Goal: Communication & Community: Answer question/provide support

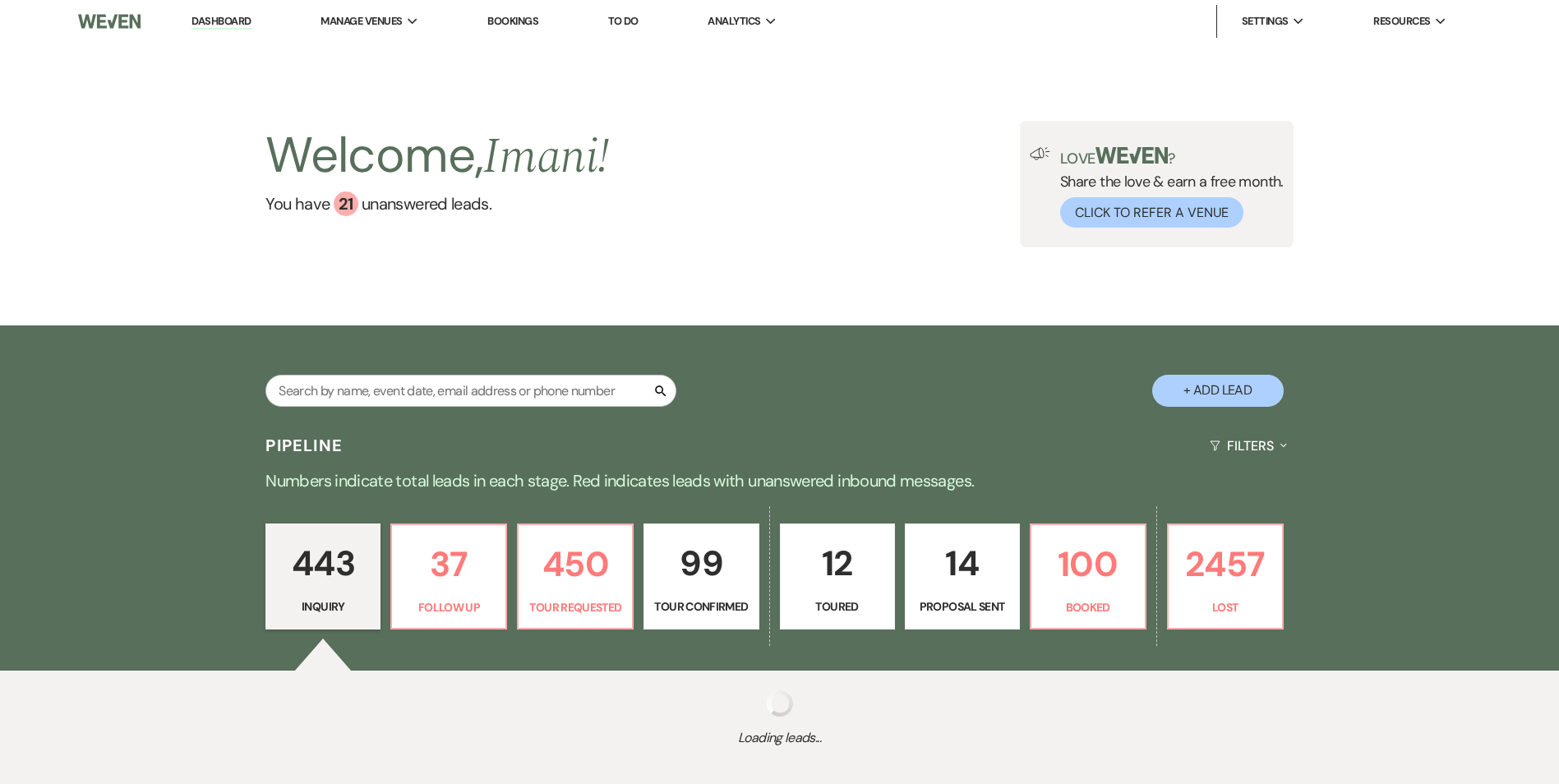
click at [324, 361] on div "Search + Add Lead" at bounding box center [780, 377] width 1184 height 86
click at [323, 378] on input "text" at bounding box center [470, 391] width 411 height 32
type input "r"
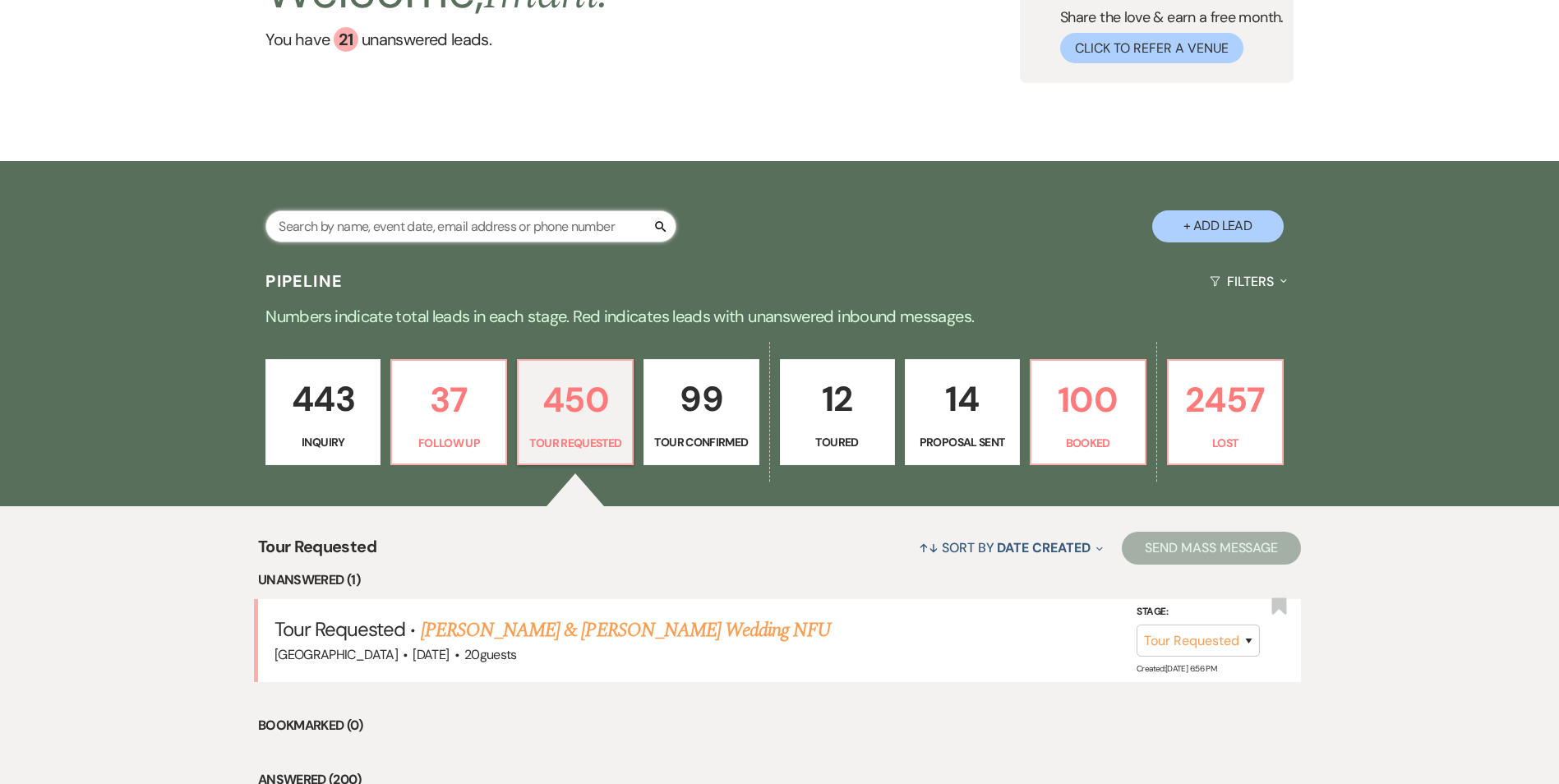
click at [390, 219] on input "text" at bounding box center [470, 227] width 411 height 32
type input "ray"
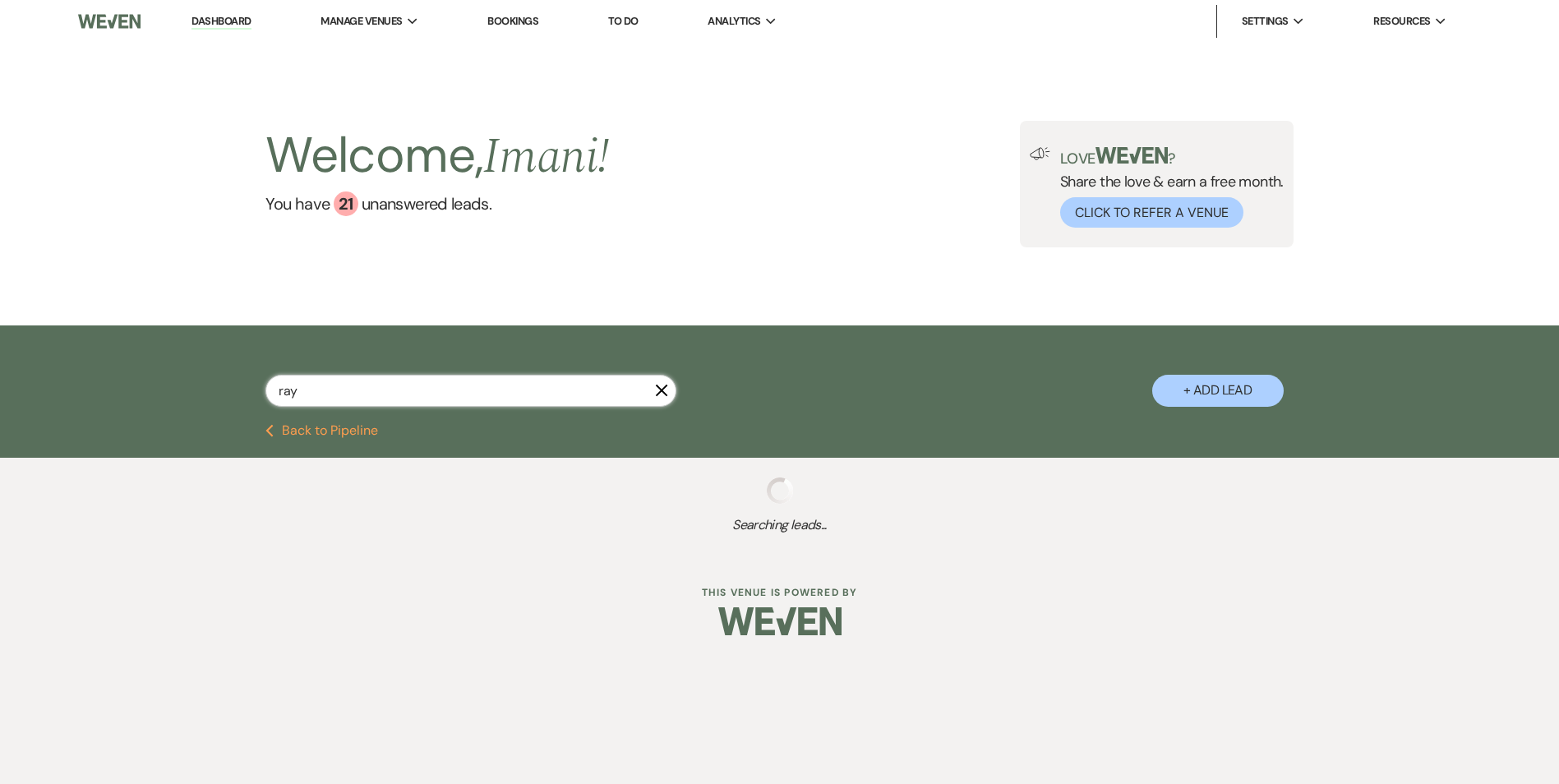
select select "9"
select select "8"
select select "4"
select select "9"
select select "8"
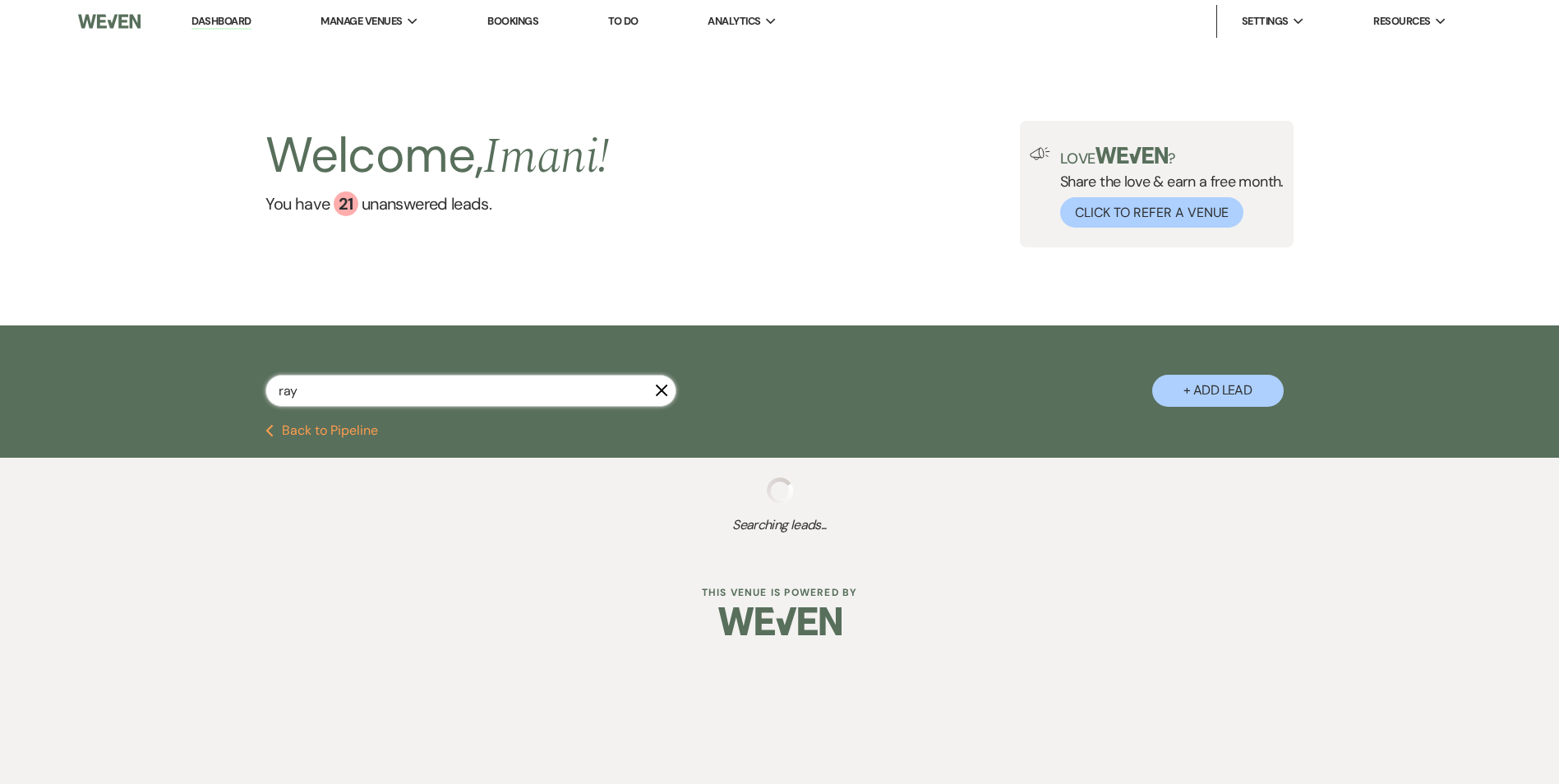
select select "1"
select select "2"
select select "8"
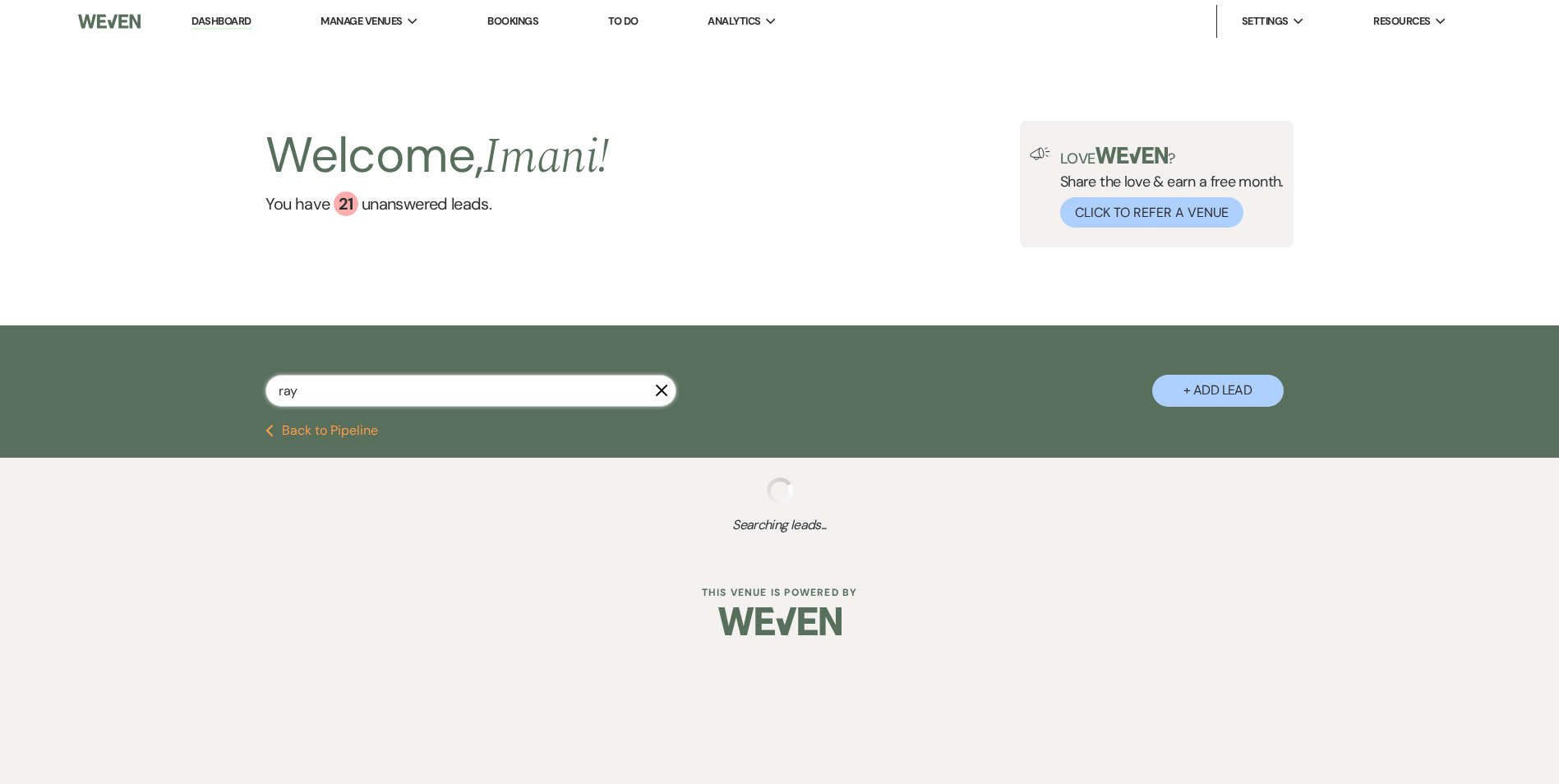
select select "5"
select select "8"
select select "5"
select select "8"
select select "5"
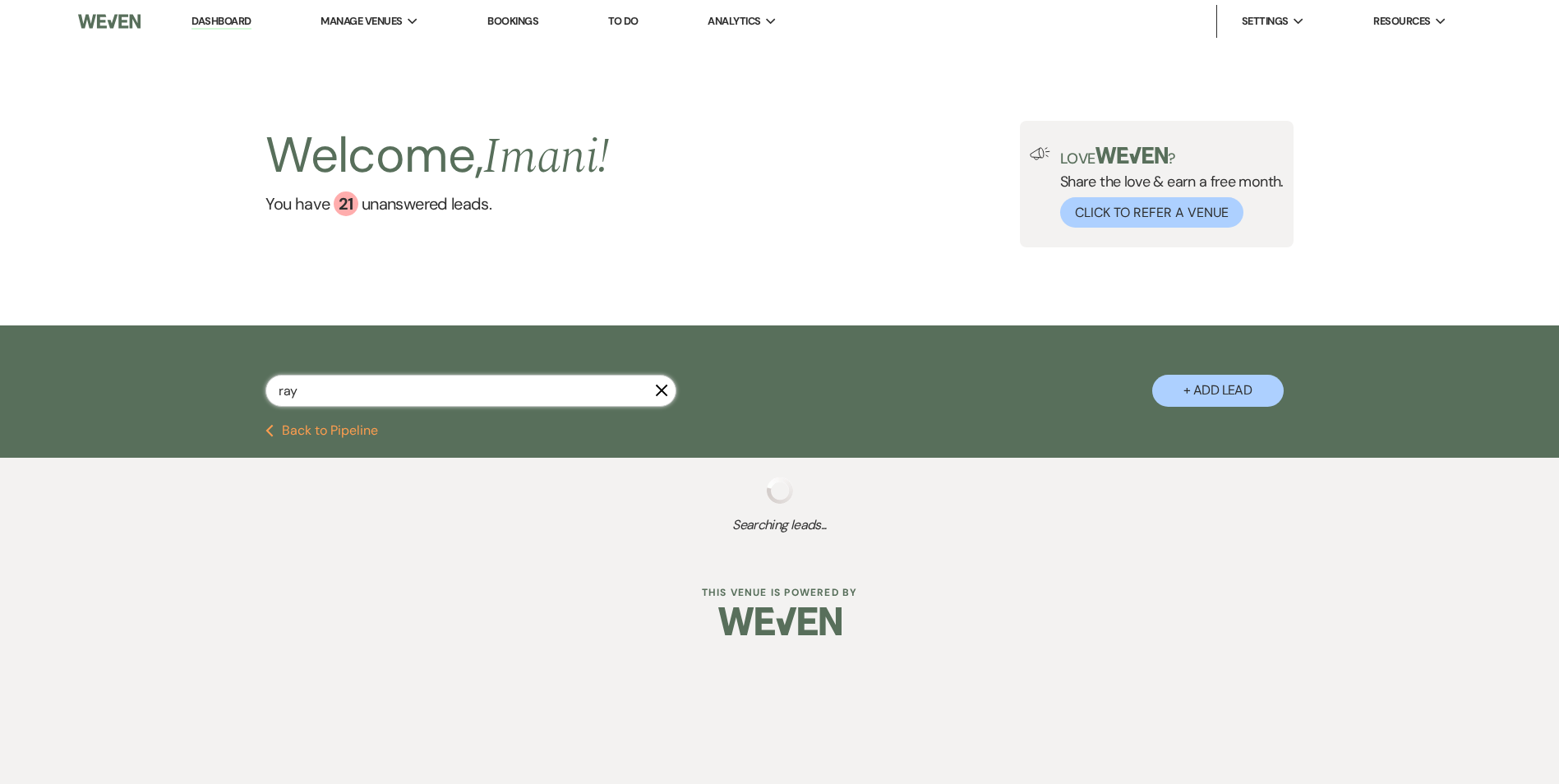
select select "8"
select select "5"
select select "8"
select select "10"
select select "8"
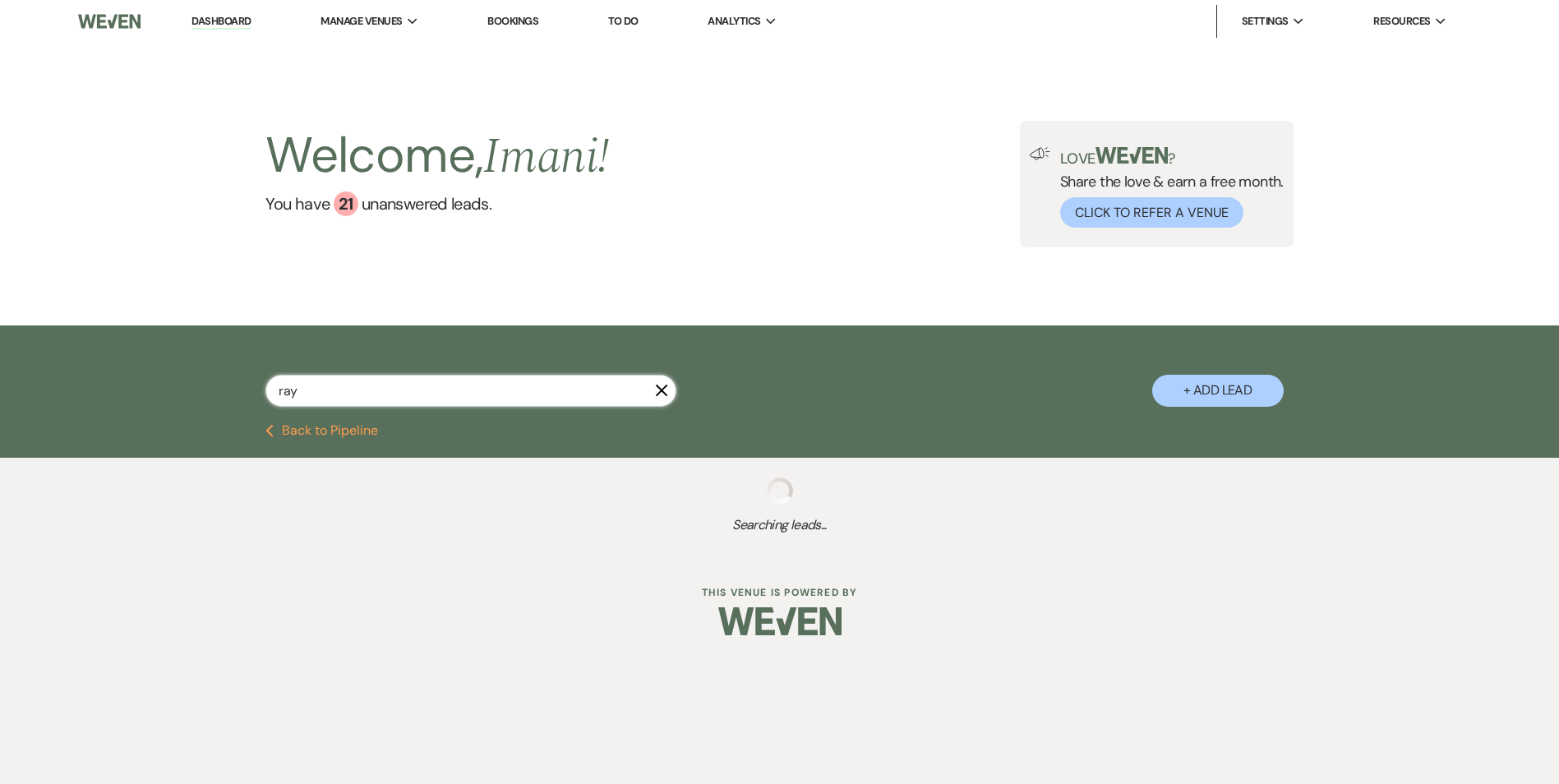
select select "5"
select select "8"
select select "1"
select select "8"
select select "5"
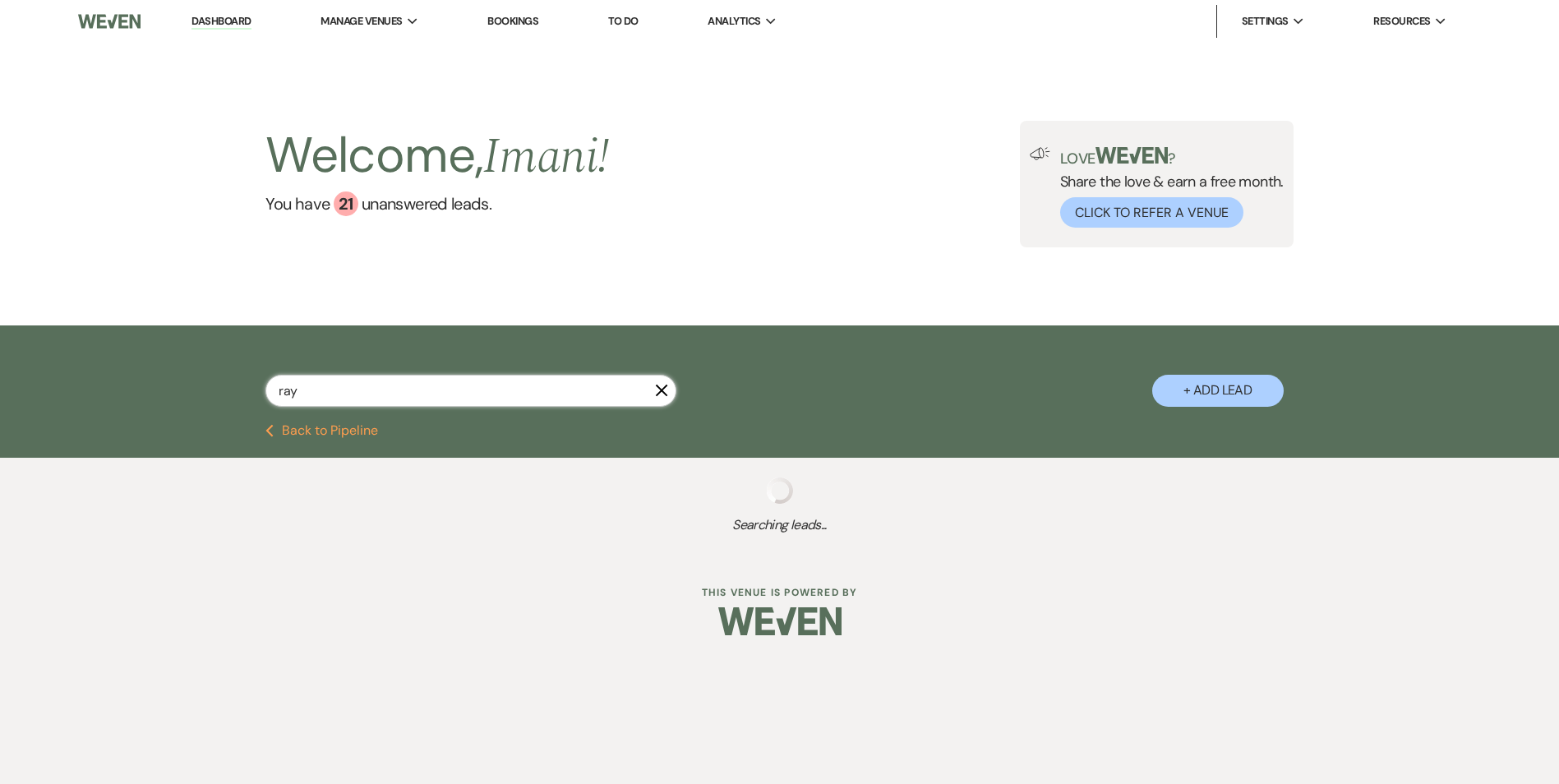
select select "8"
select select "5"
select select "8"
select select "5"
select select "8"
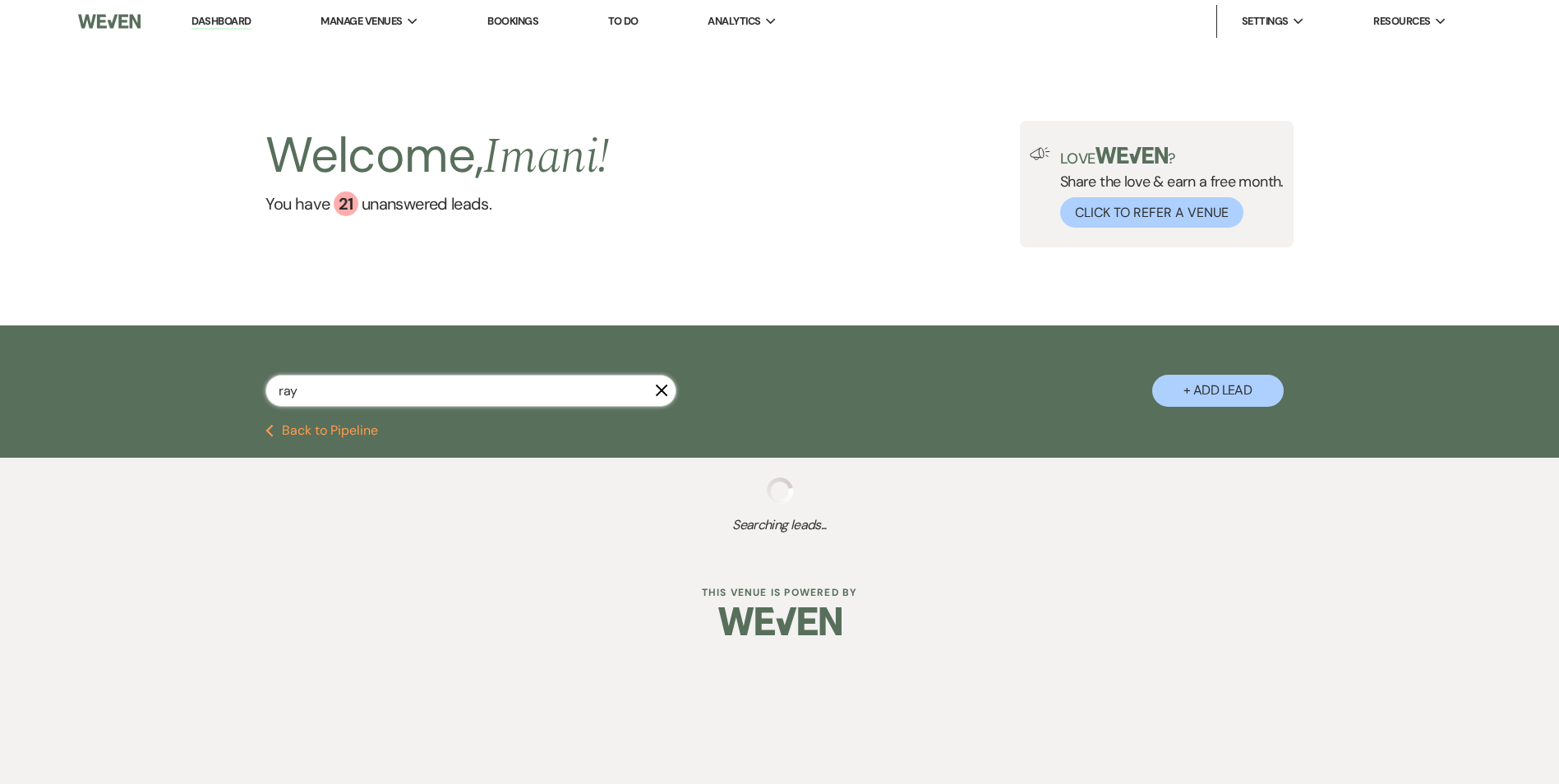
select select "5"
select select "8"
select select "5"
select select "8"
select select "5"
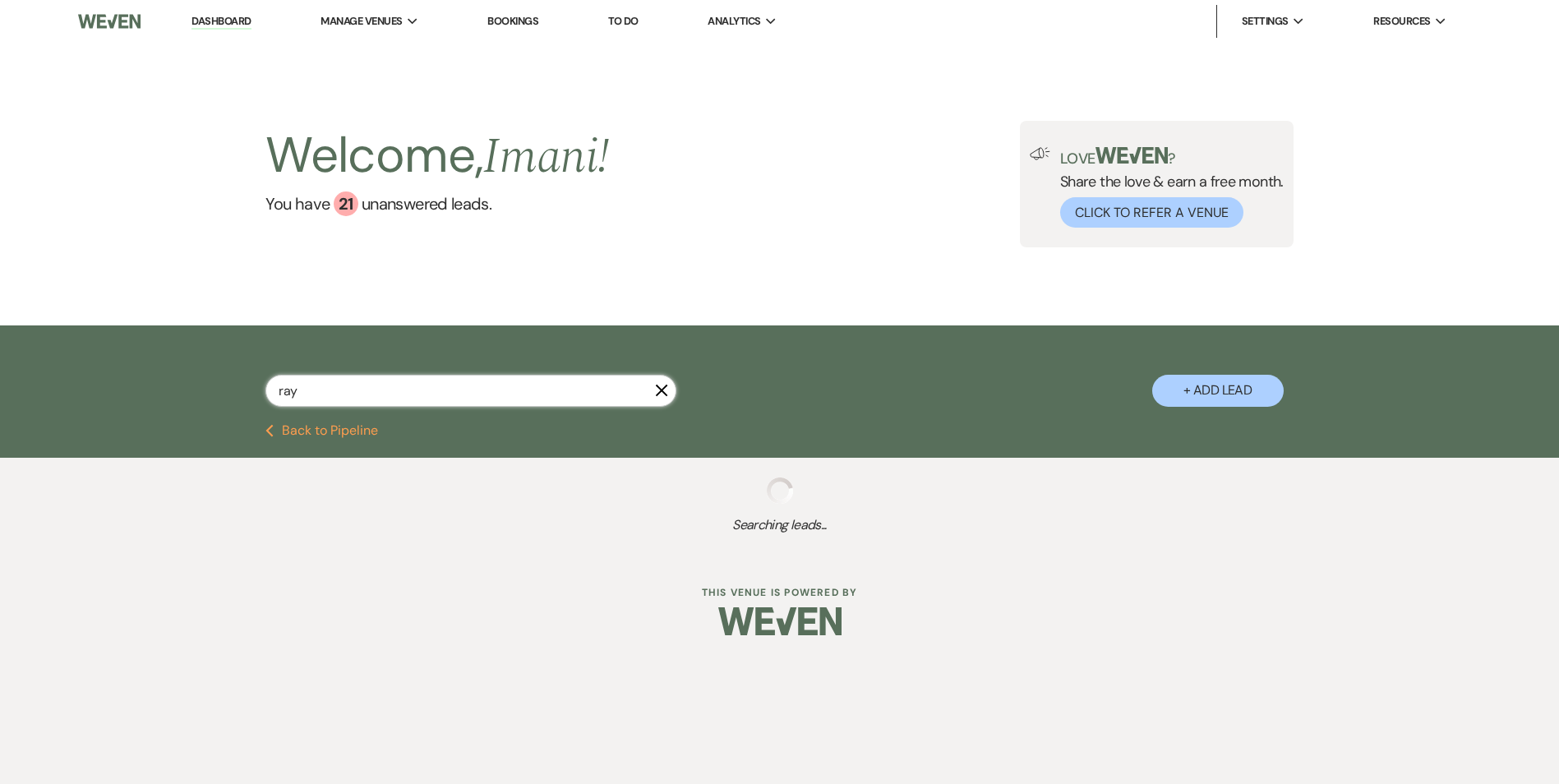
select select "8"
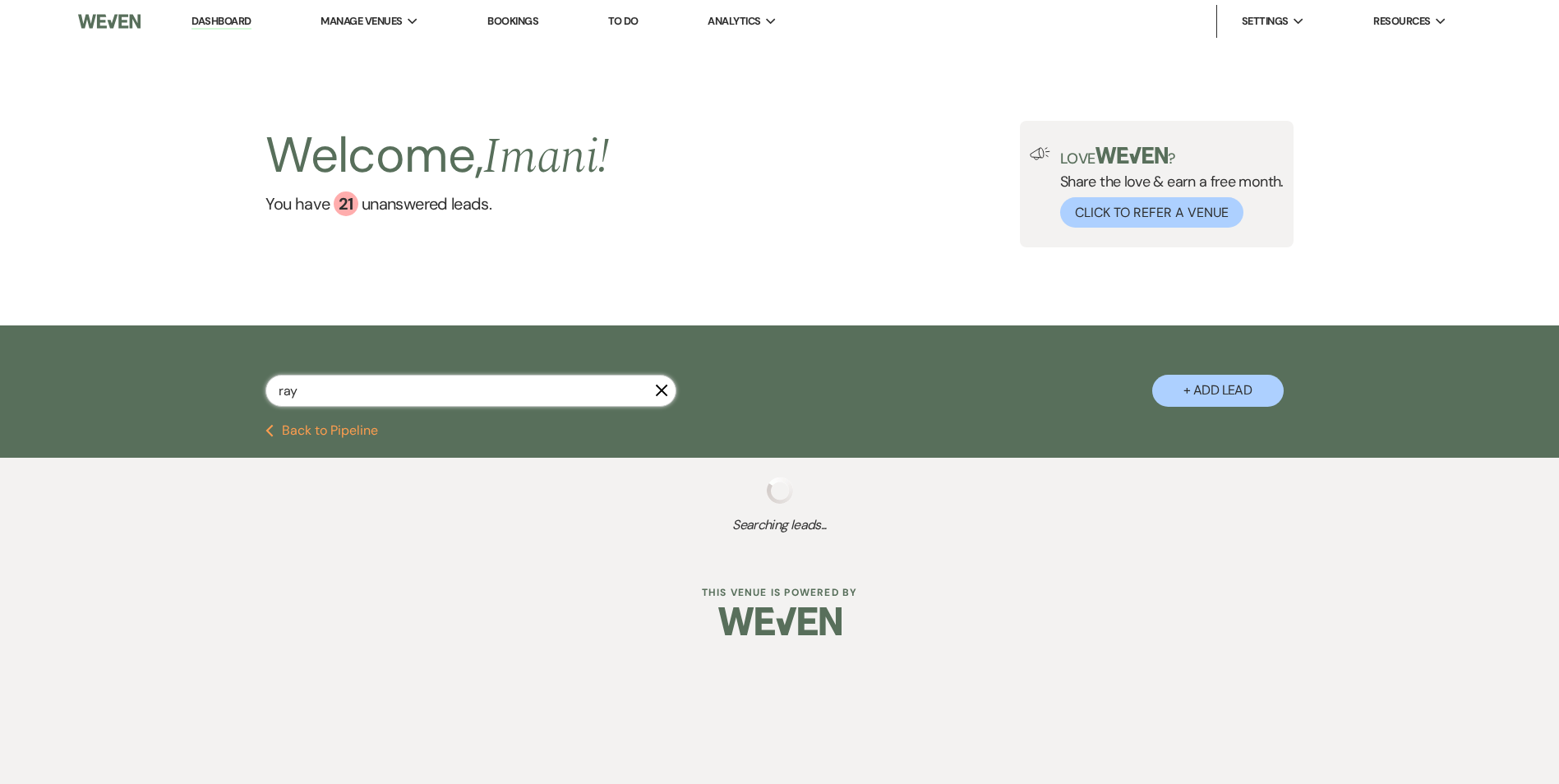
select select "6"
select select "8"
select select "5"
select select "8"
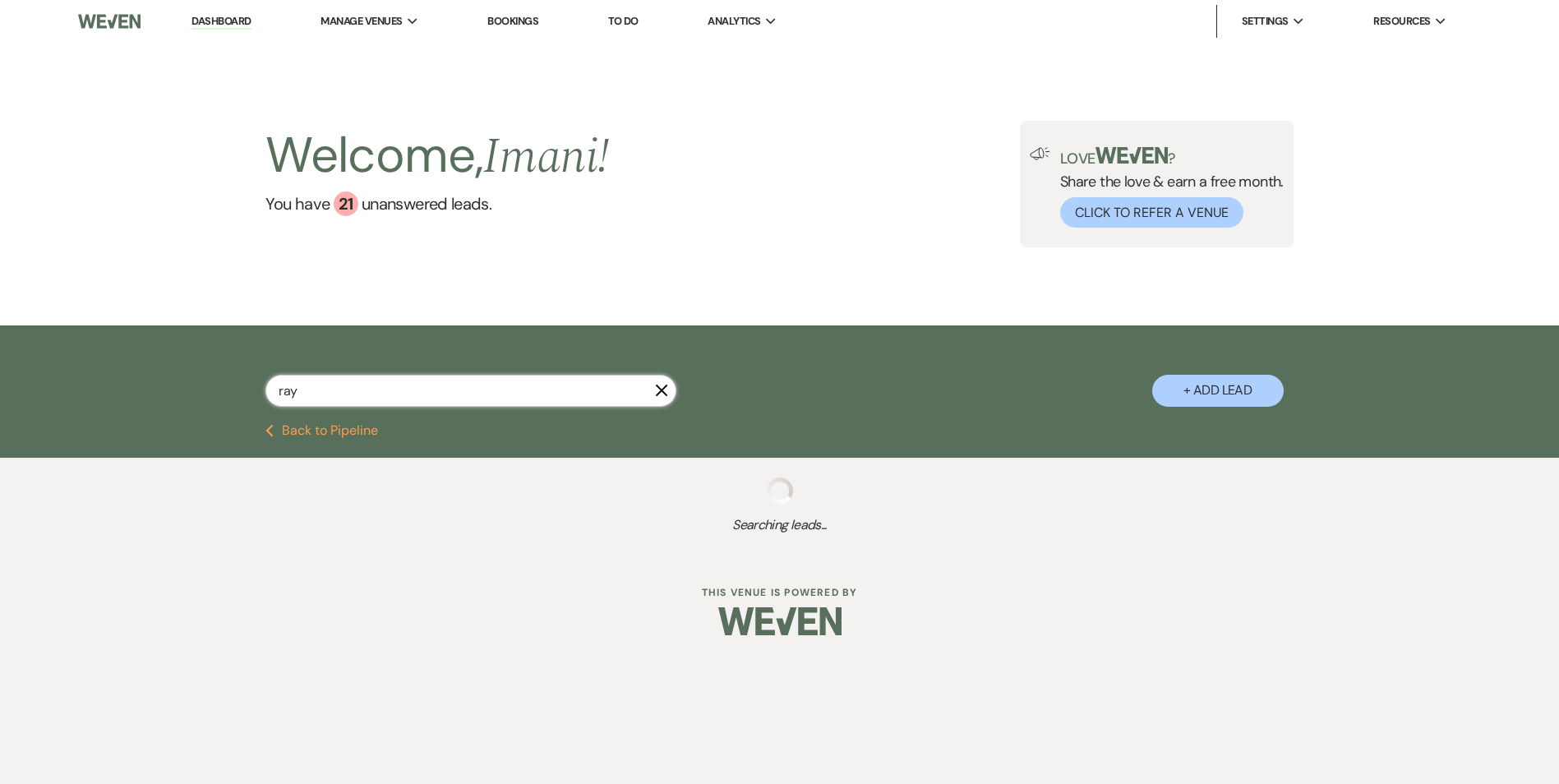
select select "8"
select select "1"
select select "8"
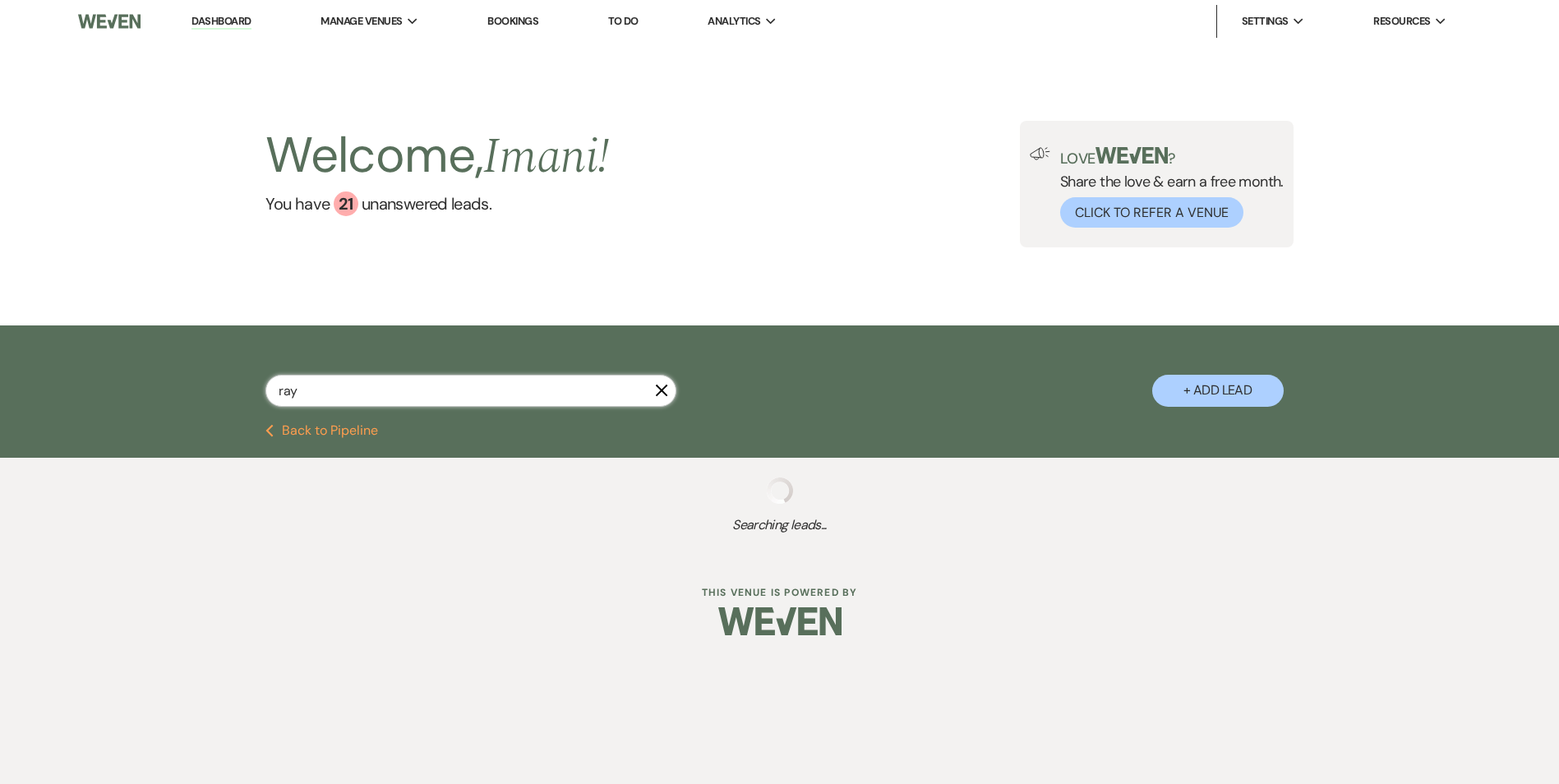
select select "8"
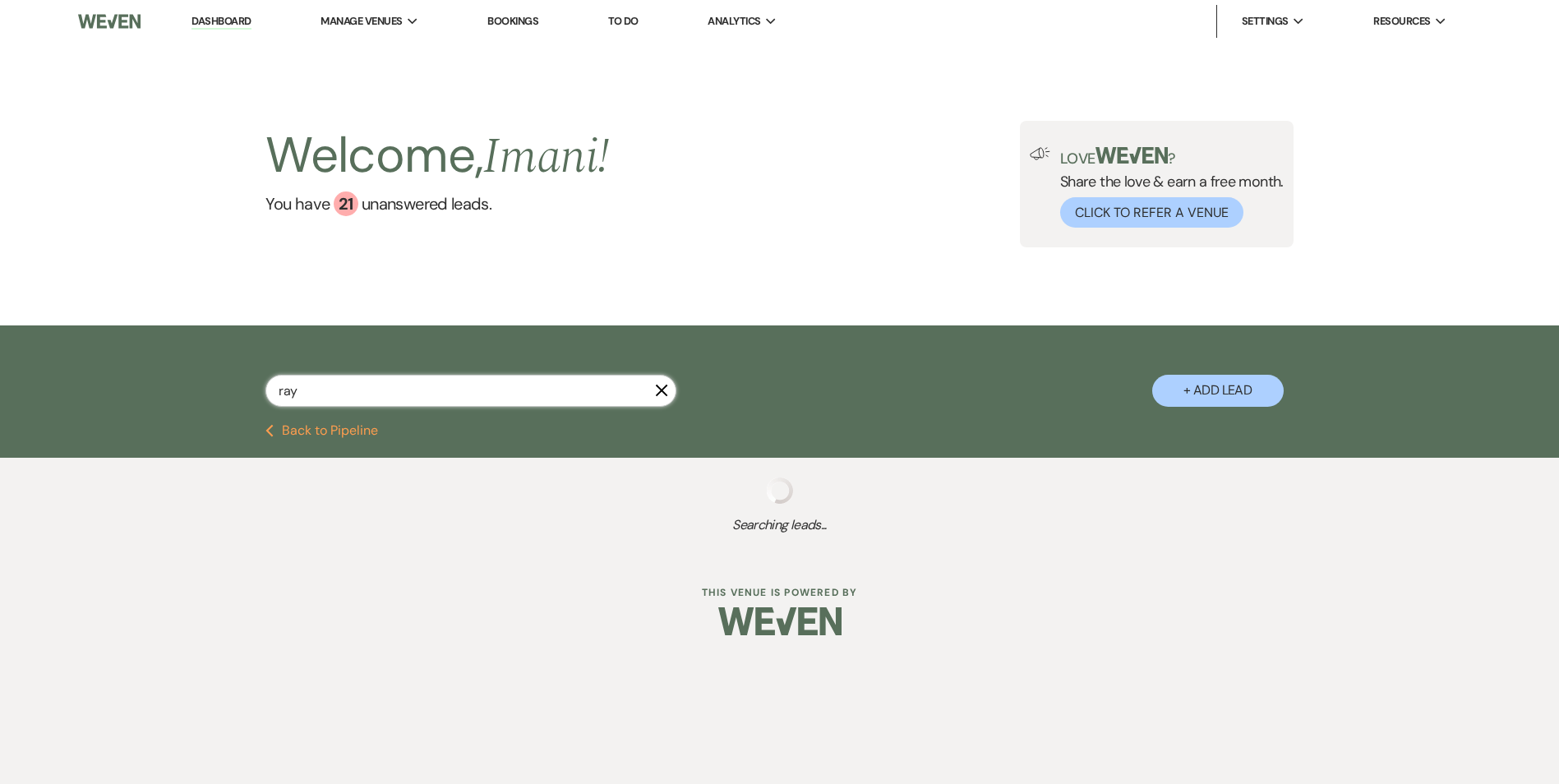
select select "8"
select select "5"
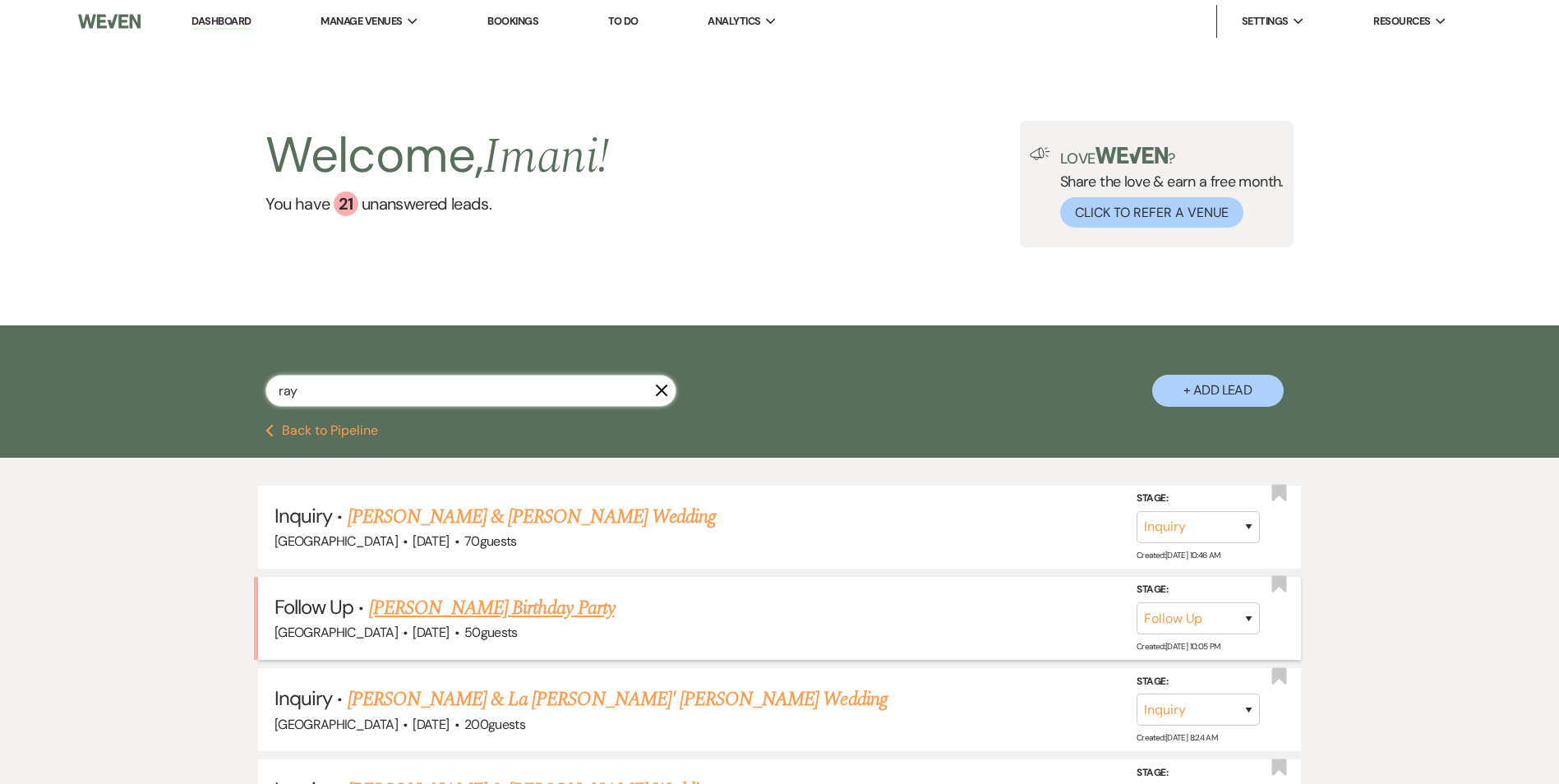
type input "ray"
click at [433, 605] on link "[PERSON_NAME] Birthday Party" at bounding box center [492, 607] width 245 height 29
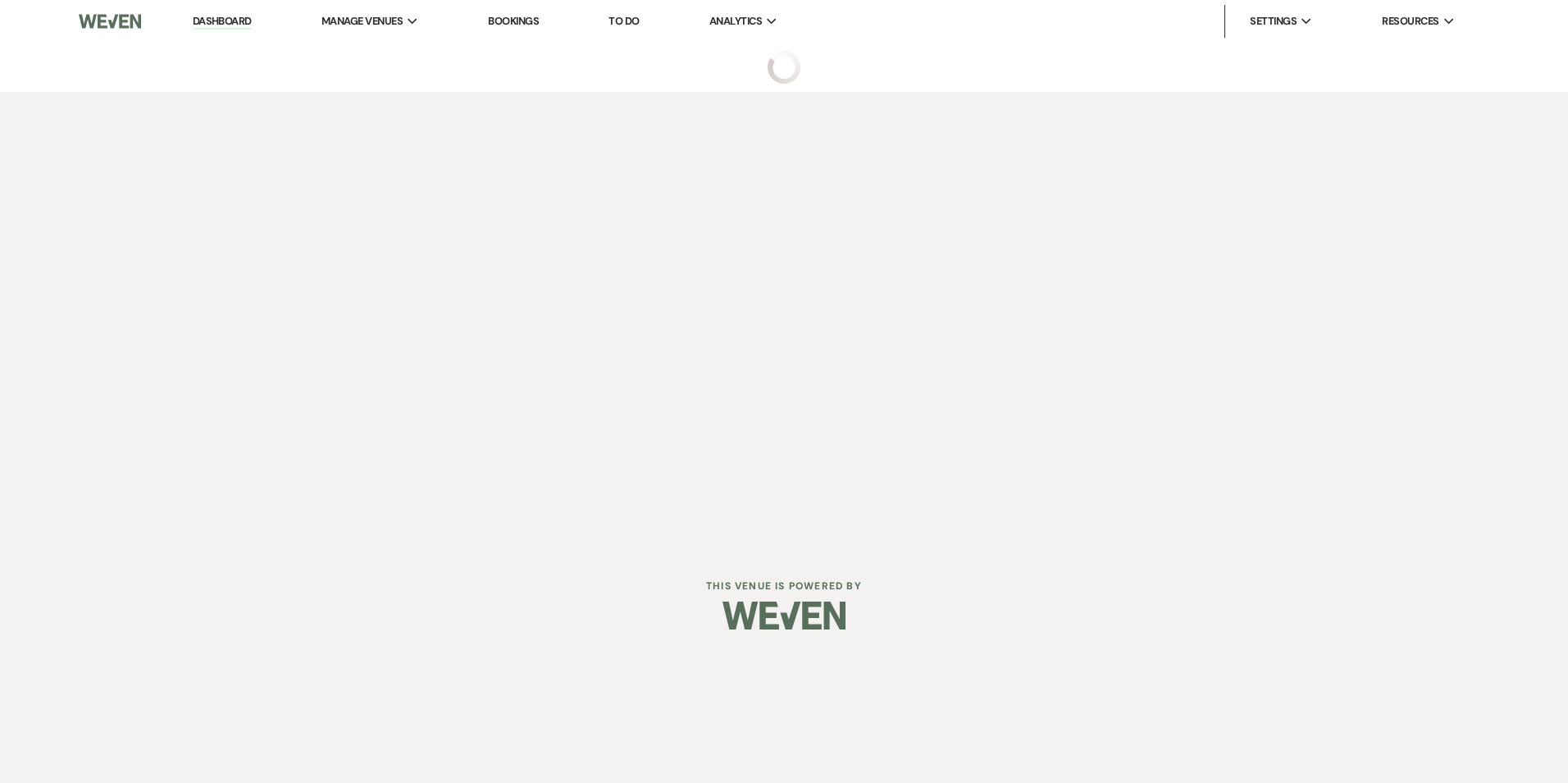
select select "9"
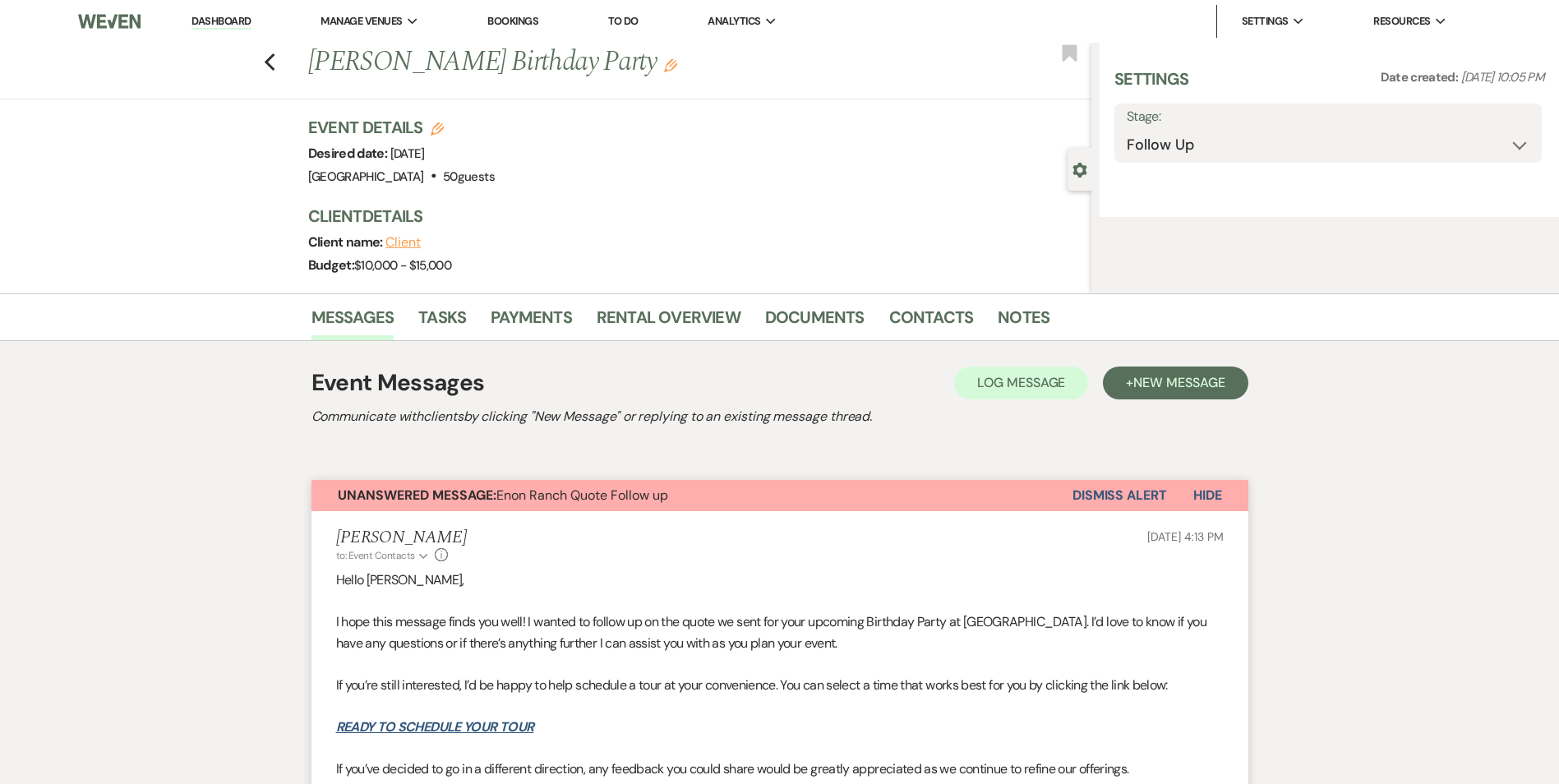
select select "5"
select select "4"
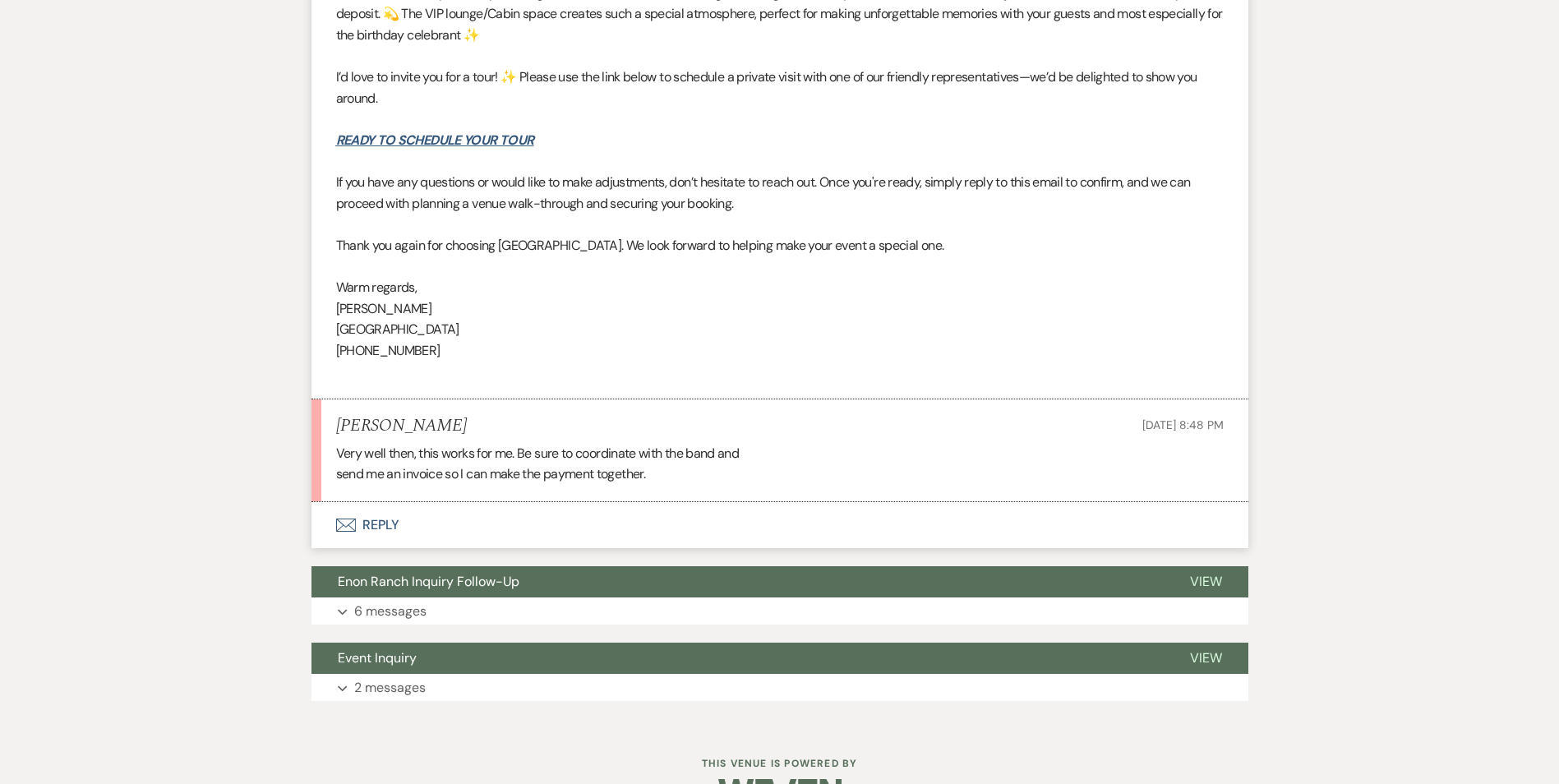
scroll to position [4674, 0]
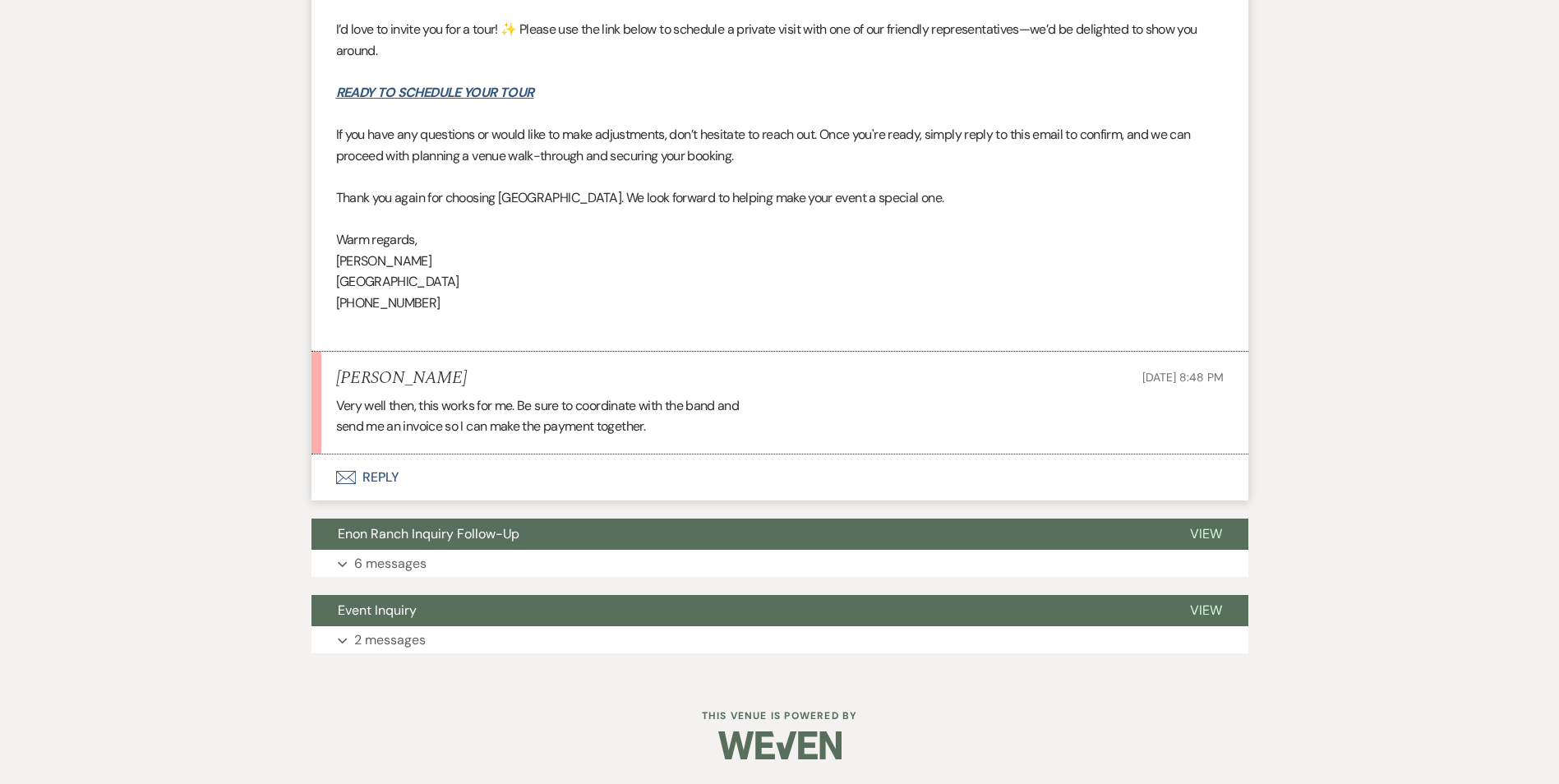
click at [374, 474] on button "Envelope Reply" at bounding box center [780, 477] width 937 height 46
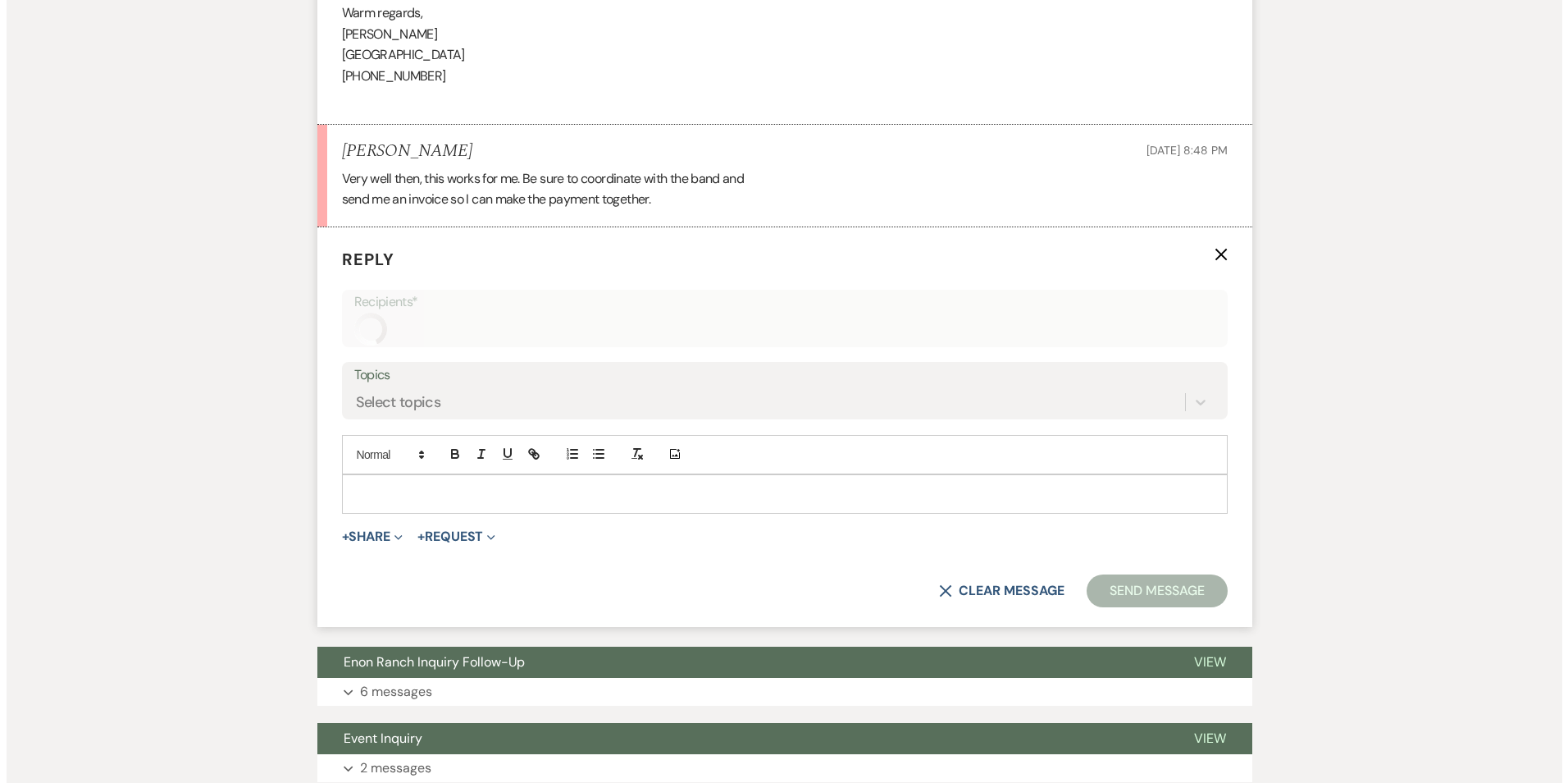
scroll to position [4900, 0]
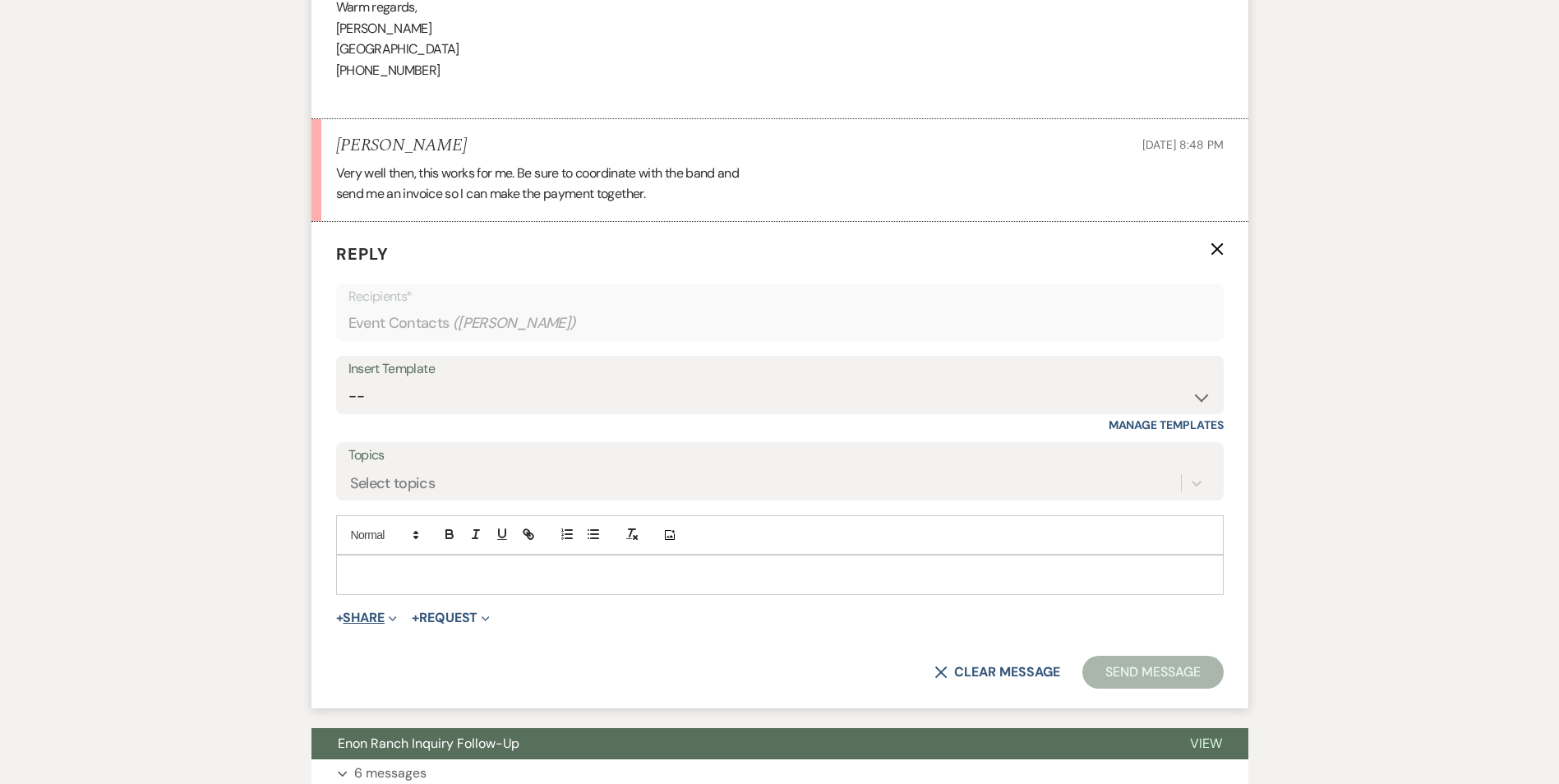
click at [374, 624] on button "+ Share Expand" at bounding box center [368, 618] width 62 height 13
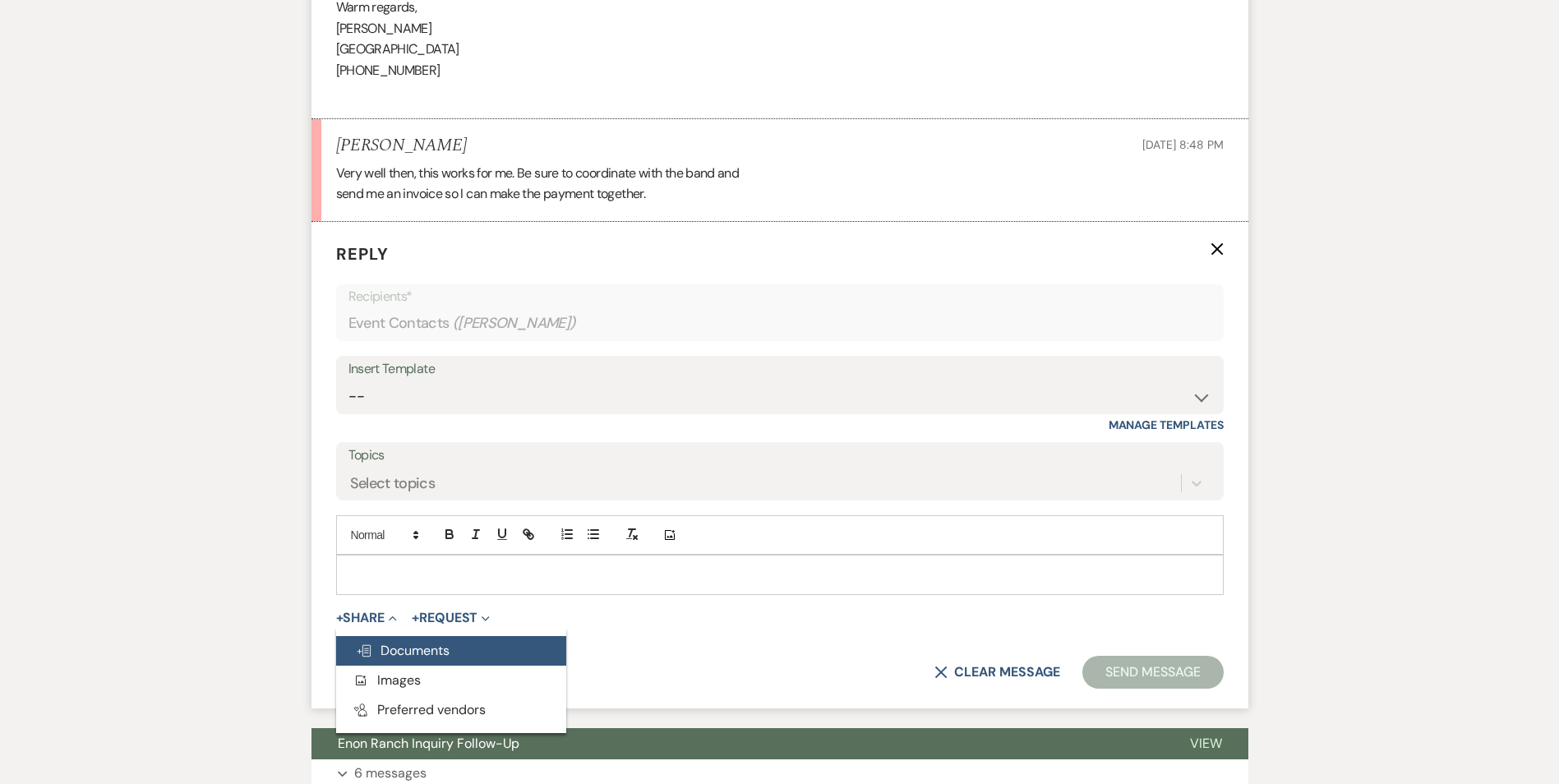
click at [388, 638] on button "Doc Upload Documents" at bounding box center [451, 651] width 230 height 29
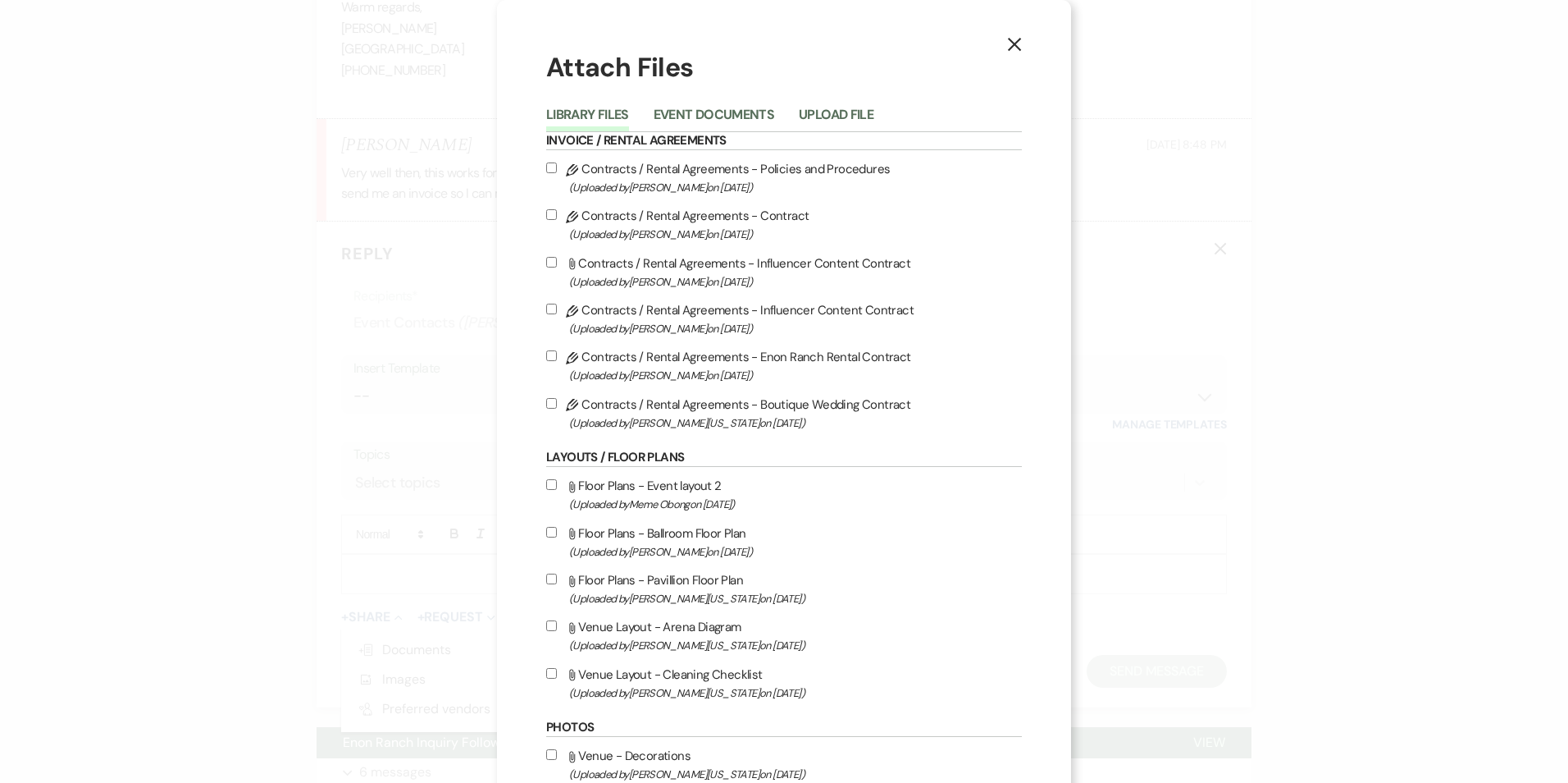
click at [715, 172] on label "Pencil Contracts / Rental Agreements - Policies and Procedures (Uploaded by [PE…" at bounding box center [784, 177] width 476 height 38
click at [557, 172] on input "Pencil Contracts / Rental Agreements - Policies and Procedures (Uploaded by [PE…" at bounding box center [551, 167] width 10 height 10
checkbox input "true"
click at [708, 212] on label "Pencil Contracts / Rental Agreements - Contract (Uploaded by [PERSON_NAME] on […" at bounding box center [784, 224] width 476 height 38
click at [557, 212] on input "Pencil Contracts / Rental Agreements - Contract (Uploaded by [PERSON_NAME] on […" at bounding box center [551, 214] width 10 height 10
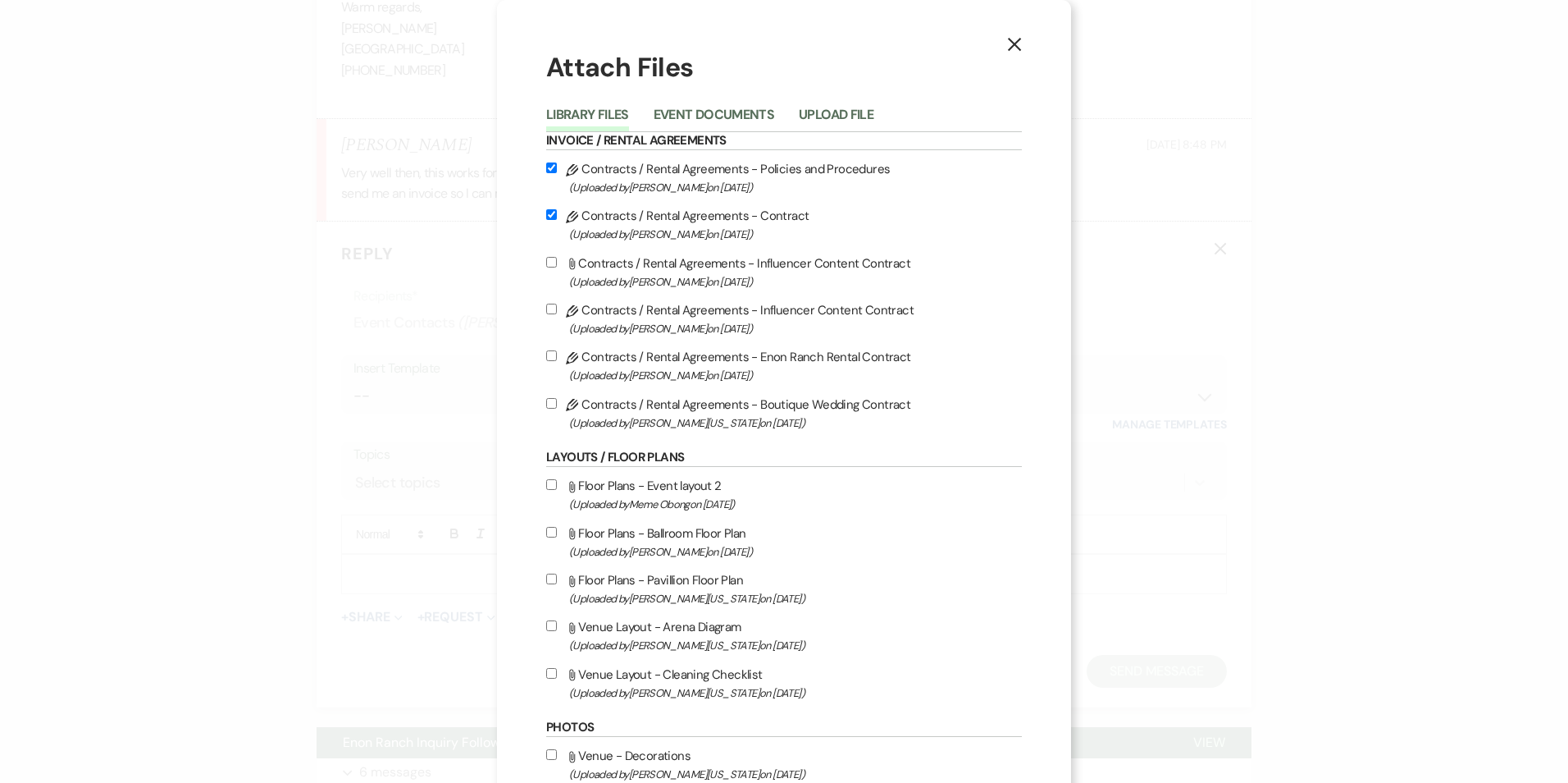
checkbox input "true"
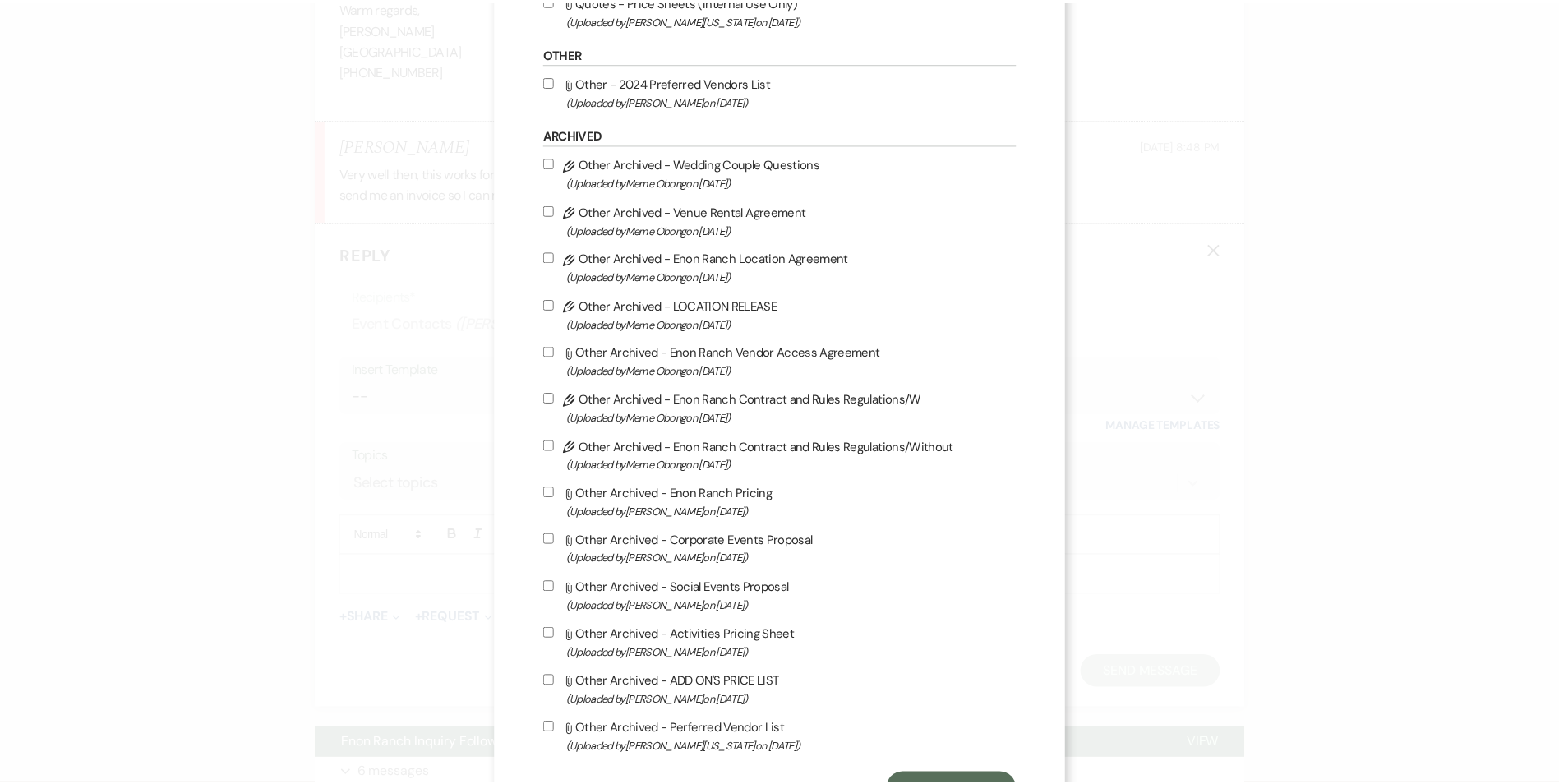
scroll to position [1558, 0]
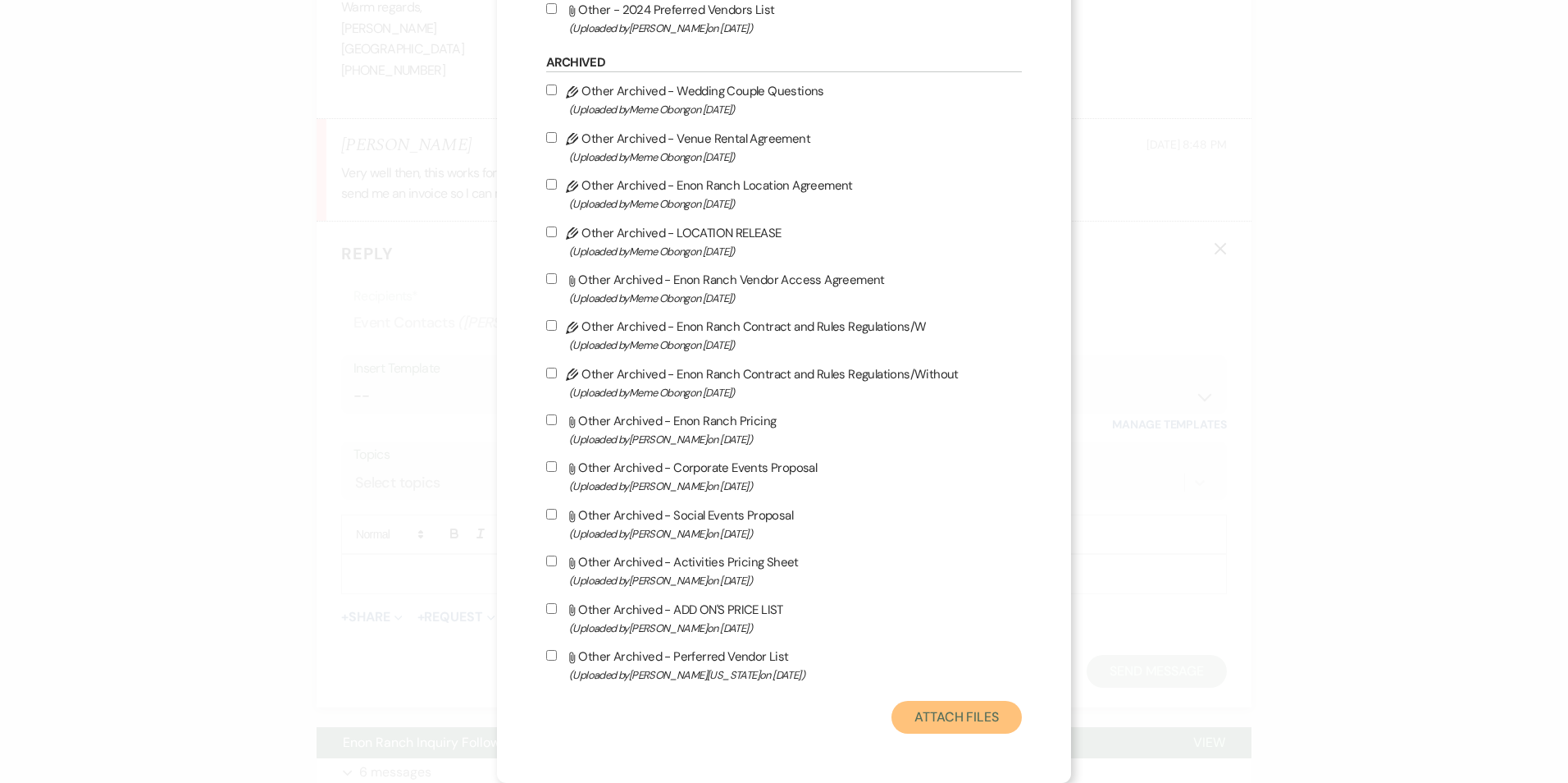
click at [942, 705] on button "Attach Files" at bounding box center [956, 717] width 130 height 33
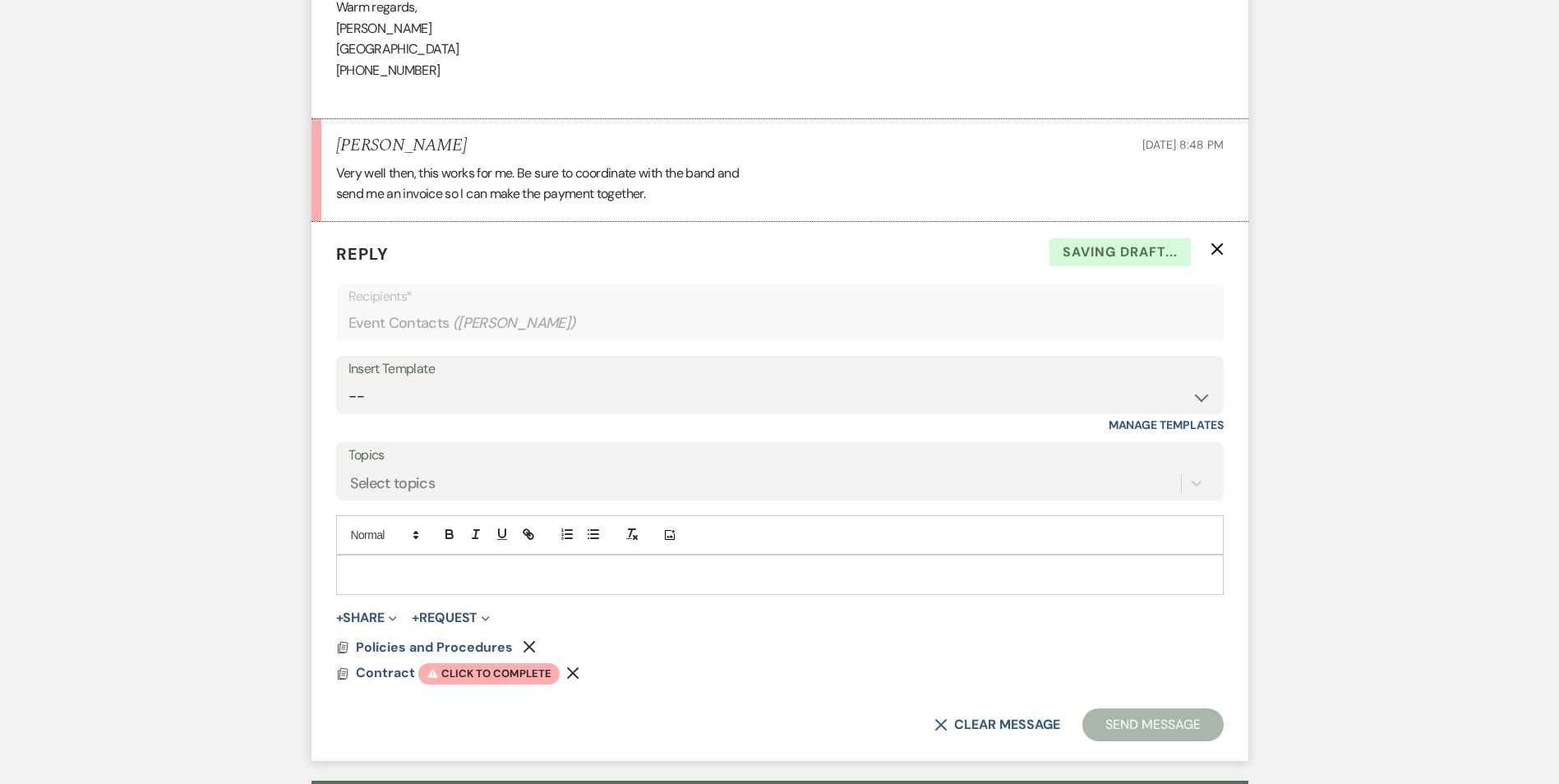
click at [419, 584] on div at bounding box center [780, 574] width 886 height 38
click at [366, 566] on p at bounding box center [780, 573] width 861 height 18
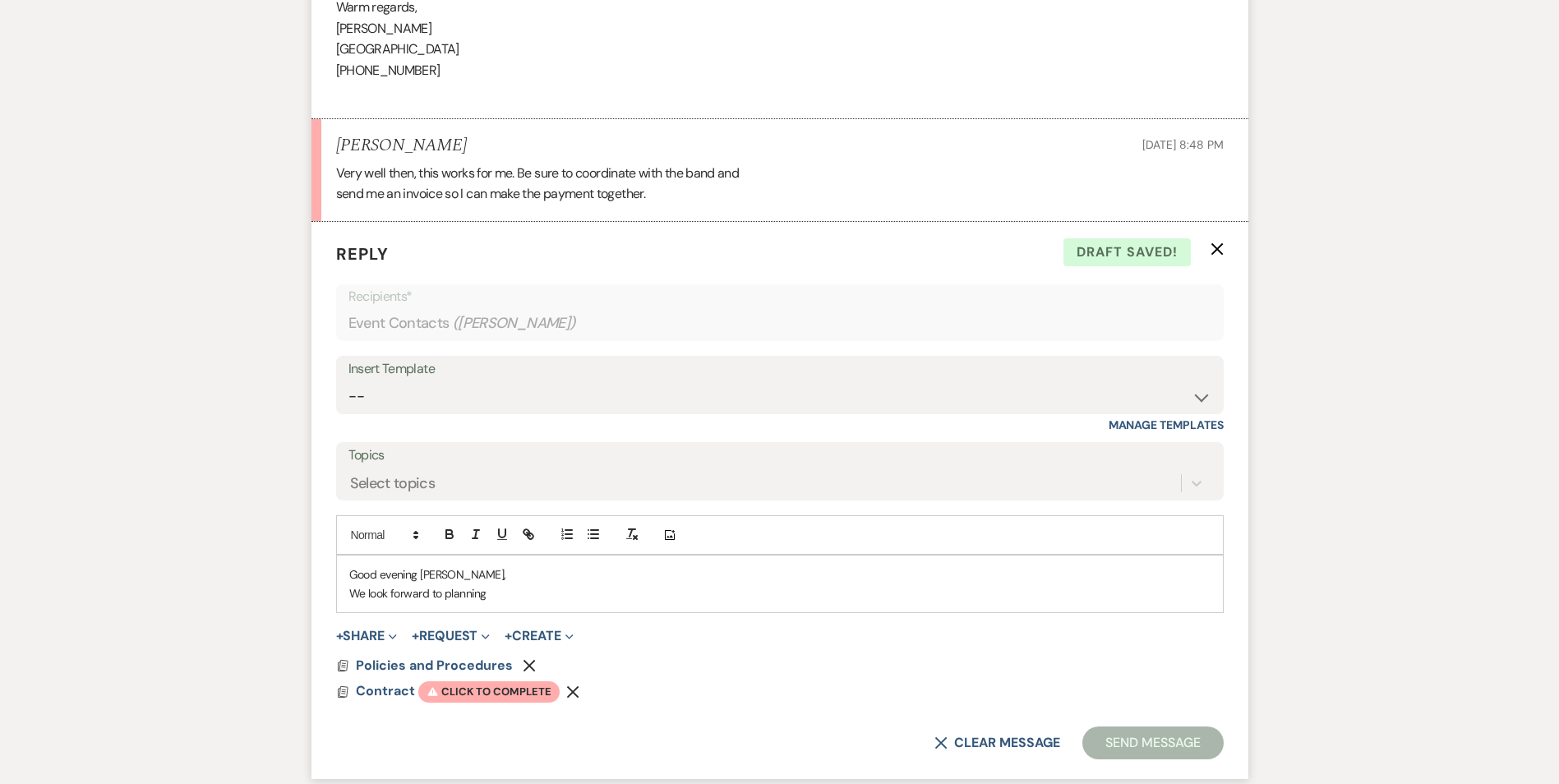
click at [548, 580] on p "Good evening [PERSON_NAME]," at bounding box center [780, 573] width 861 height 18
click at [512, 597] on p "We look forward to planning" at bounding box center [780, 593] width 861 height 18
click at [431, 591] on p "We look forward to planning" at bounding box center [780, 593] width 861 height 18
click at [443, 591] on p "We look forward to planning" at bounding box center [780, 593] width 861 height 18
click at [585, 592] on p "We look forward to getting started with planning" at bounding box center [780, 593] width 861 height 18
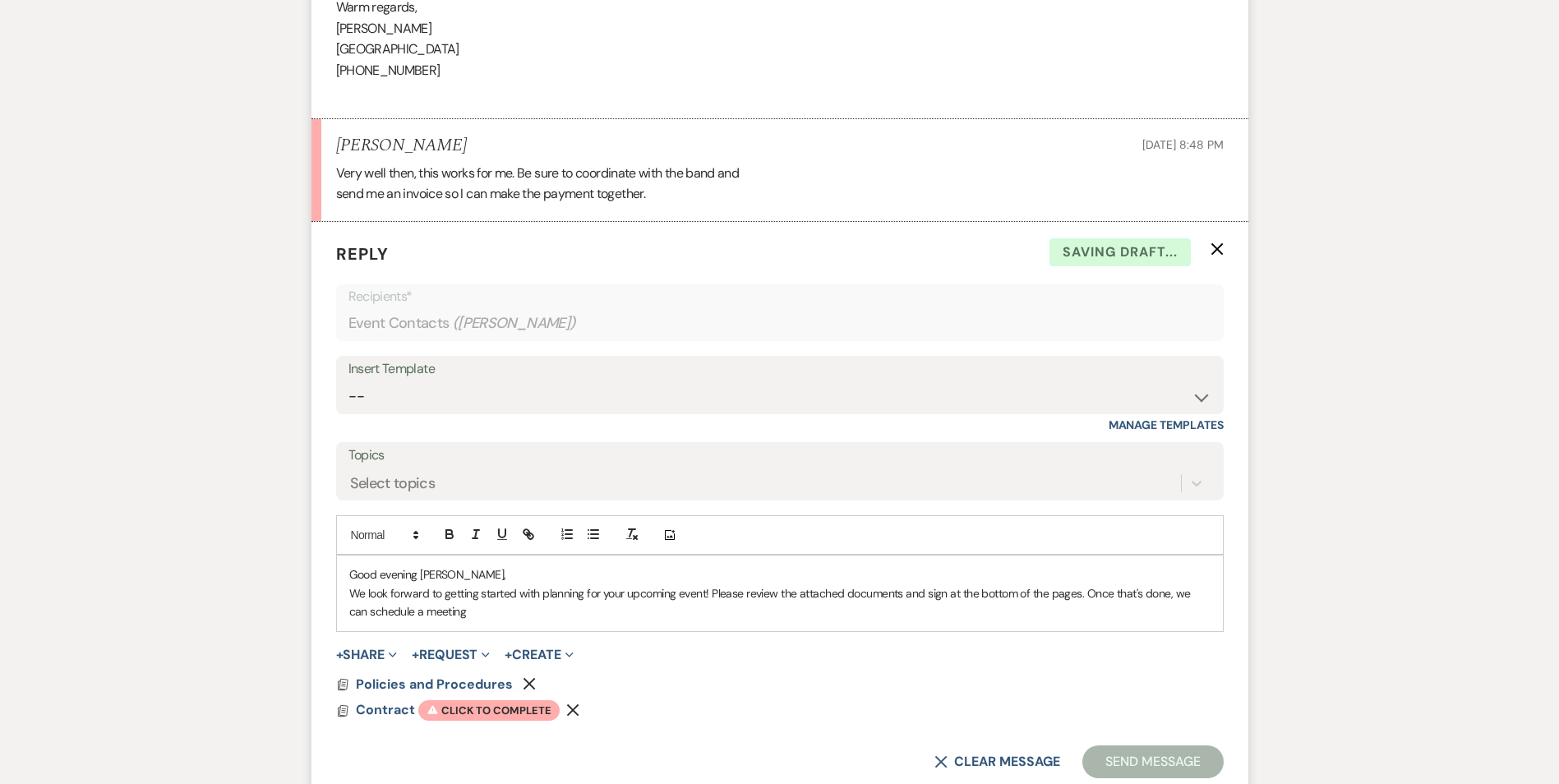
click at [449, 607] on p "We look forward to getting started with planning for your upcoming event! Pleas…" at bounding box center [780, 603] width 861 height 37
click at [369, 604] on p "We look forward to getting started with planning for your upcoming event! Pleas…" at bounding box center [780, 603] width 861 height 37
click at [1173, 596] on p "We look forward to getting started with planning for your upcoming event! Pleas…" at bounding box center [780, 603] width 861 height 37
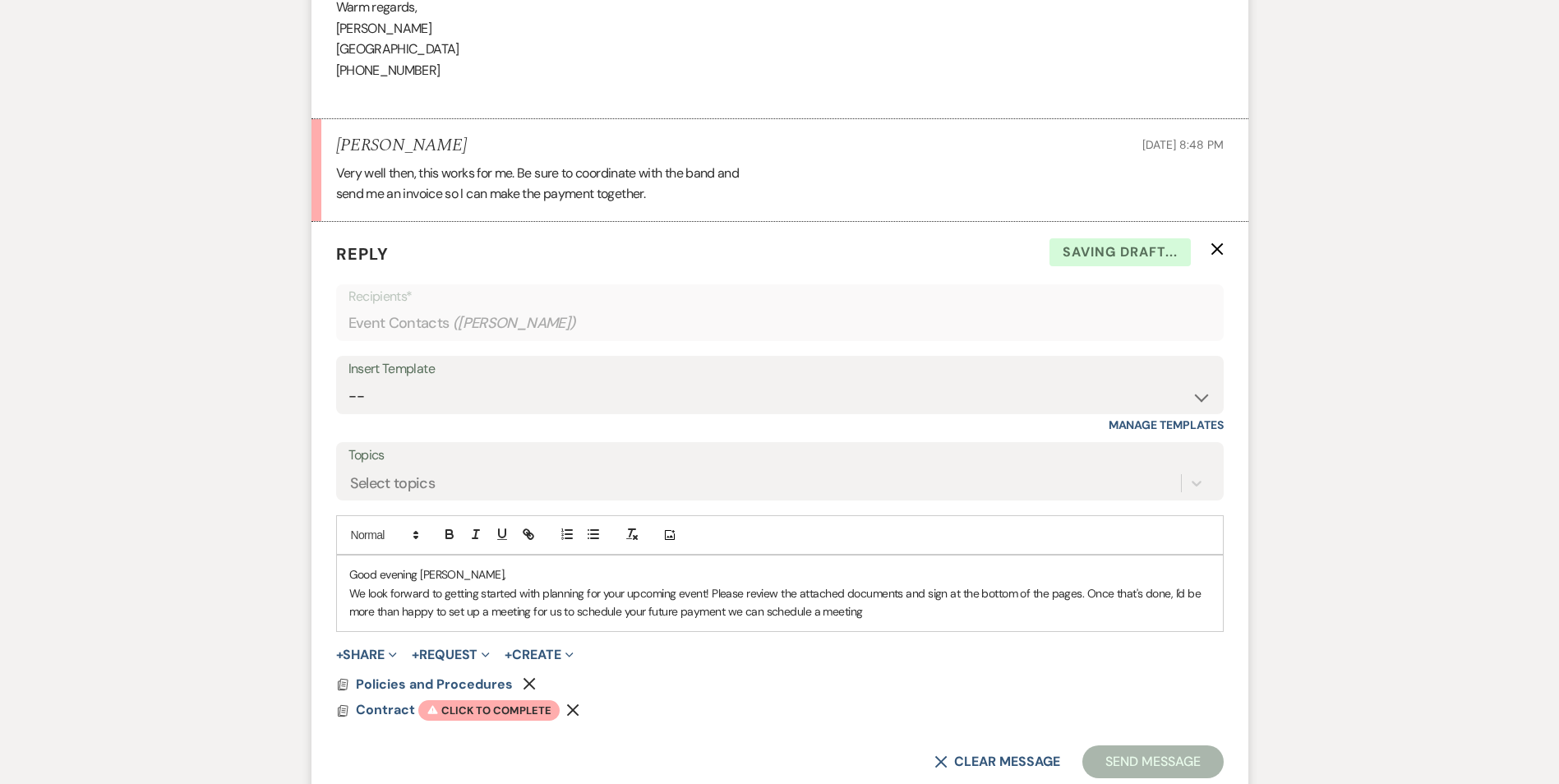
click at [1173, 592] on p "We look forward to getting started with planning for your upcoming event! Pleas…" at bounding box center [780, 603] width 861 height 37
drag, startPoint x: 528, startPoint y: 610, endPoint x: 639, endPoint y: 610, distance: 111.0
click at [639, 610] on p "We look forward to getting started with planning for your upcoming event! Pleas…" at bounding box center [780, 603] width 861 height 37
click at [622, 610] on p "We look forward to getting started with planning for your upcoming event! Pleas…" at bounding box center [780, 603] width 861 height 37
click at [558, 611] on p "We look forward to getting started with planning for your upcoming event! Pleas…" at bounding box center [780, 603] width 861 height 37
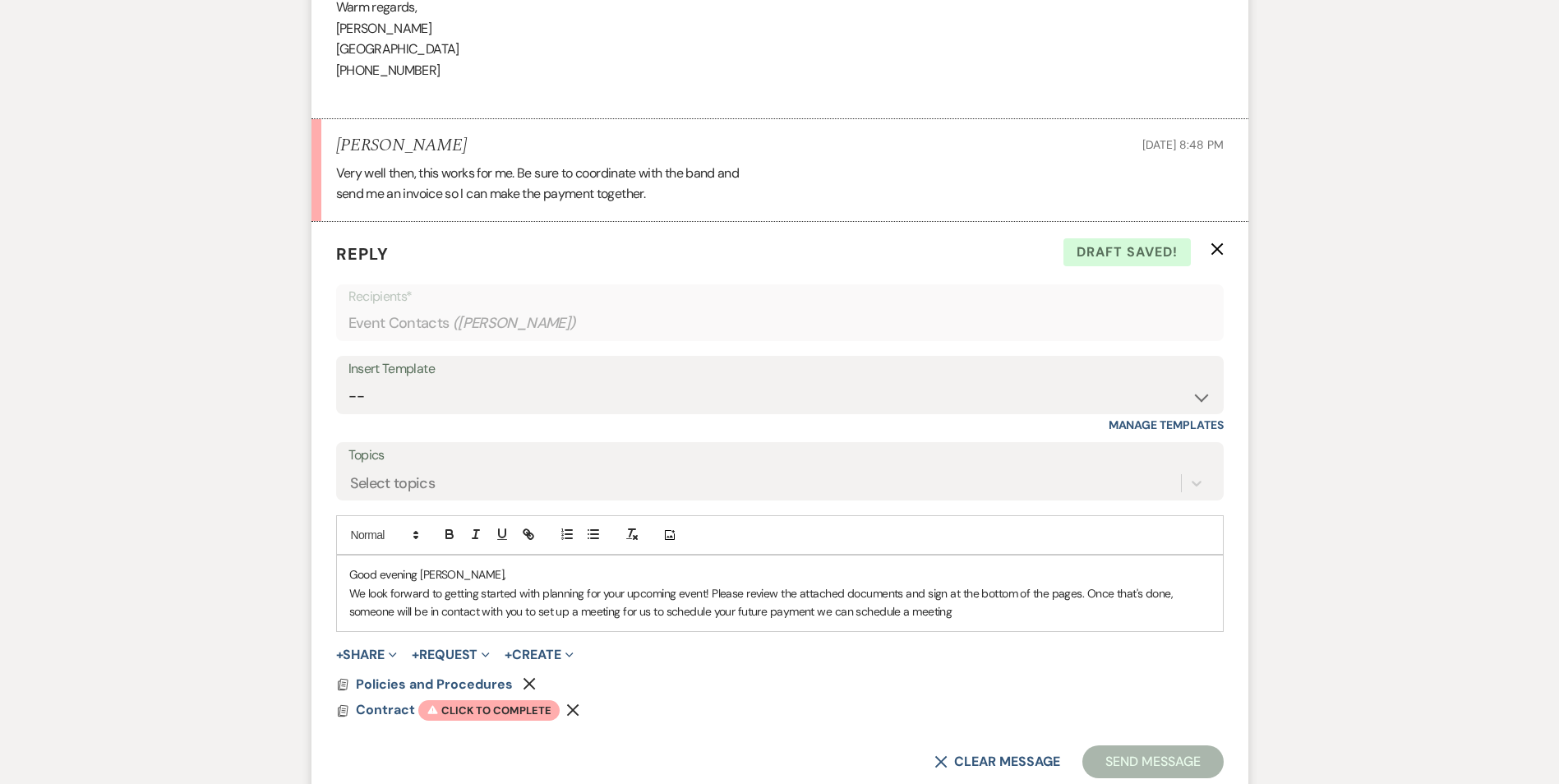
click at [565, 611] on p "We look forward to getting started with planning for your upcoming event! Pleas…" at bounding box center [780, 603] width 861 height 37
click at [596, 614] on p "We look forward to getting started with planning for your upcoming event! Pleas…" at bounding box center [780, 603] width 861 height 37
drag, startPoint x: 641, startPoint y: 614, endPoint x: 710, endPoint y: 611, distance: 69.1
click at [710, 611] on p "We look forward to getting started with planning for your upcoming event! Pleas…" at bounding box center [780, 603] width 861 height 37
drag, startPoint x: 540, startPoint y: 613, endPoint x: 568, endPoint y: 614, distance: 28.0
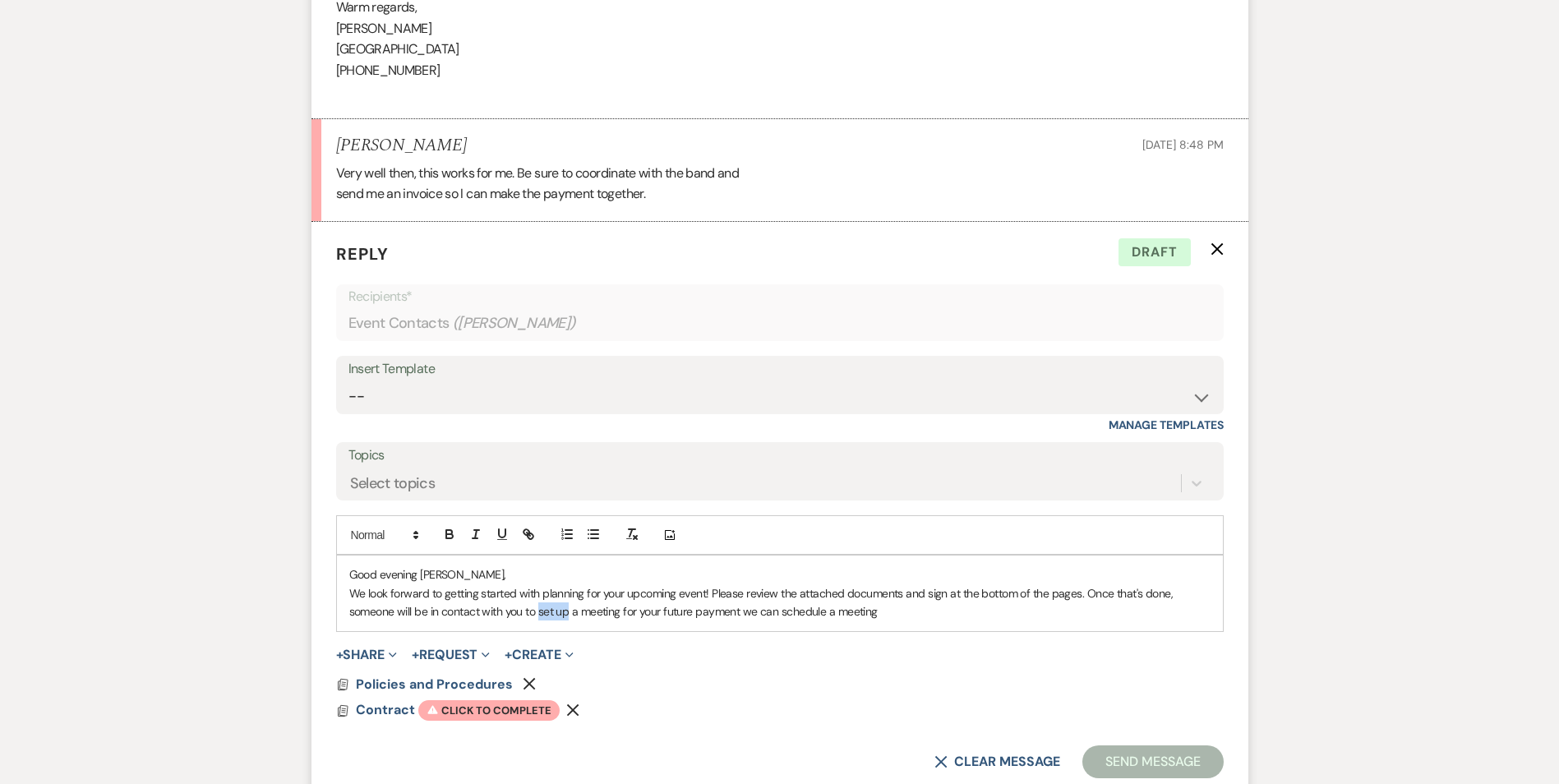
click at [568, 614] on p "We look forward to getting started with planning for your upcoming event! Pleas…" at bounding box center [780, 603] width 861 height 37
drag, startPoint x: 579, startPoint y: 611, endPoint x: 702, endPoint y: 612, distance: 123.0
click at [702, 612] on p "We look forward to getting started with planning for your upcoming event! Pleas…" at bounding box center [780, 603] width 861 height 37
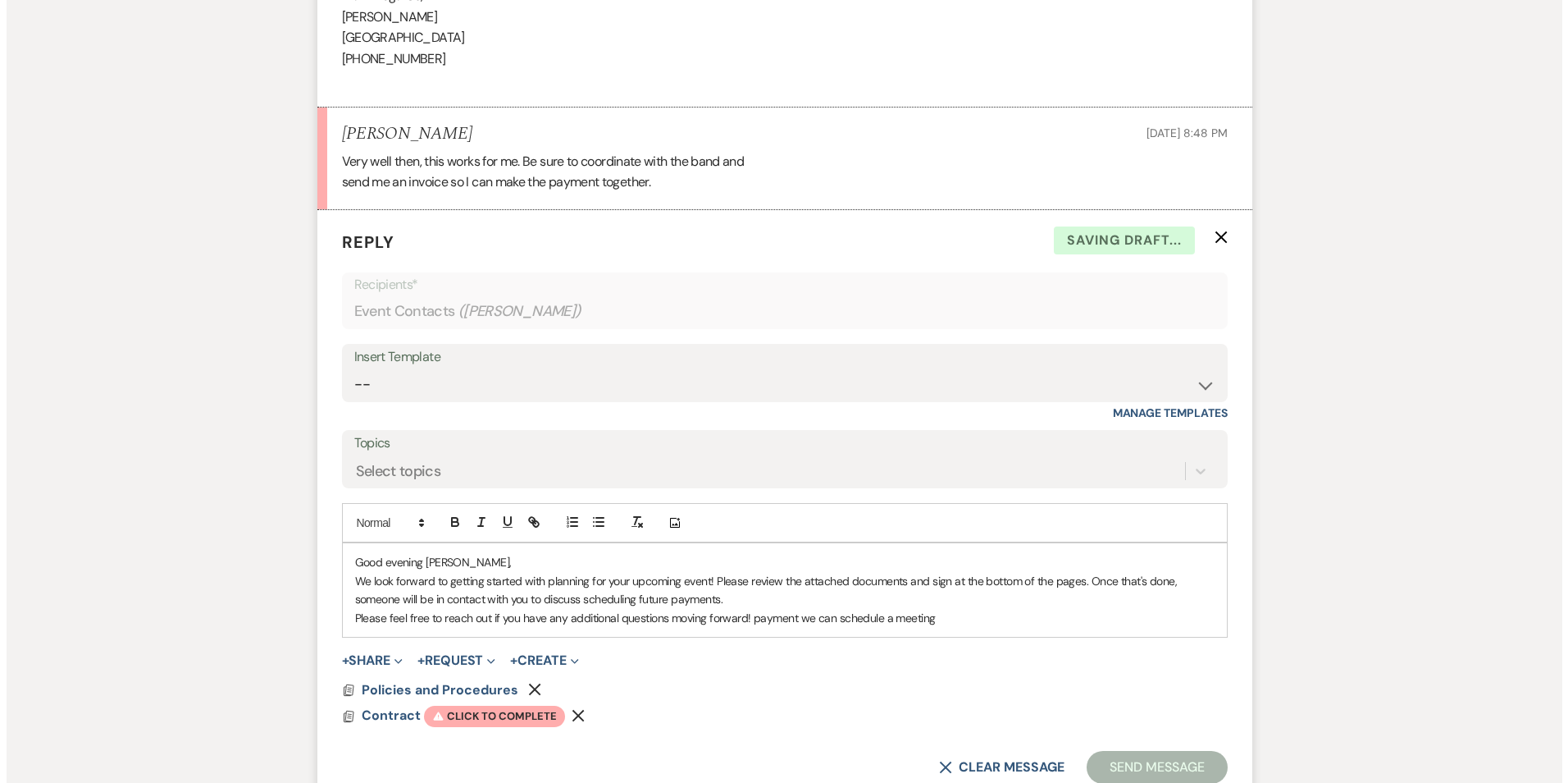
scroll to position [5064, 0]
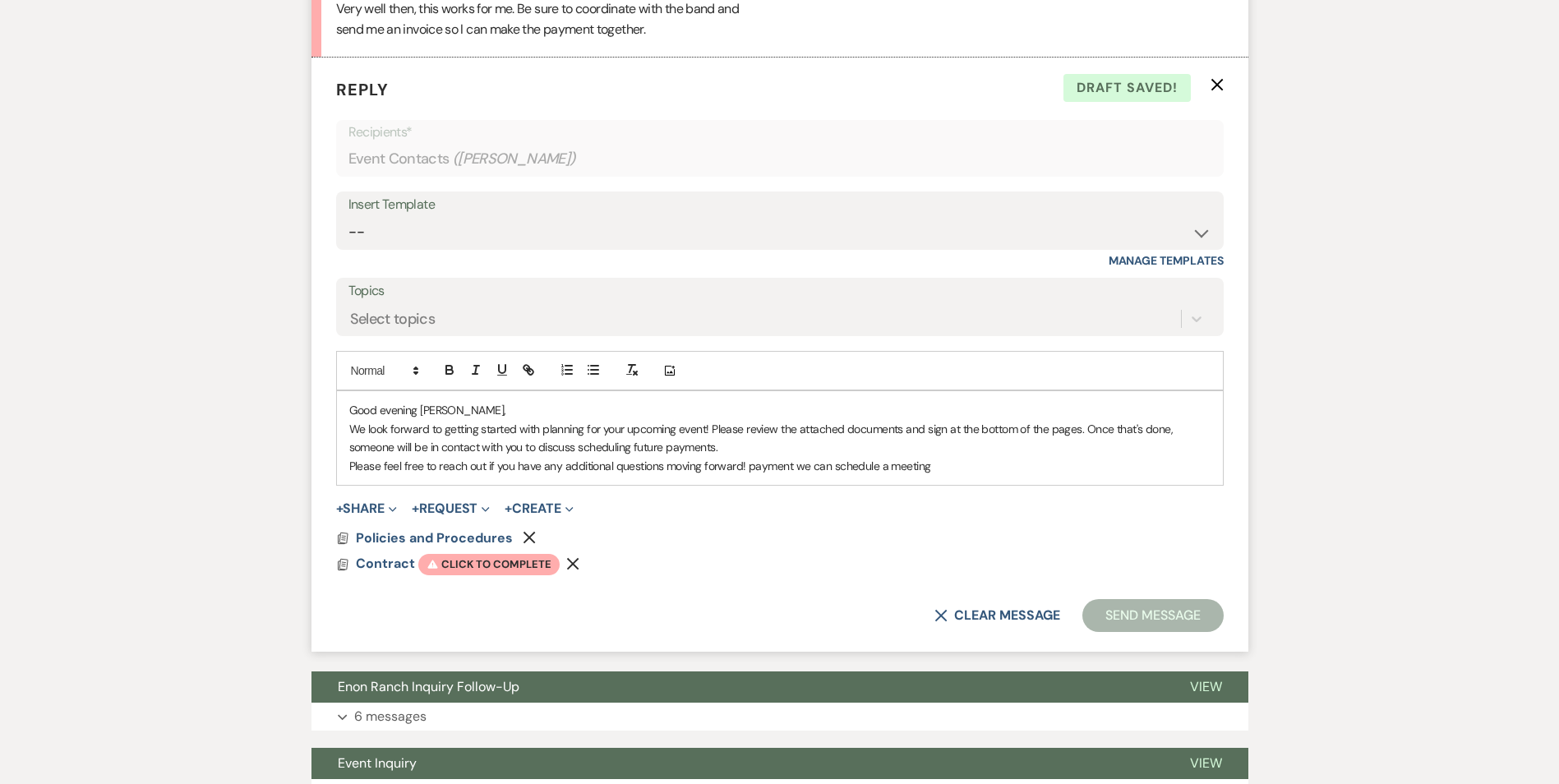
drag, startPoint x: 939, startPoint y: 468, endPoint x: 748, endPoint y: 463, distance: 191.1
click at [748, 463] on p "Please feel free to reach out if you have any additional questions moving forwa…" at bounding box center [780, 465] width 861 height 18
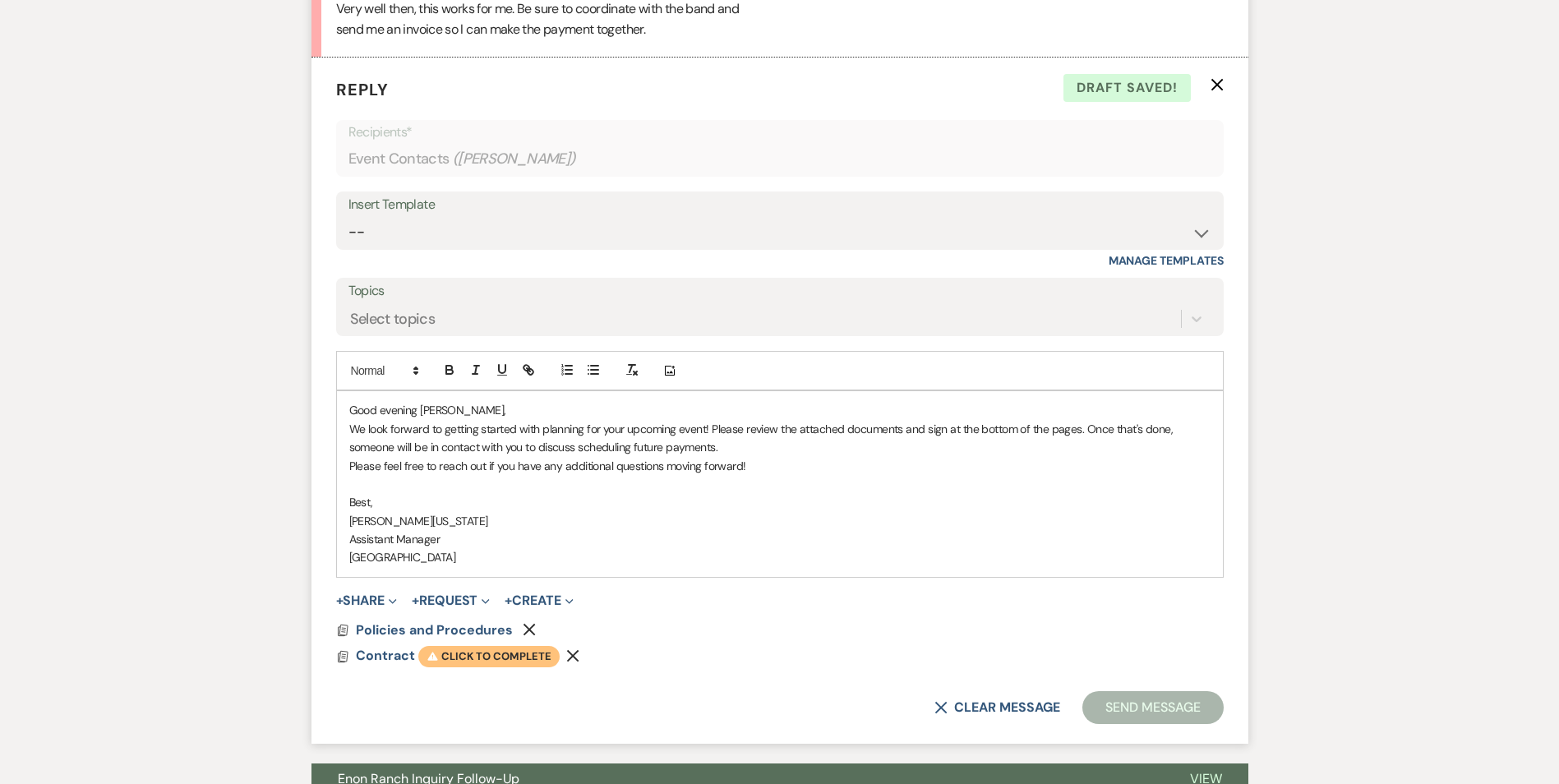
click at [497, 651] on span "Warning Click to complete" at bounding box center [489, 656] width 141 height 22
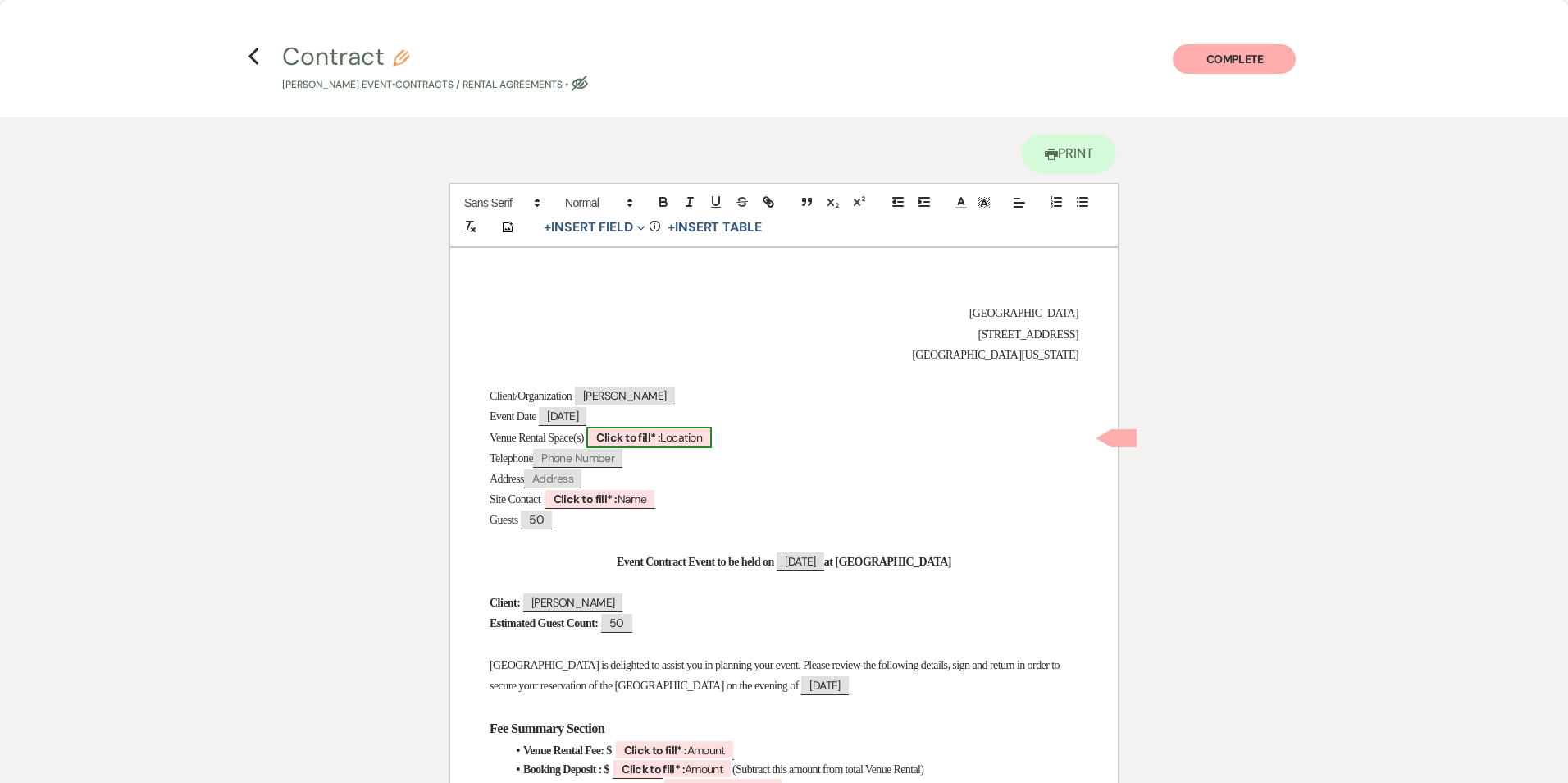
click at [647, 434] on b "Click to fill* :" at bounding box center [629, 438] width 64 height 15
select select "owner"
select select "Location"
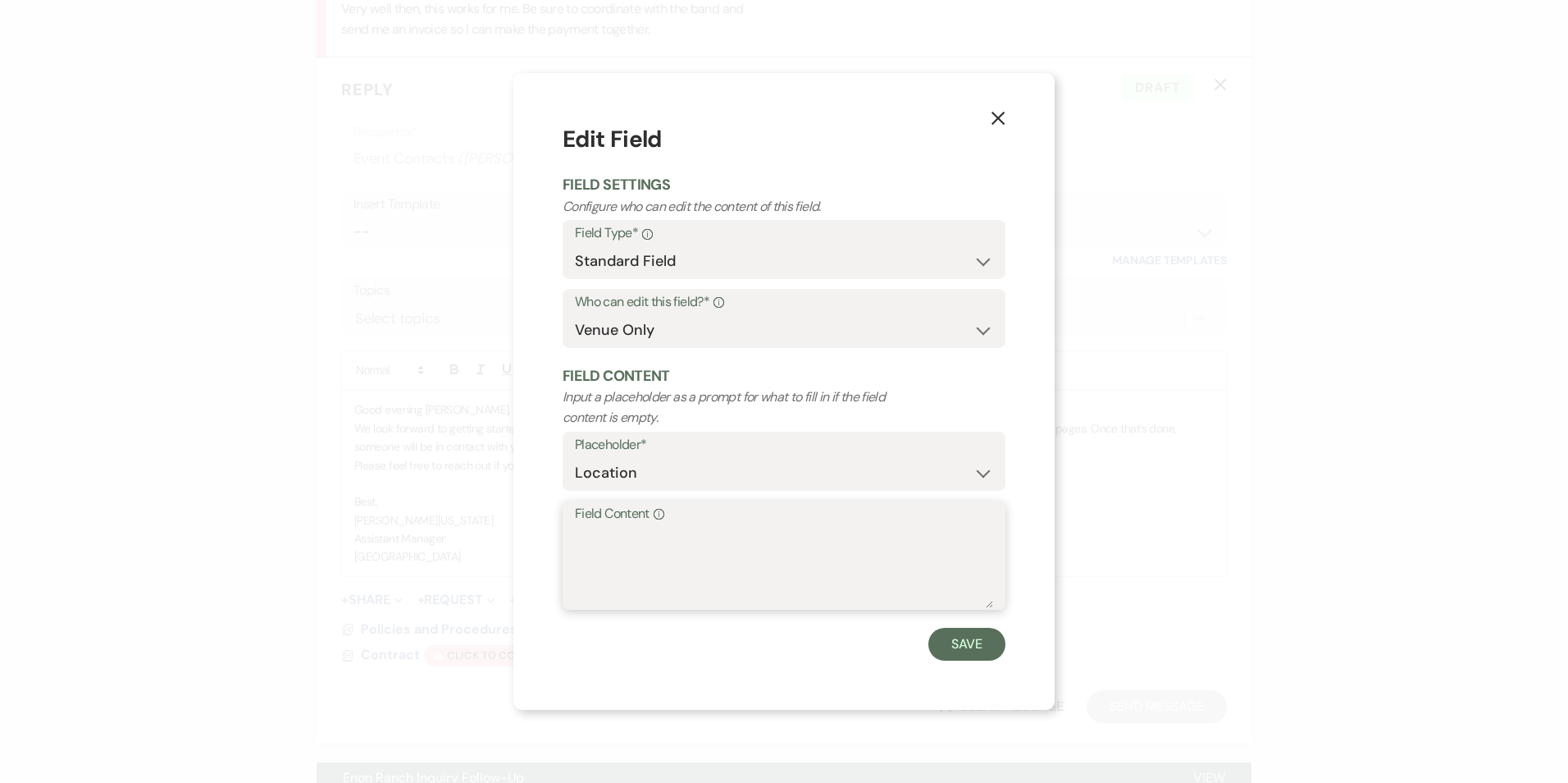
click at [631, 532] on textarea "Field Content Info" at bounding box center [784, 566] width 419 height 82
paste textarea "Ballroom, Terrace, Pavilion, Green space with Fountain."
type textarea "Ballroom, Terrace, Pavilion, Green space with Fountain."
click at [963, 651] on button "Save" at bounding box center [967, 644] width 77 height 33
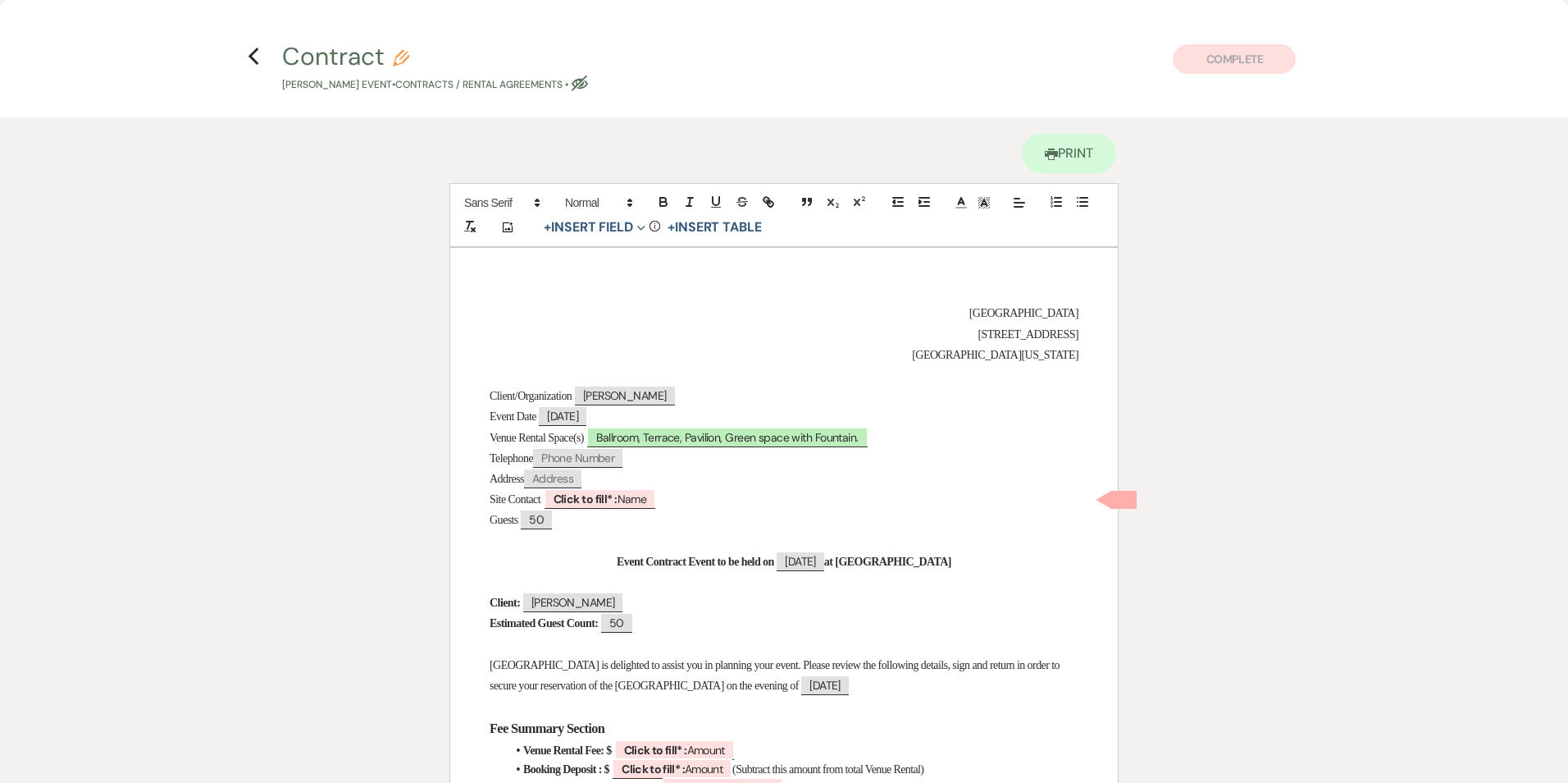
click at [617, 515] on p "Guests ﻿ 50 ﻿" at bounding box center [784, 520] width 589 height 21
click at [618, 509] on span "Click to fill* : Name" at bounding box center [598, 499] width 115 height 21
select select "owner"
select select "Name"
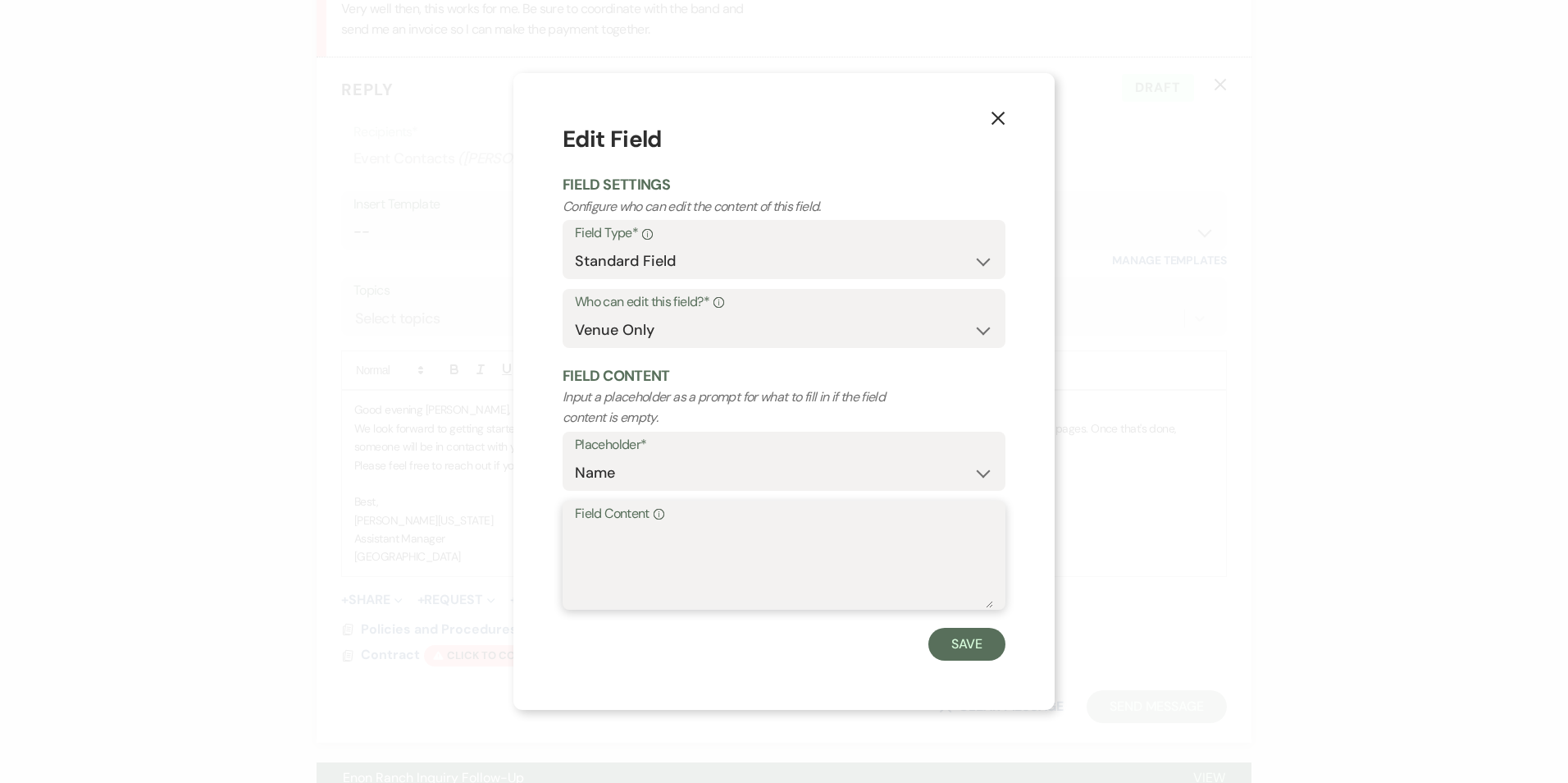
click at [637, 556] on textarea "Field Content Info" at bounding box center [784, 566] width 419 height 82
type textarea "[PERSON_NAME][US_STATE]"
click at [983, 657] on button "Save" at bounding box center [967, 644] width 77 height 33
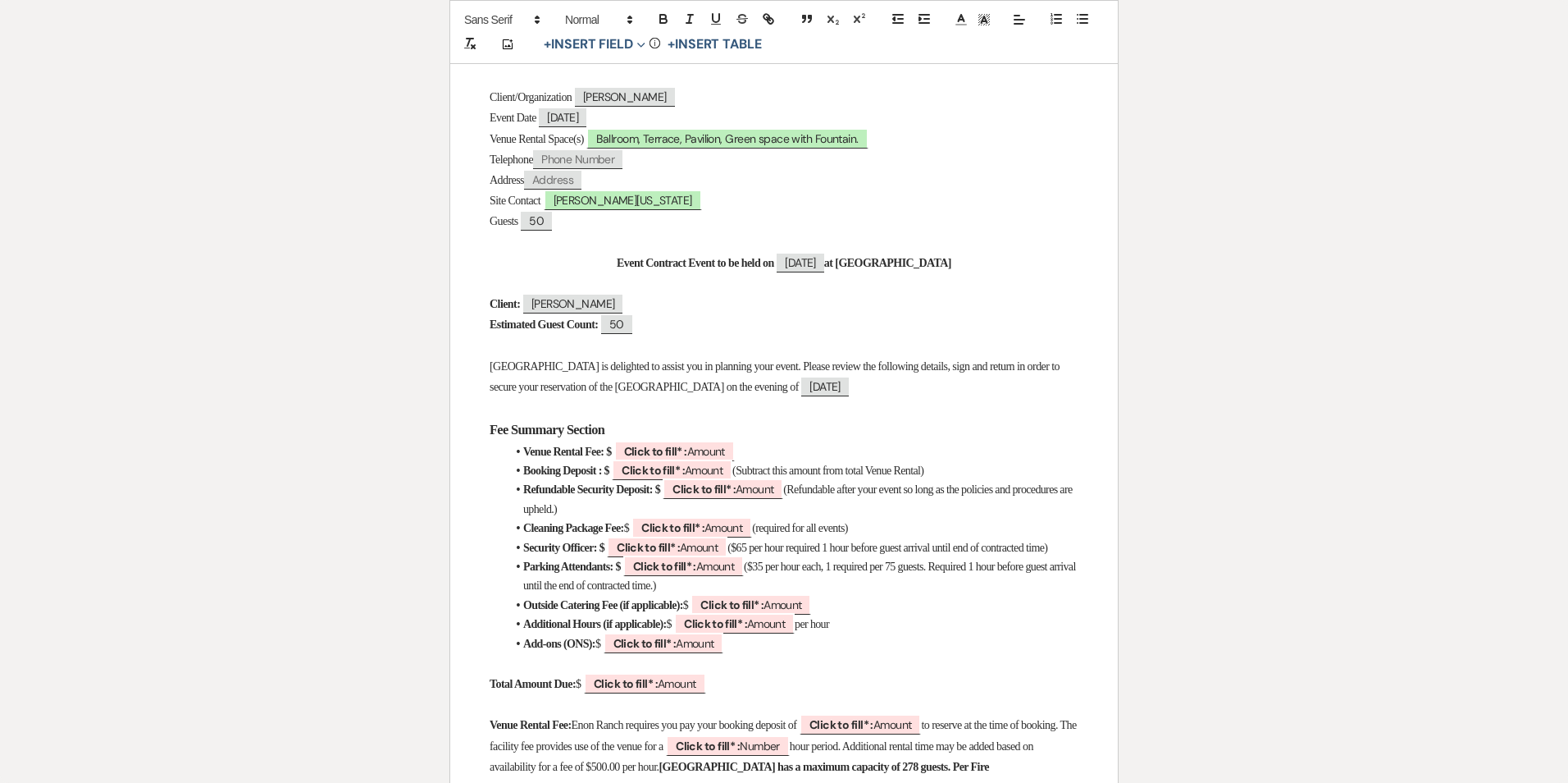
scroll to position [329, 0]
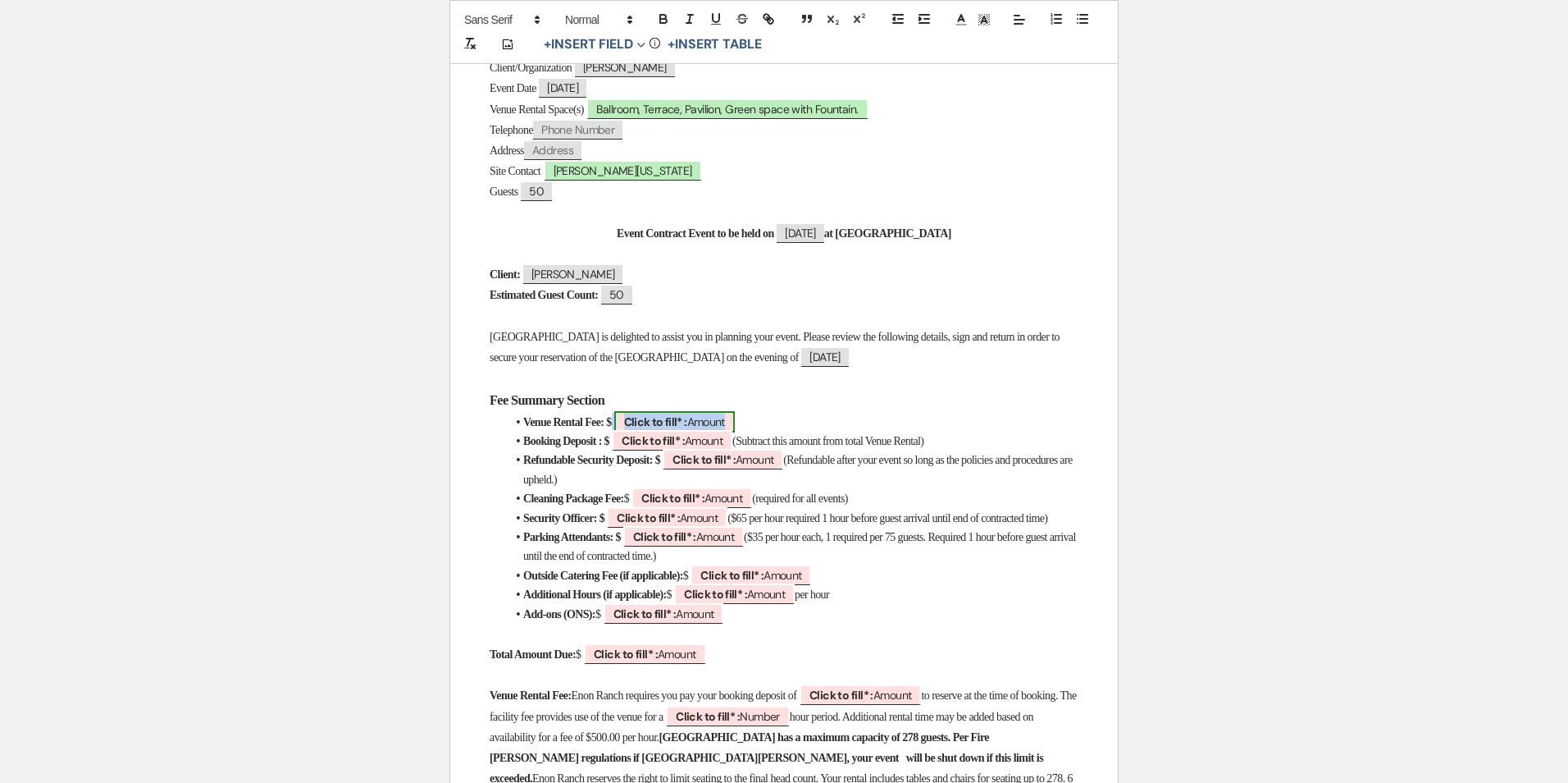
click at [688, 414] on b "Click to fill* :" at bounding box center [655, 422] width 63 height 15
select select "owner"
select select "Amount"
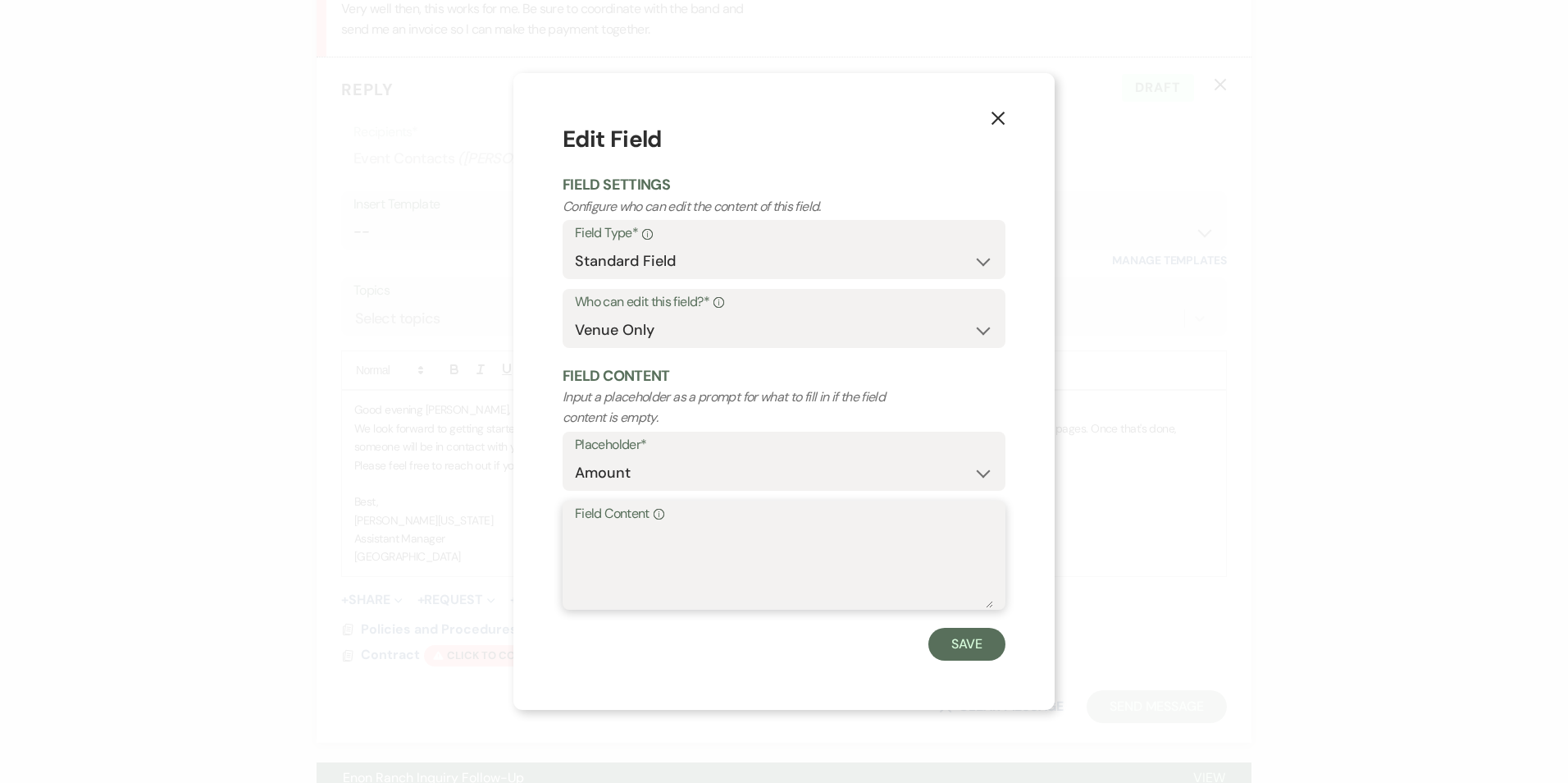
click at [796, 548] on textarea "Field Content Info" at bounding box center [784, 566] width 419 height 82
drag, startPoint x: 796, startPoint y: 548, endPoint x: 649, endPoint y: 530, distance: 148.1
click at [649, 530] on textarea "Field Content Info" at bounding box center [784, 566] width 419 height 82
type textarea "[PERSON_NAME][US_STATE]"
click at [976, 636] on button "Save" at bounding box center [967, 644] width 77 height 33
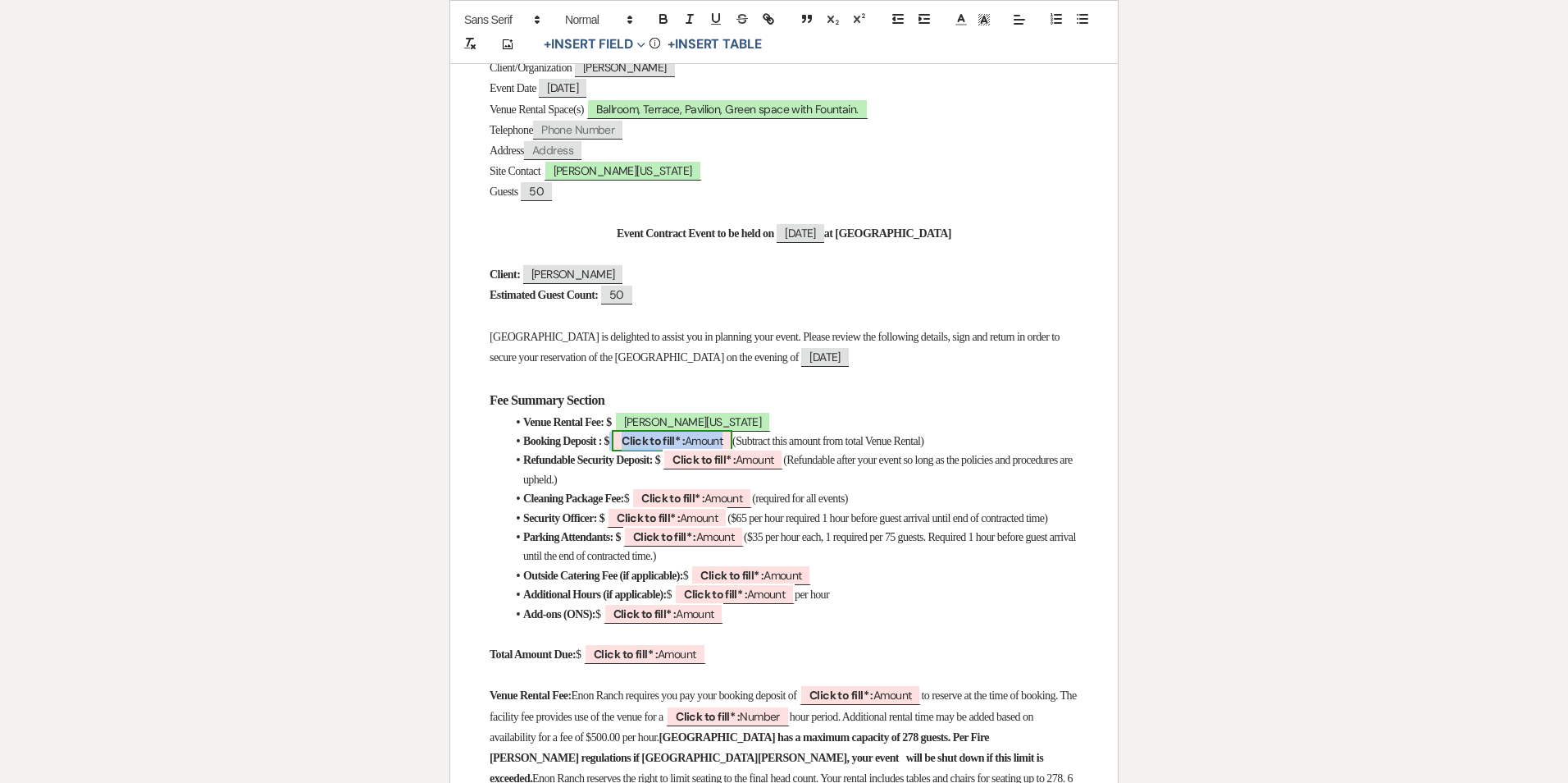
click at [685, 435] on b "Click to fill* :" at bounding box center [653, 441] width 63 height 15
select select "owner"
select select "Amount"
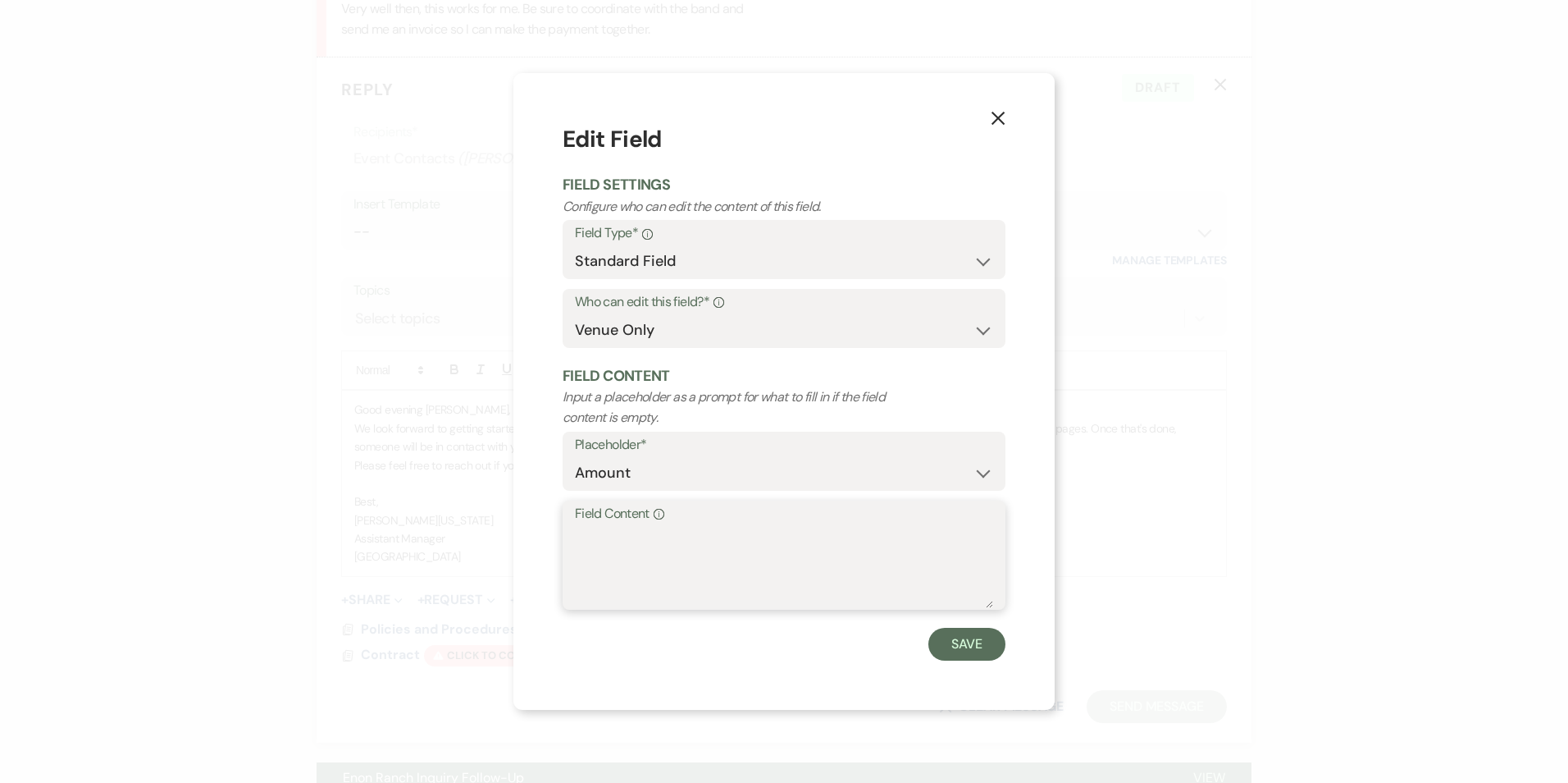
click at [668, 537] on textarea "Field Content Info" at bounding box center [784, 566] width 419 height 82
click at [519, 493] on div "X Edit Field Field Settings Configure who can edit the content of this field. F…" at bounding box center [784, 391] width 541 height 636
click at [1001, 121] on use "button" at bounding box center [998, 118] width 13 height 13
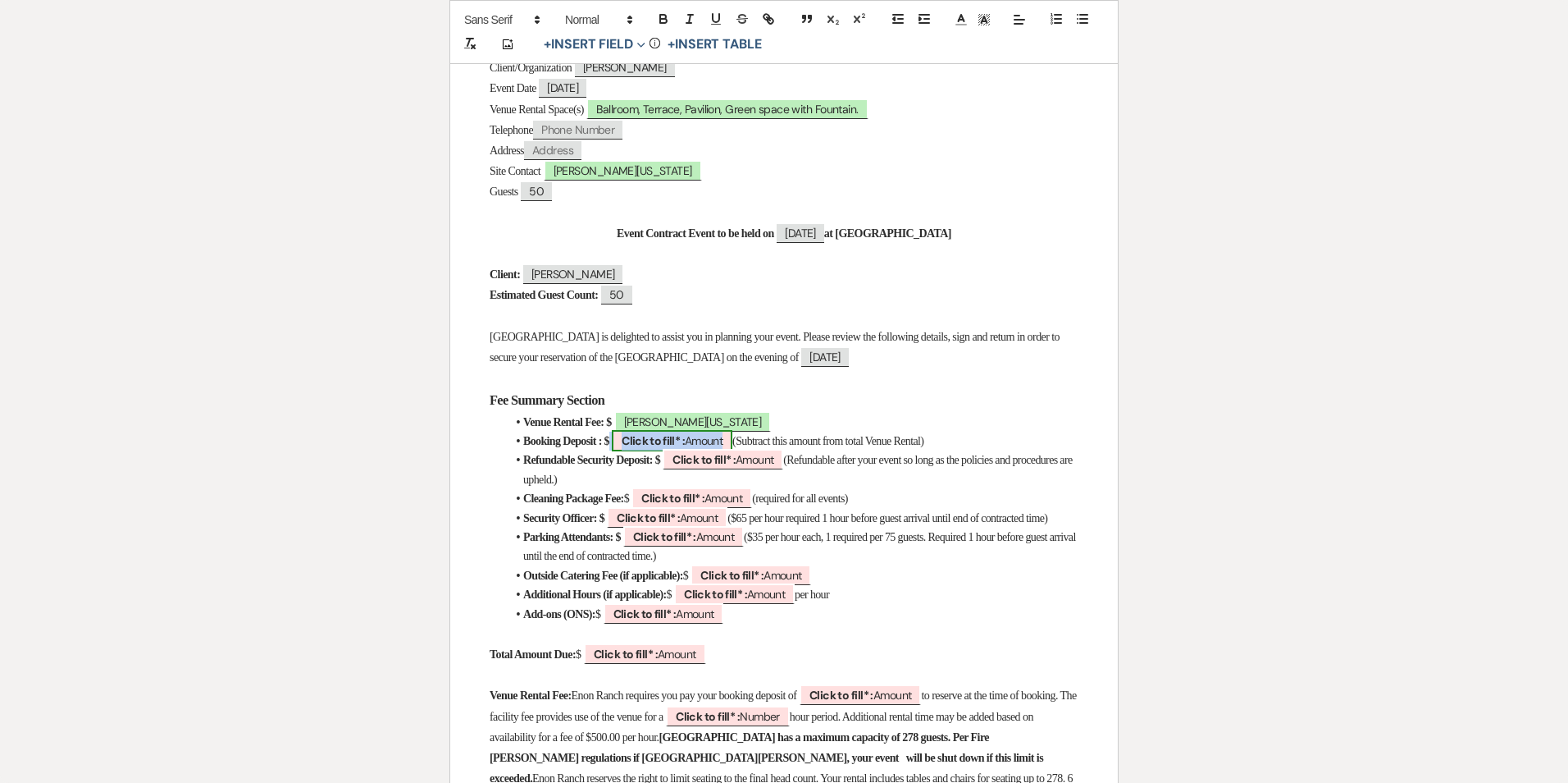
click at [662, 440] on b "Click to fill* :" at bounding box center [653, 441] width 63 height 15
select select "owner"
select select "Amount"
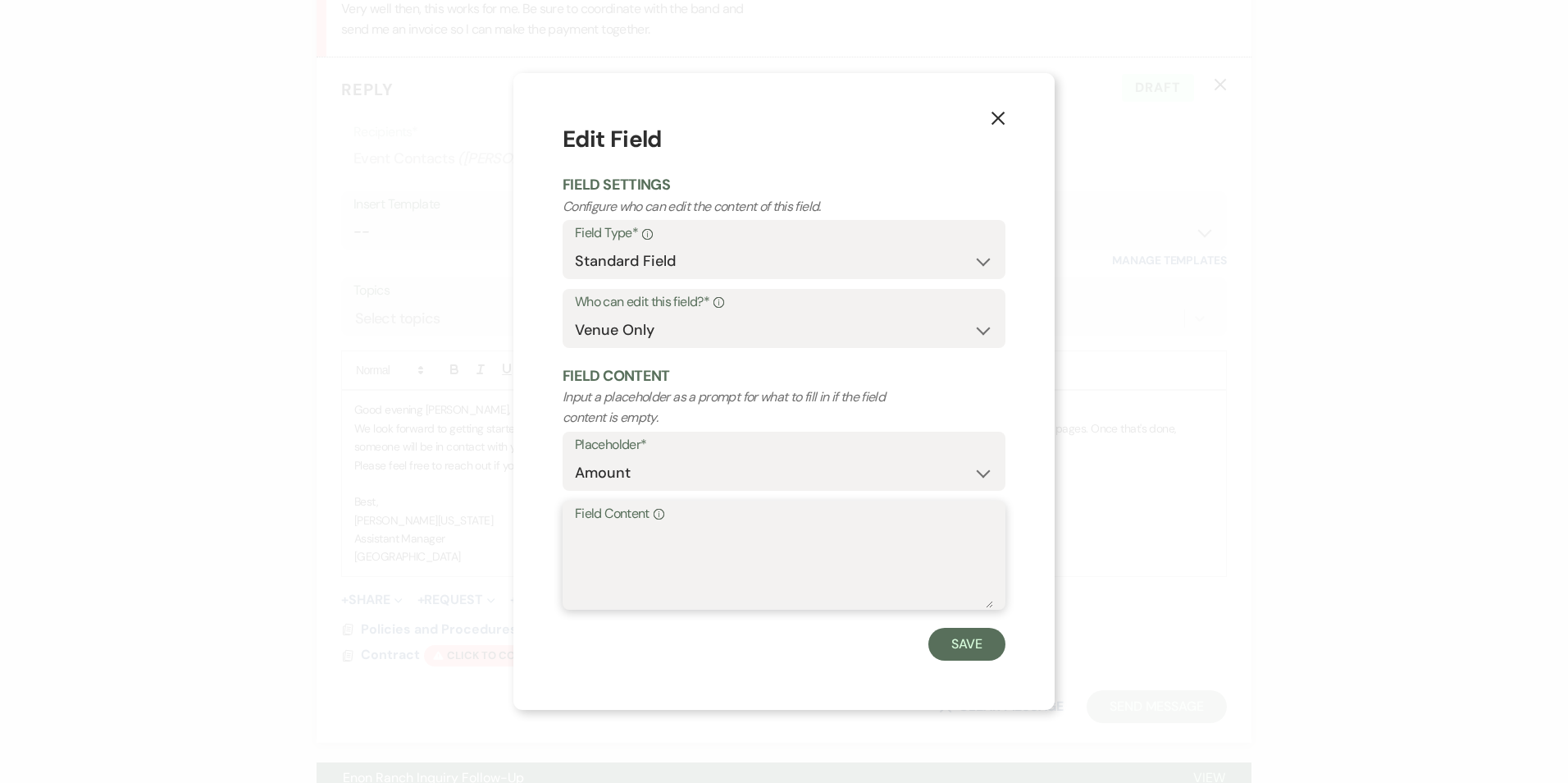
click at [630, 548] on textarea "Field Content Info" at bounding box center [784, 566] width 419 height 82
click at [586, 534] on textarea "1500" at bounding box center [784, 566] width 419 height 82
click at [584, 534] on textarea "1500" at bounding box center [784, 566] width 419 height 82
type textarea "1,500"
click at [991, 645] on button "Save" at bounding box center [967, 644] width 77 height 33
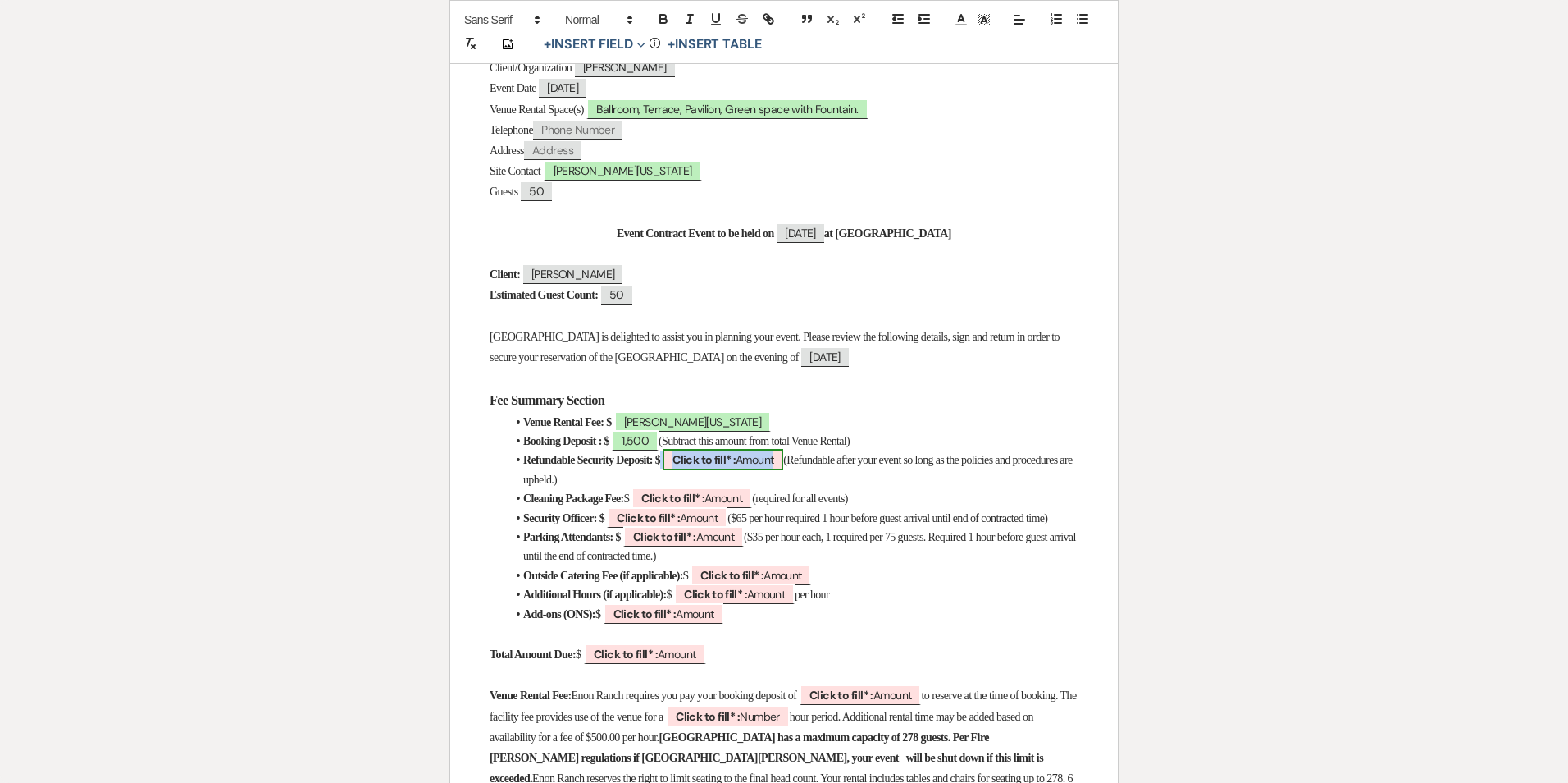
click at [727, 453] on b "Click to fill* :" at bounding box center [704, 460] width 63 height 15
select select "owner"
select select "Amount"
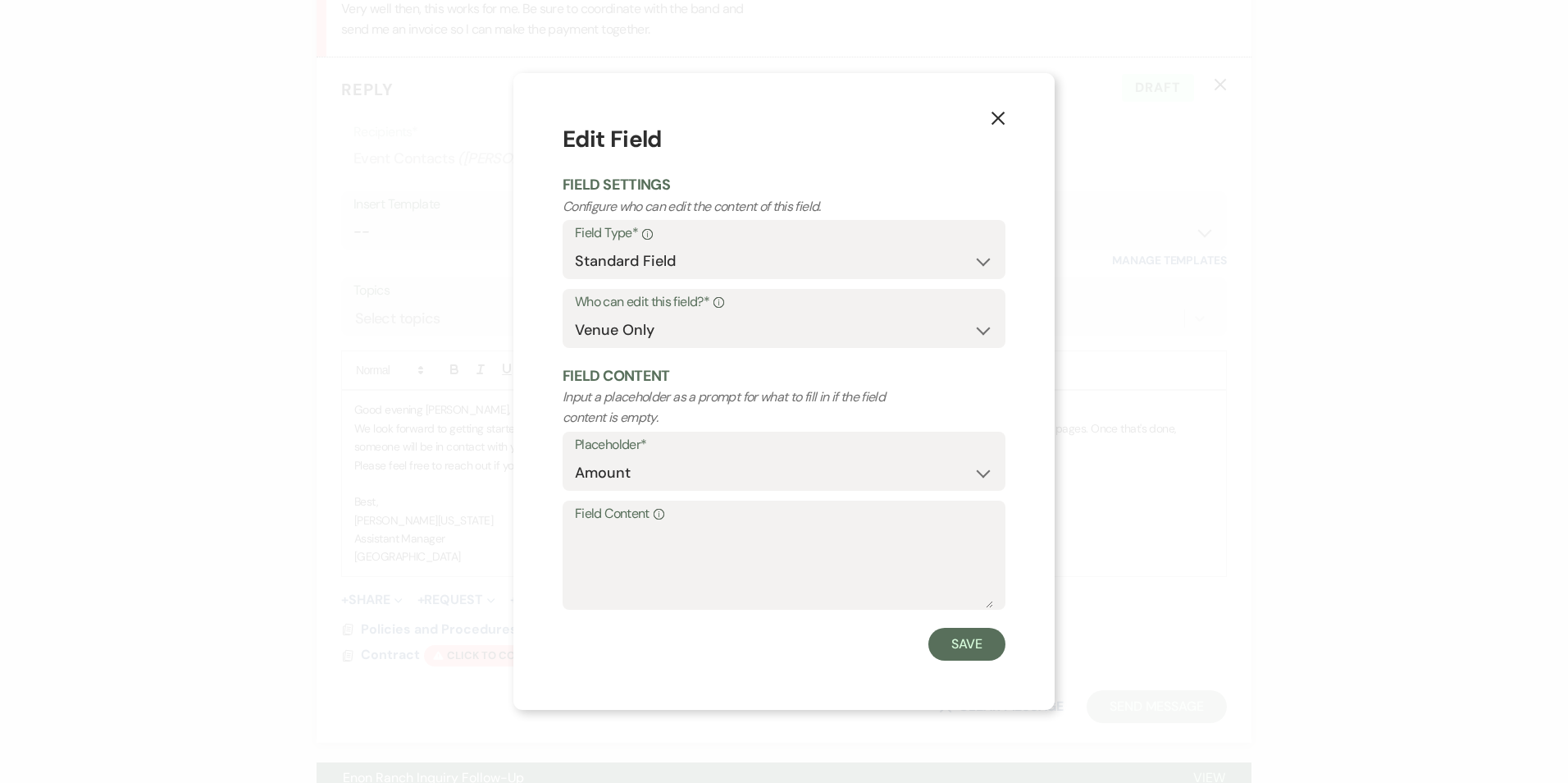
click at [643, 518] on label "Field Content Info" at bounding box center [784, 514] width 419 height 23
click at [643, 526] on textarea "Field Content Info" at bounding box center [784, 566] width 419 height 82
type textarea "1,500"
click at [961, 655] on button "Save" at bounding box center [967, 644] width 77 height 33
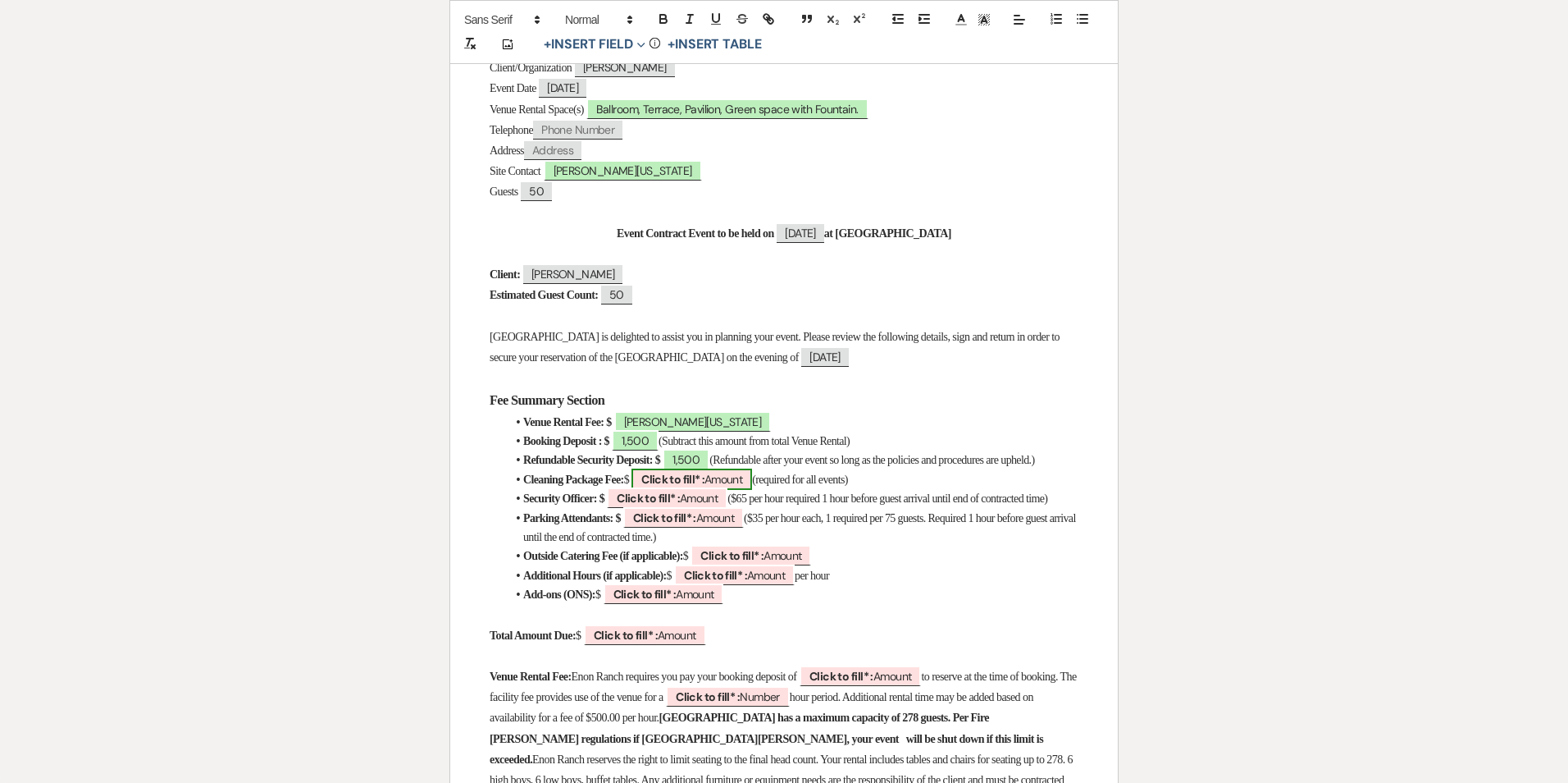
click at [721, 485] on span "Click to fill* : Amount" at bounding box center [692, 479] width 121 height 22
select select "owner"
select select "Amount"
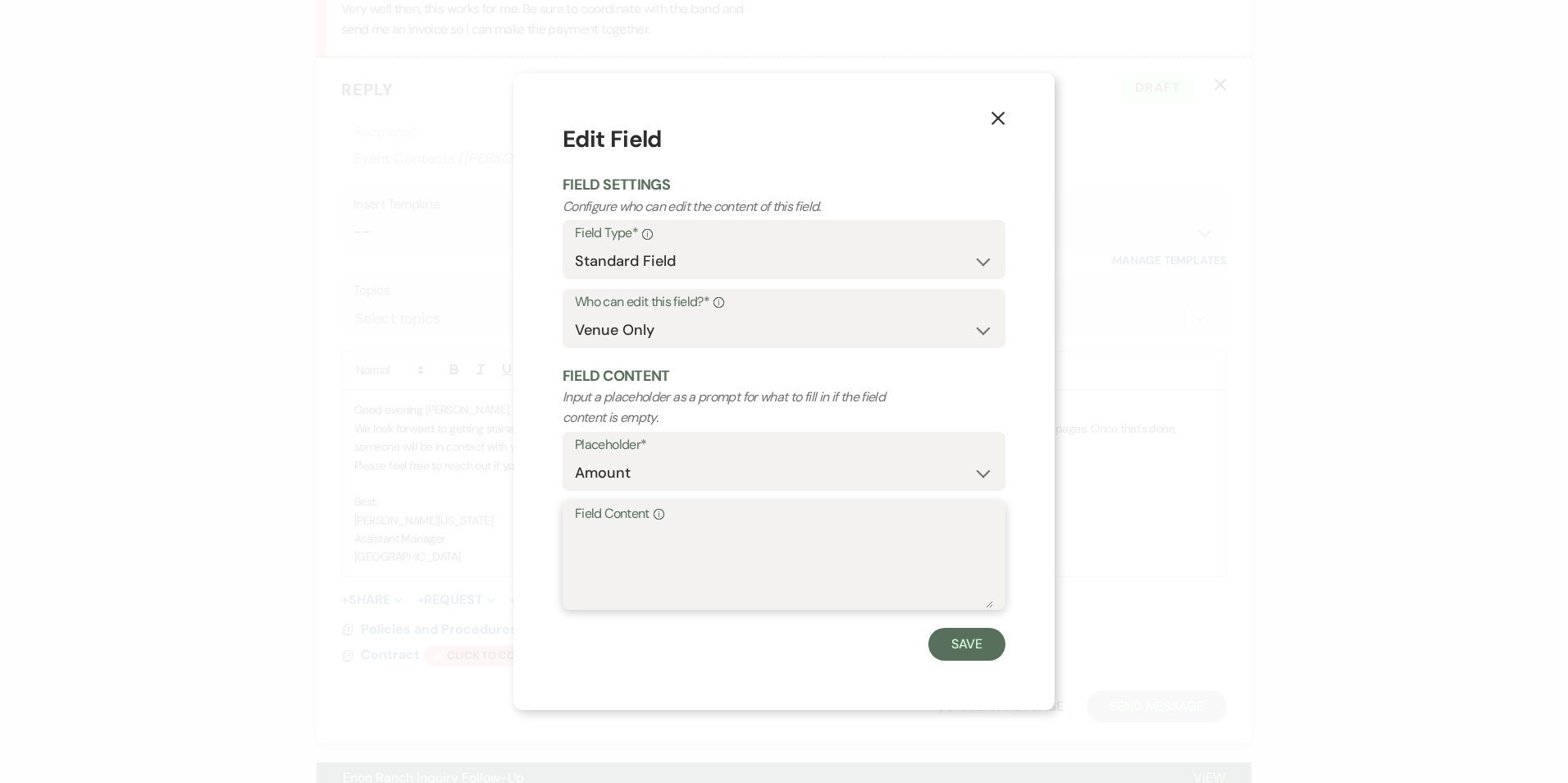
click at [658, 560] on textarea "Field Content Info" at bounding box center [784, 566] width 419 height 82
type textarea "750"
click at [971, 645] on button "Save" at bounding box center [967, 644] width 77 height 33
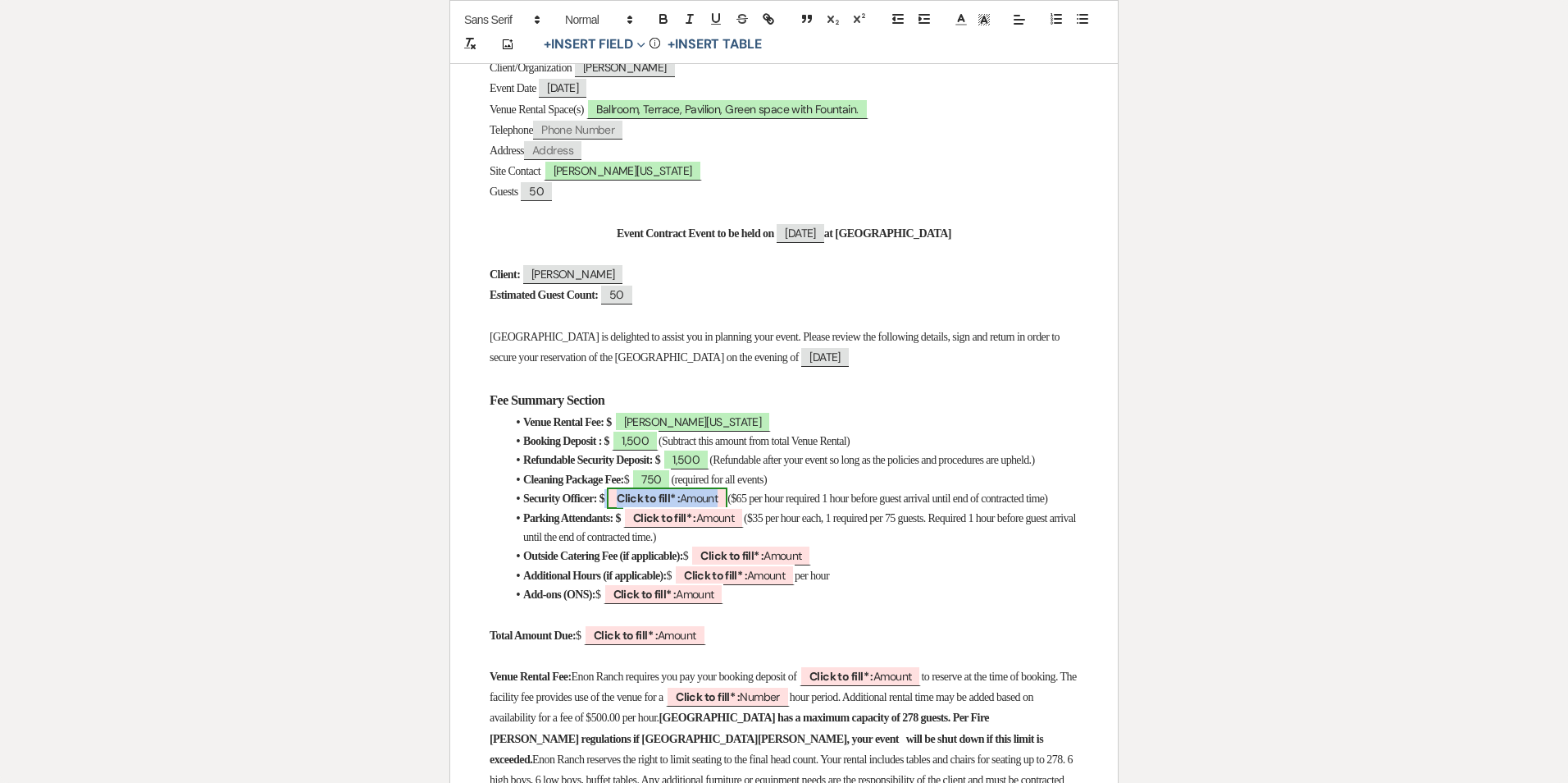
click at [703, 507] on span "Click to fill* : Amount" at bounding box center [667, 498] width 121 height 22
select select "owner"
select select "Amount"
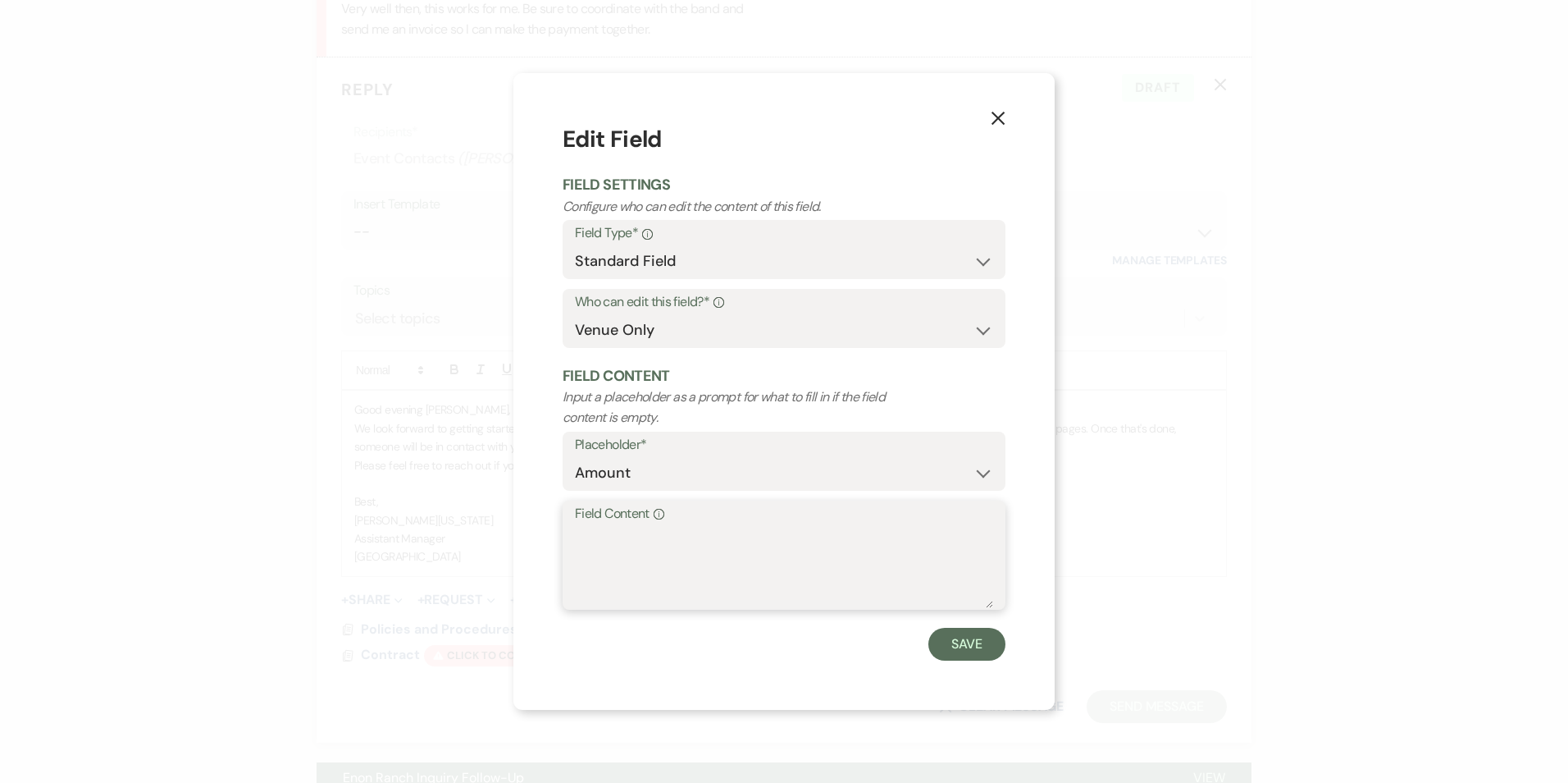
click at [694, 538] on textarea "Field Content Info" at bounding box center [784, 566] width 419 height 82
type textarea "TBD"
click at [978, 652] on button "Save" at bounding box center [967, 644] width 77 height 33
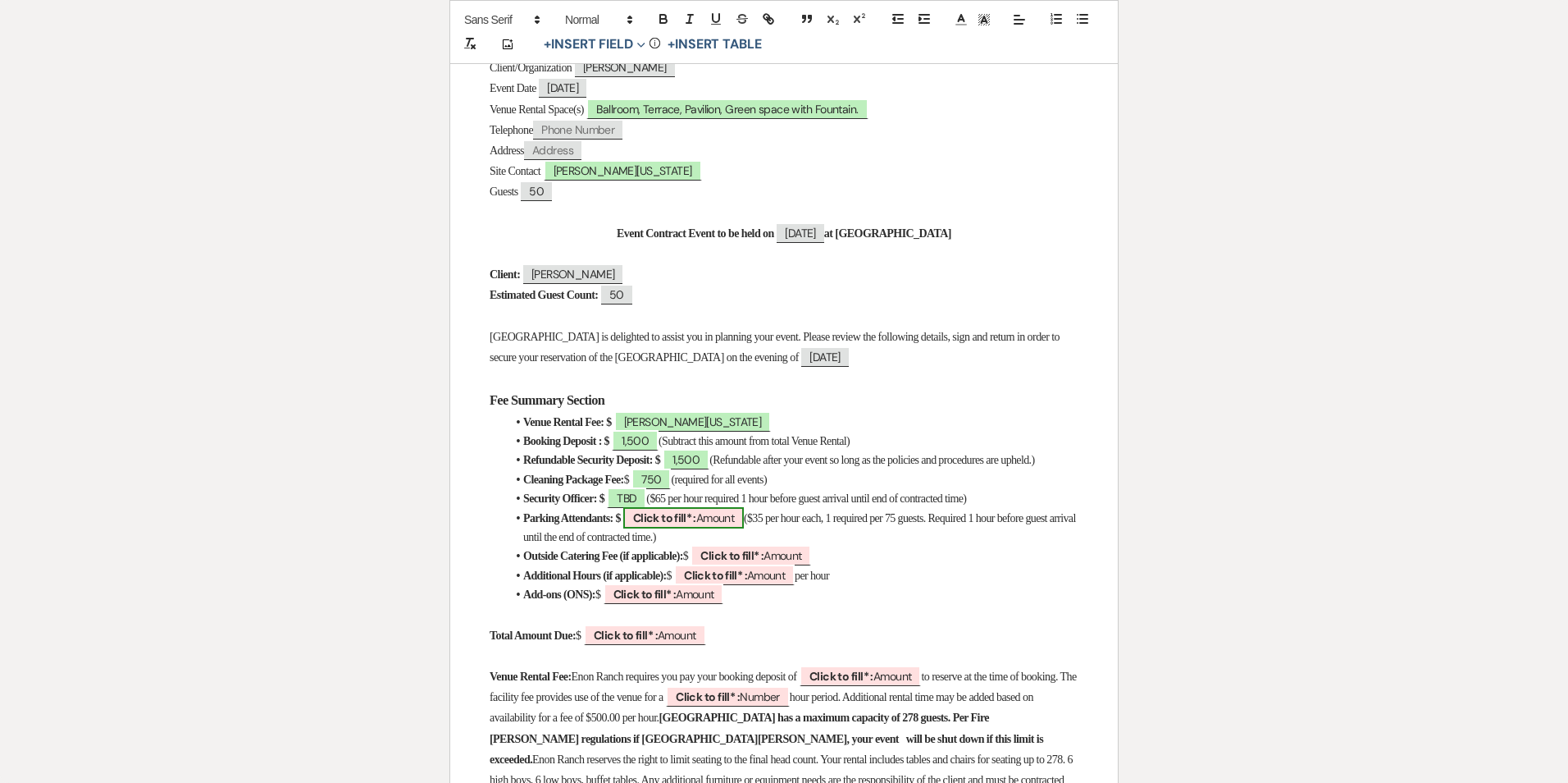
click at [724, 529] on span "Click to fill* : Amount" at bounding box center [683, 517] width 121 height 22
select select "owner"
select select "Amount"
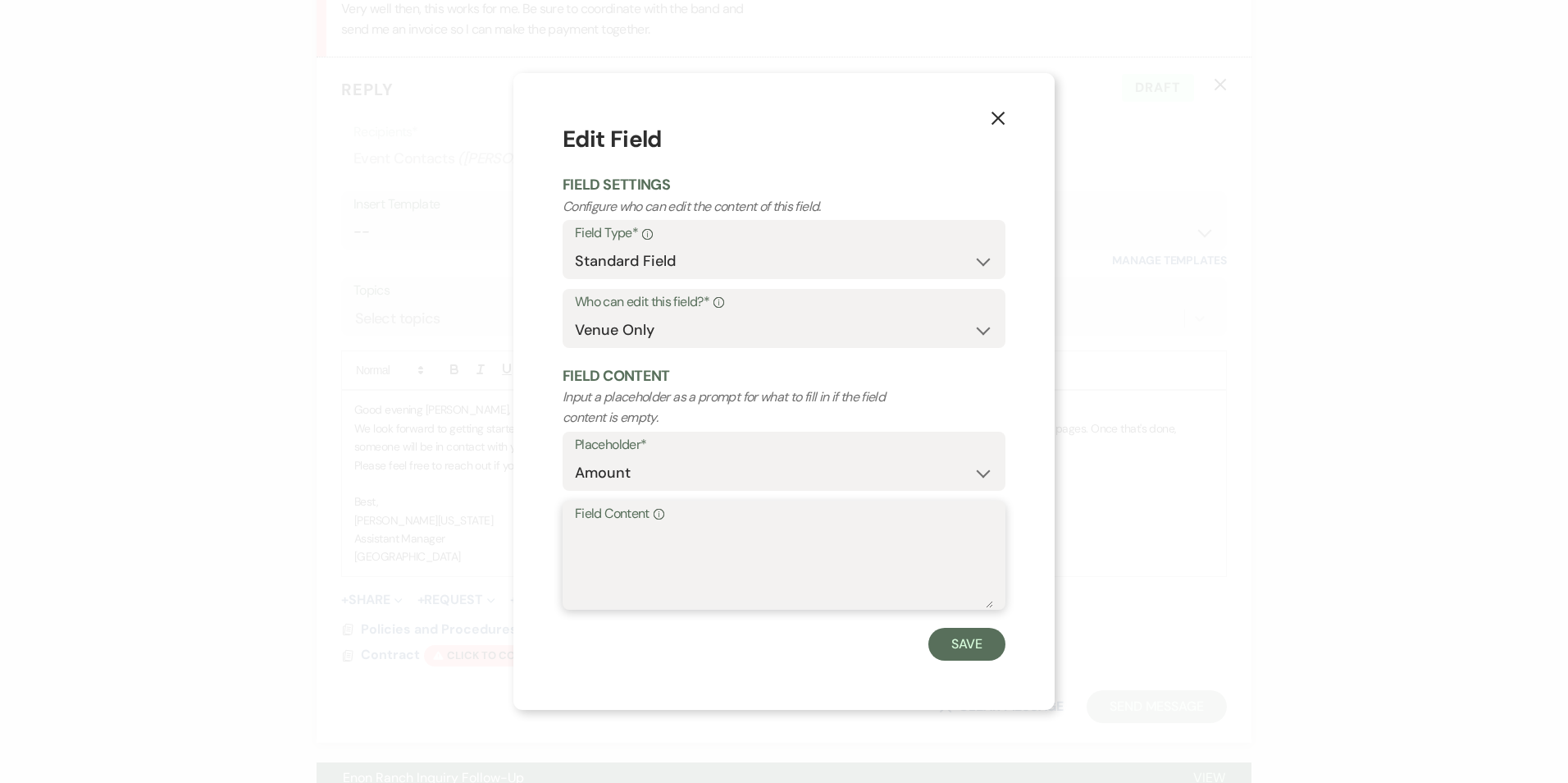
click at [731, 560] on textarea "Field Content Info" at bounding box center [784, 566] width 419 height 82
type textarea "TBD"
click at [980, 647] on button "Save" at bounding box center [967, 644] width 77 height 33
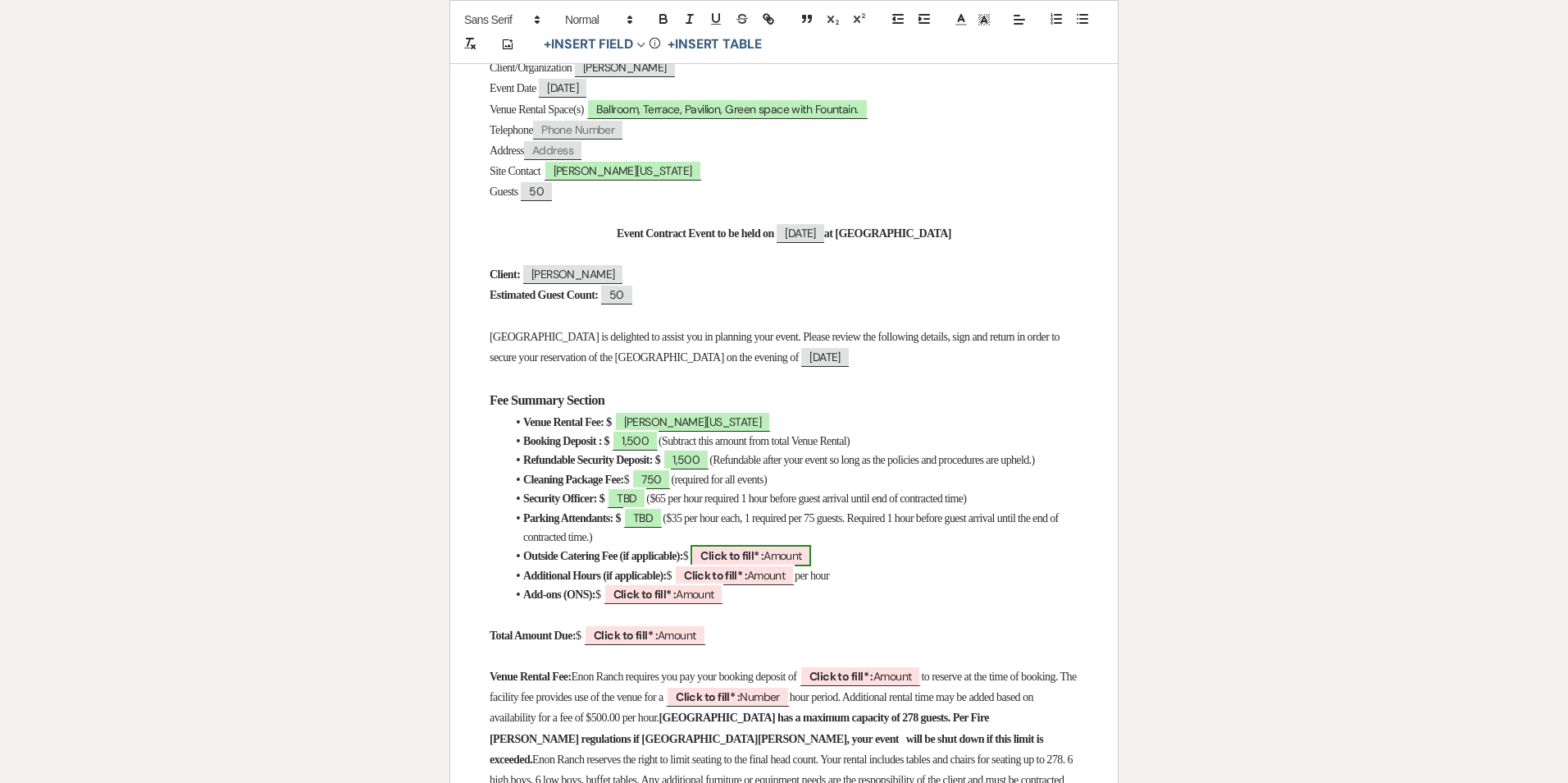
click at [764, 563] on b "Click to fill* :" at bounding box center [732, 556] width 63 height 15
select select "owner"
select select "Amount"
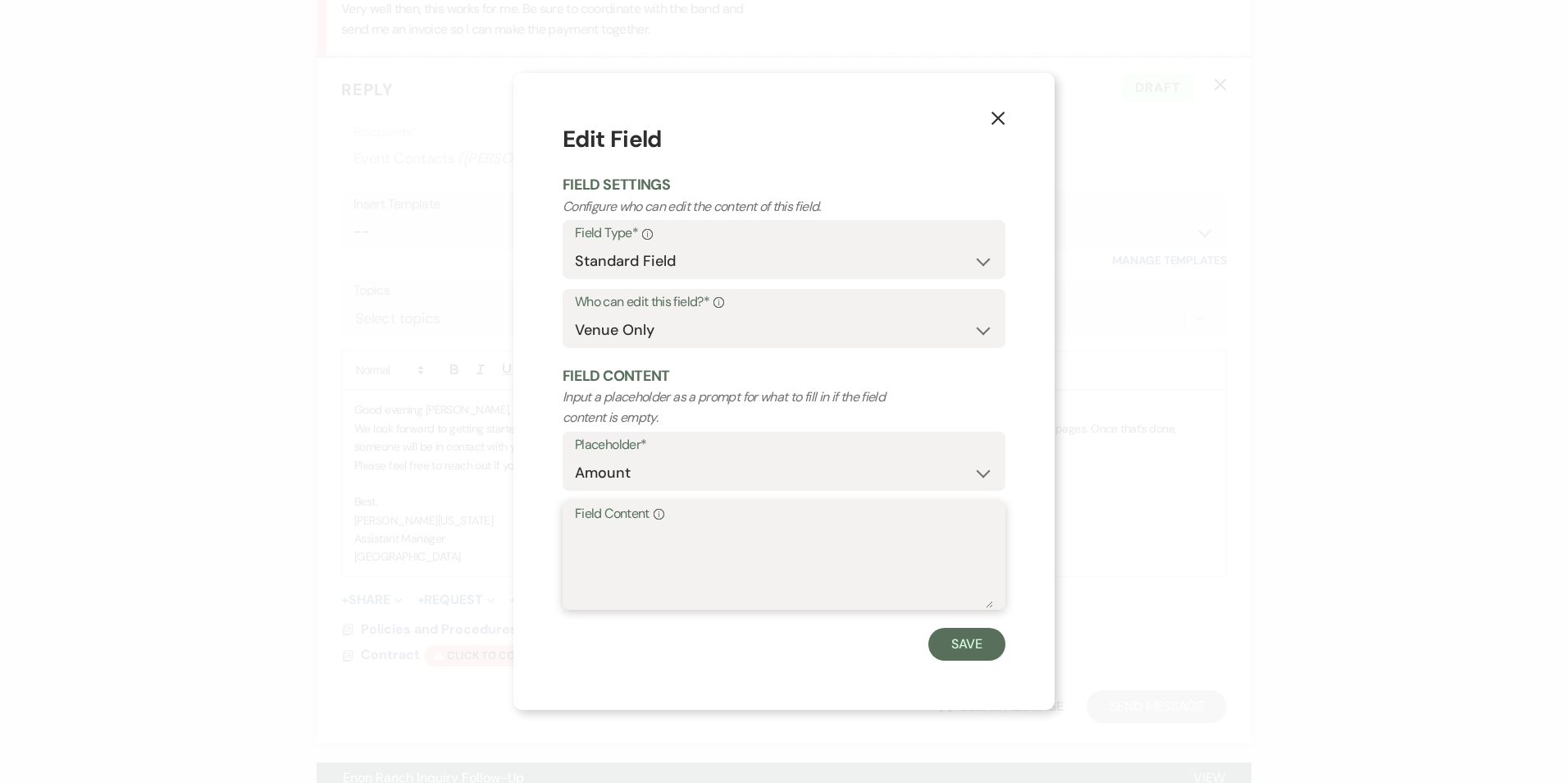
click at [764, 571] on textarea "Field Content Info" at bounding box center [784, 566] width 419 height 82
type textarea "250"
click at [974, 646] on button "Save" at bounding box center [967, 644] width 77 height 33
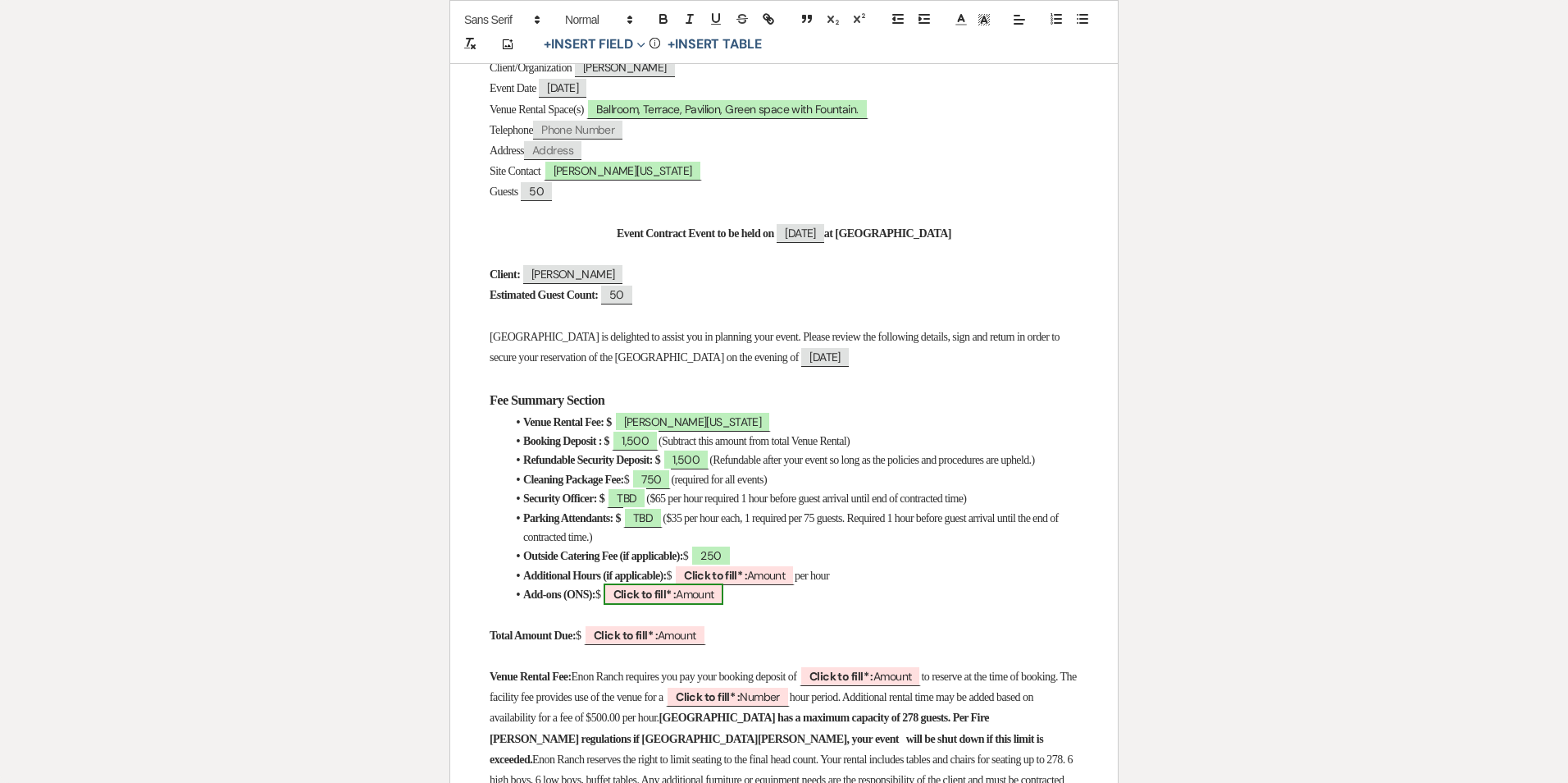
click at [724, 596] on span "Click to fill* : Amount" at bounding box center [663, 594] width 121 height 22
select select "owner"
select select "Amount"
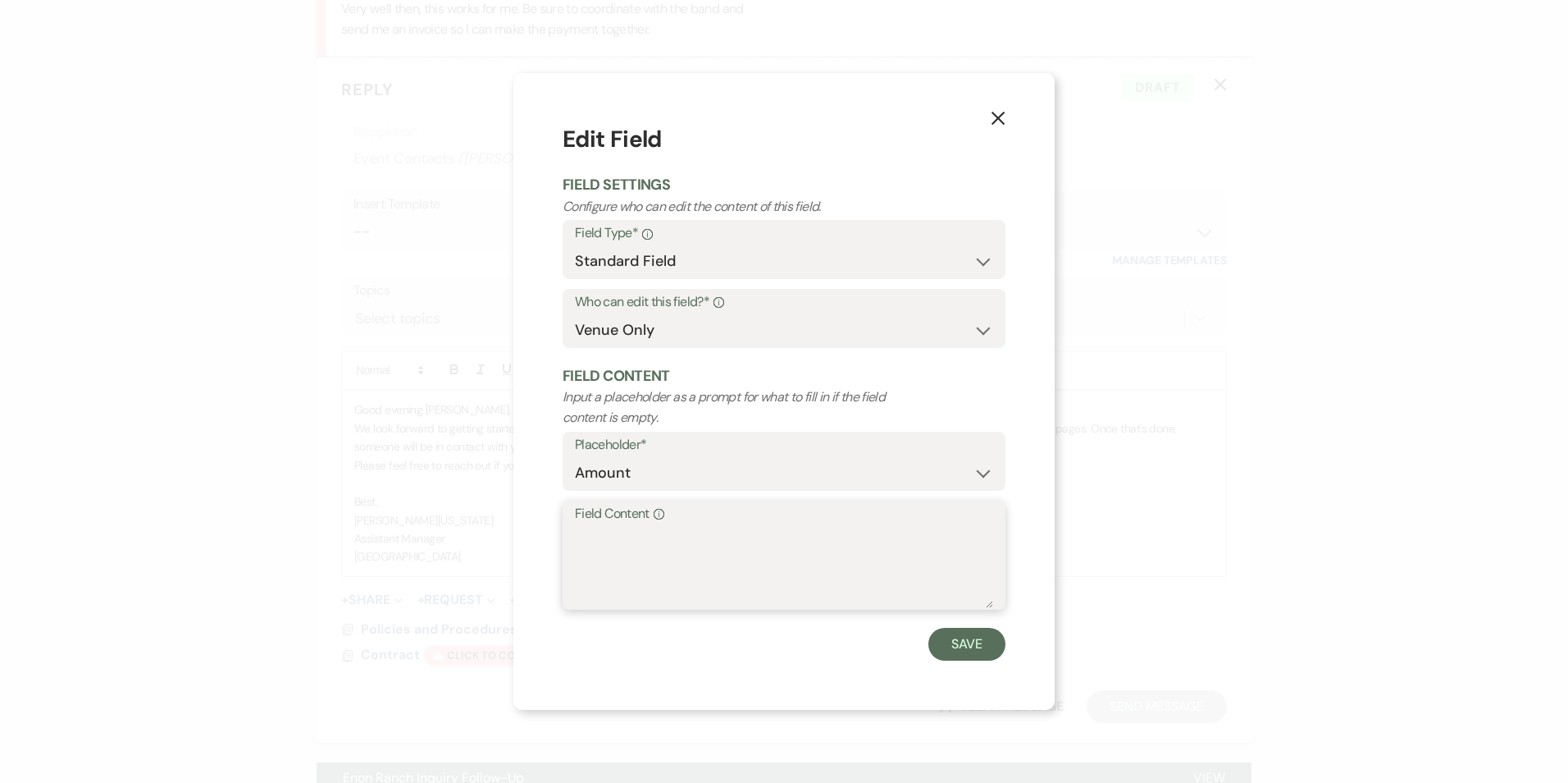
click at [721, 583] on textarea "Field Content Info" at bounding box center [784, 566] width 419 height 82
type textarea "N/A"
click at [985, 651] on button "Save" at bounding box center [967, 644] width 77 height 33
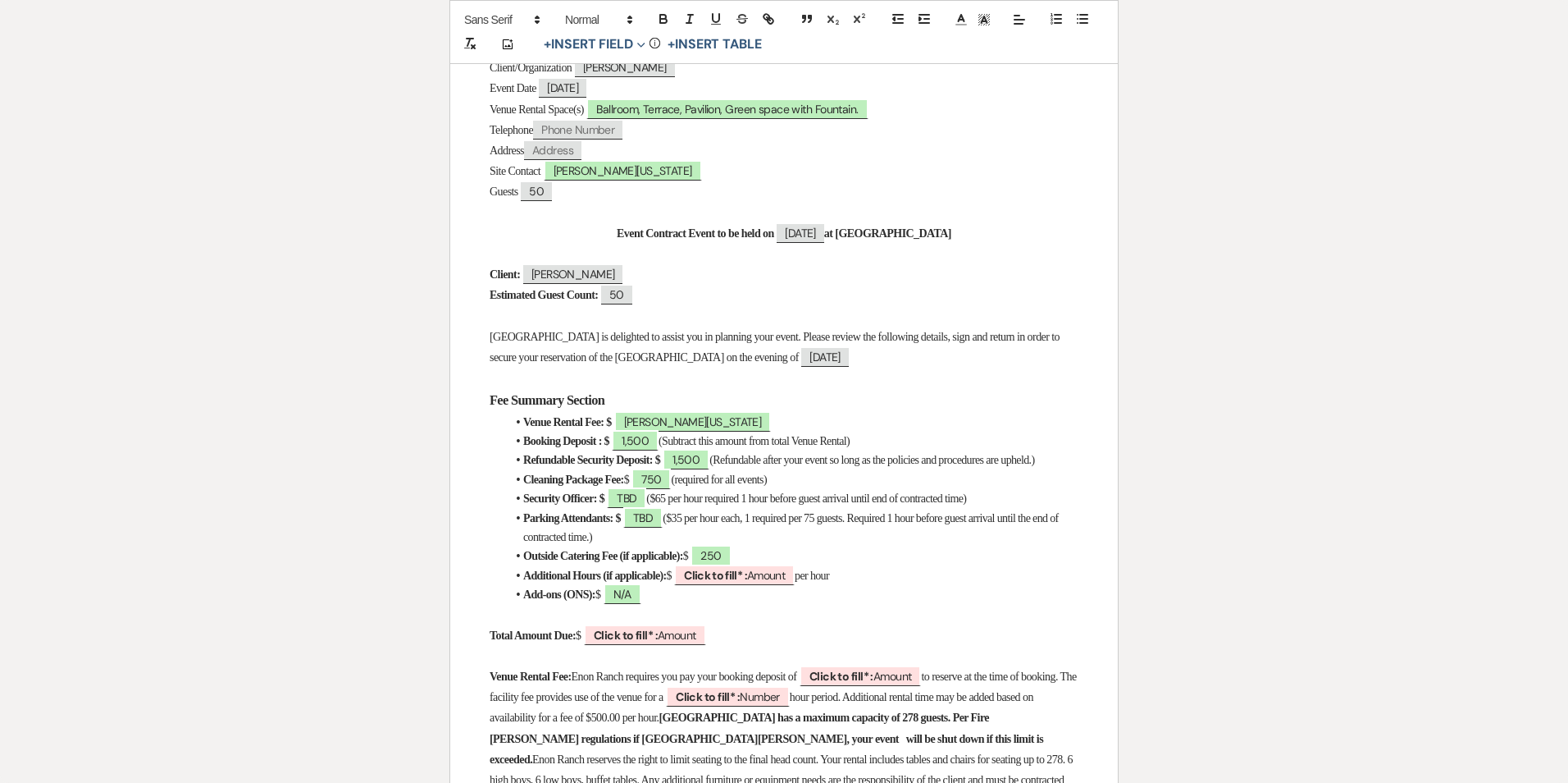
click at [709, 582] on span "Click to fill* : Amount" at bounding box center [733, 576] width 123 height 13
select select "owner"
select select "Amount"
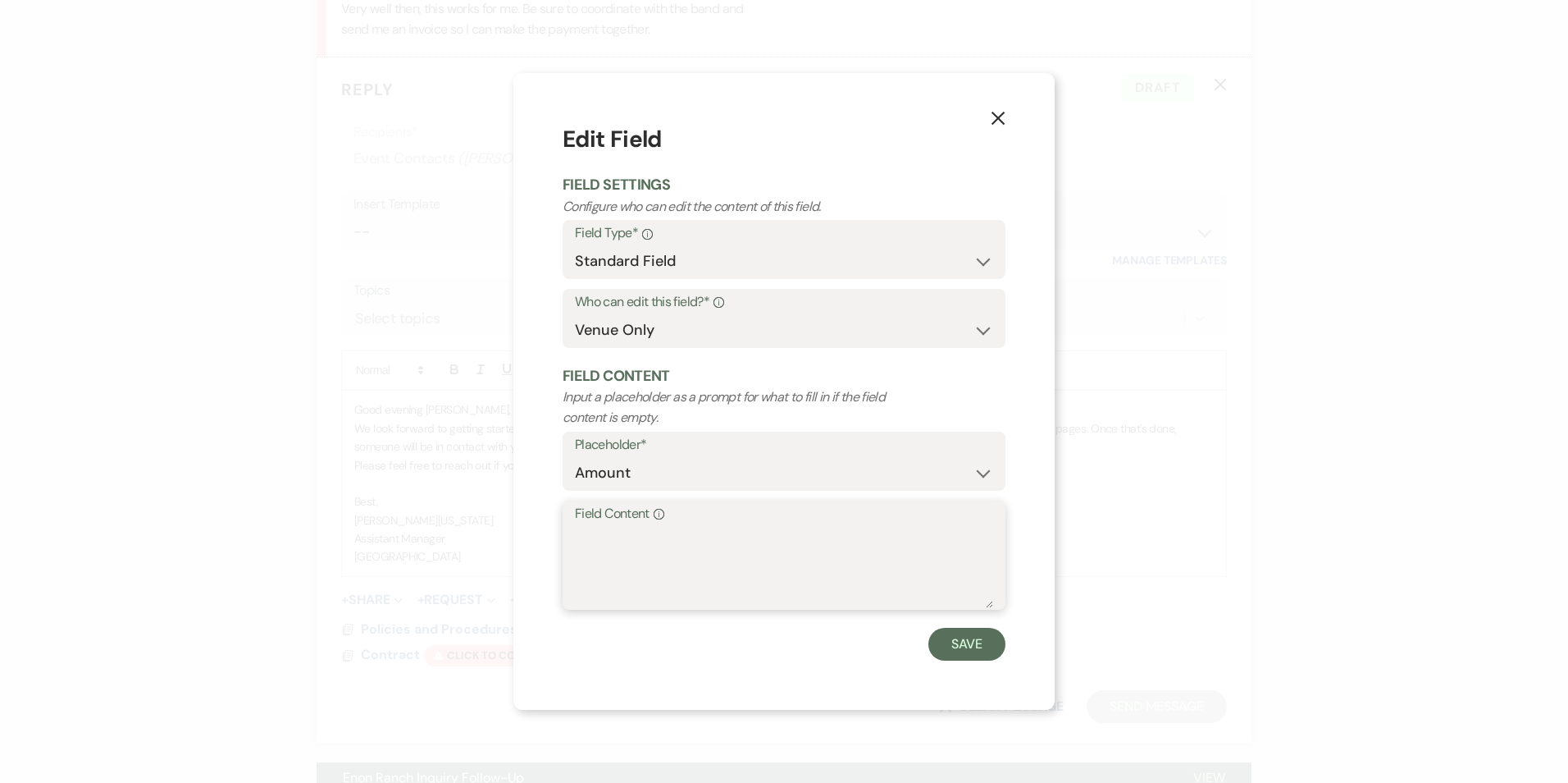
click at [788, 596] on textarea "Field Content Info" at bounding box center [784, 566] width 419 height 82
type textarea "N/A"
click at [985, 648] on button "Save" at bounding box center [967, 644] width 77 height 33
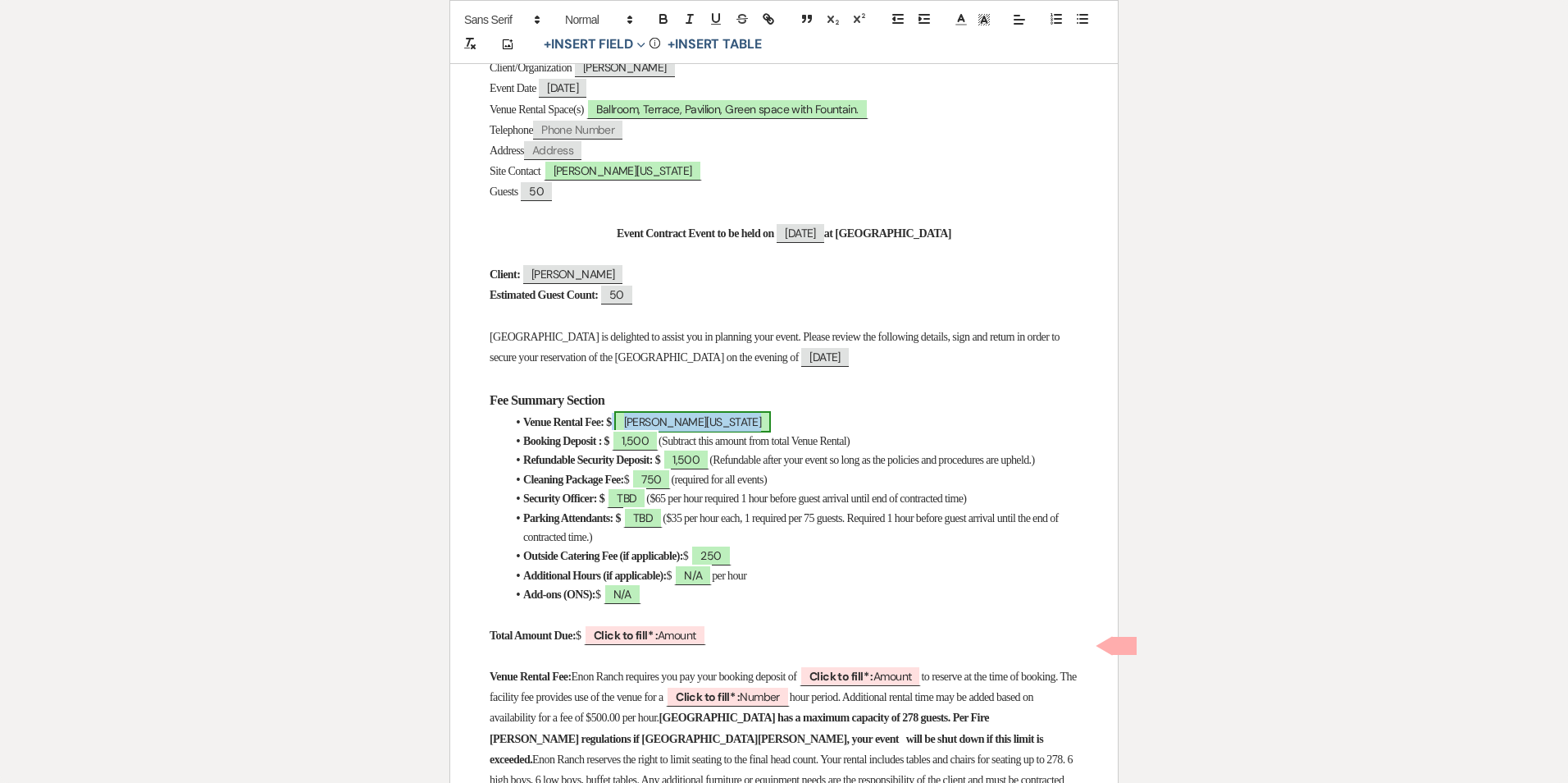
click at [695, 421] on span "[PERSON_NAME][US_STATE]" at bounding box center [693, 422] width 157 height 22
select select "owner"
select select "Amount"
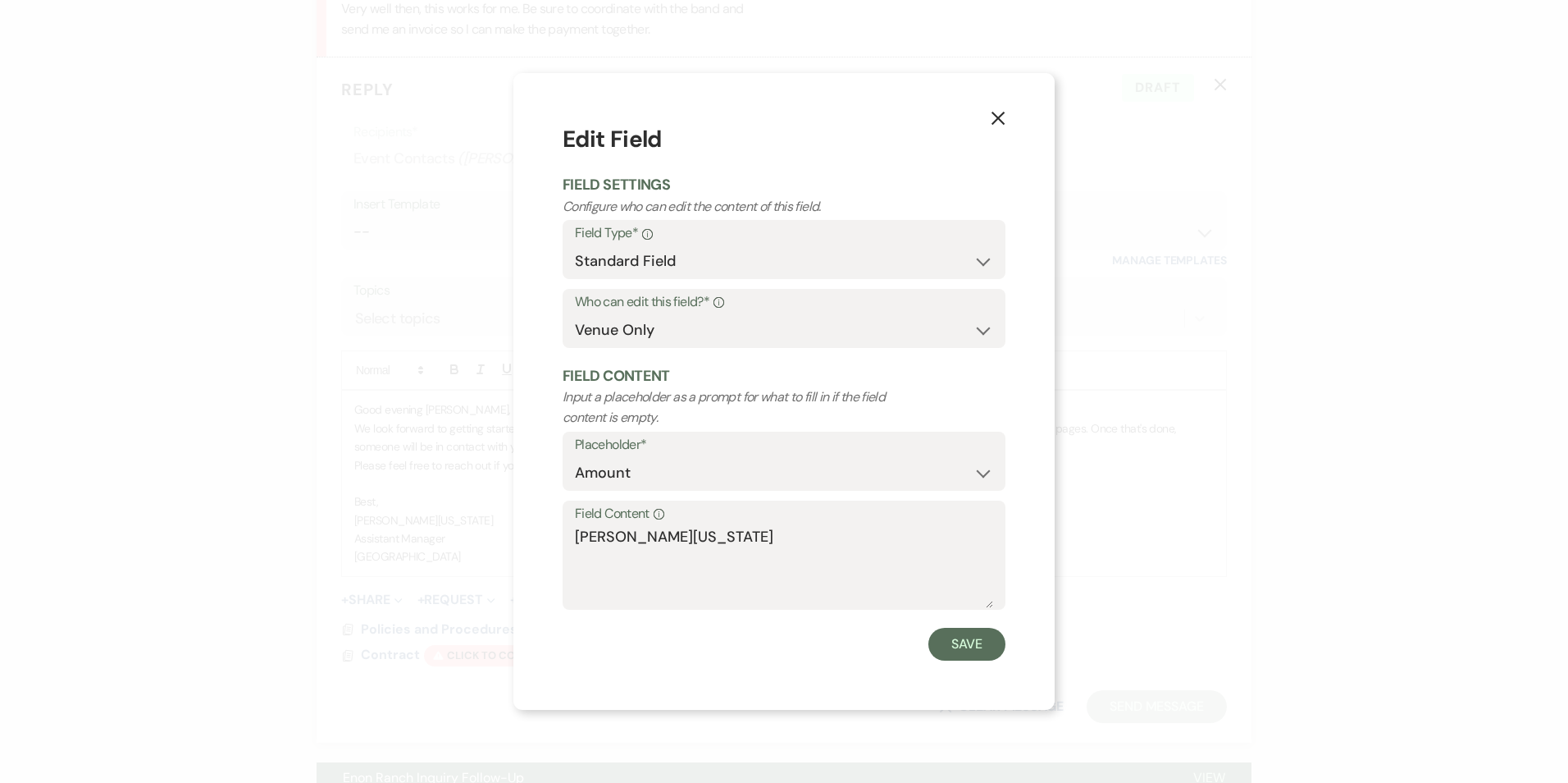
drag, startPoint x: 718, startPoint y: 517, endPoint x: 717, endPoint y: 531, distance: 14.0
click at [718, 520] on label "Field Content Info" at bounding box center [784, 514] width 419 height 23
click at [718, 526] on textarea "[PERSON_NAME][US_STATE]" at bounding box center [784, 566] width 419 height 82
drag, startPoint x: 725, startPoint y: 550, endPoint x: 472, endPoint y: 536, distance: 253.4
click at [472, 536] on div "X Edit Field Field Settings Configure who can edit the content of this field. F…" at bounding box center [784, 392] width 1568 height 783
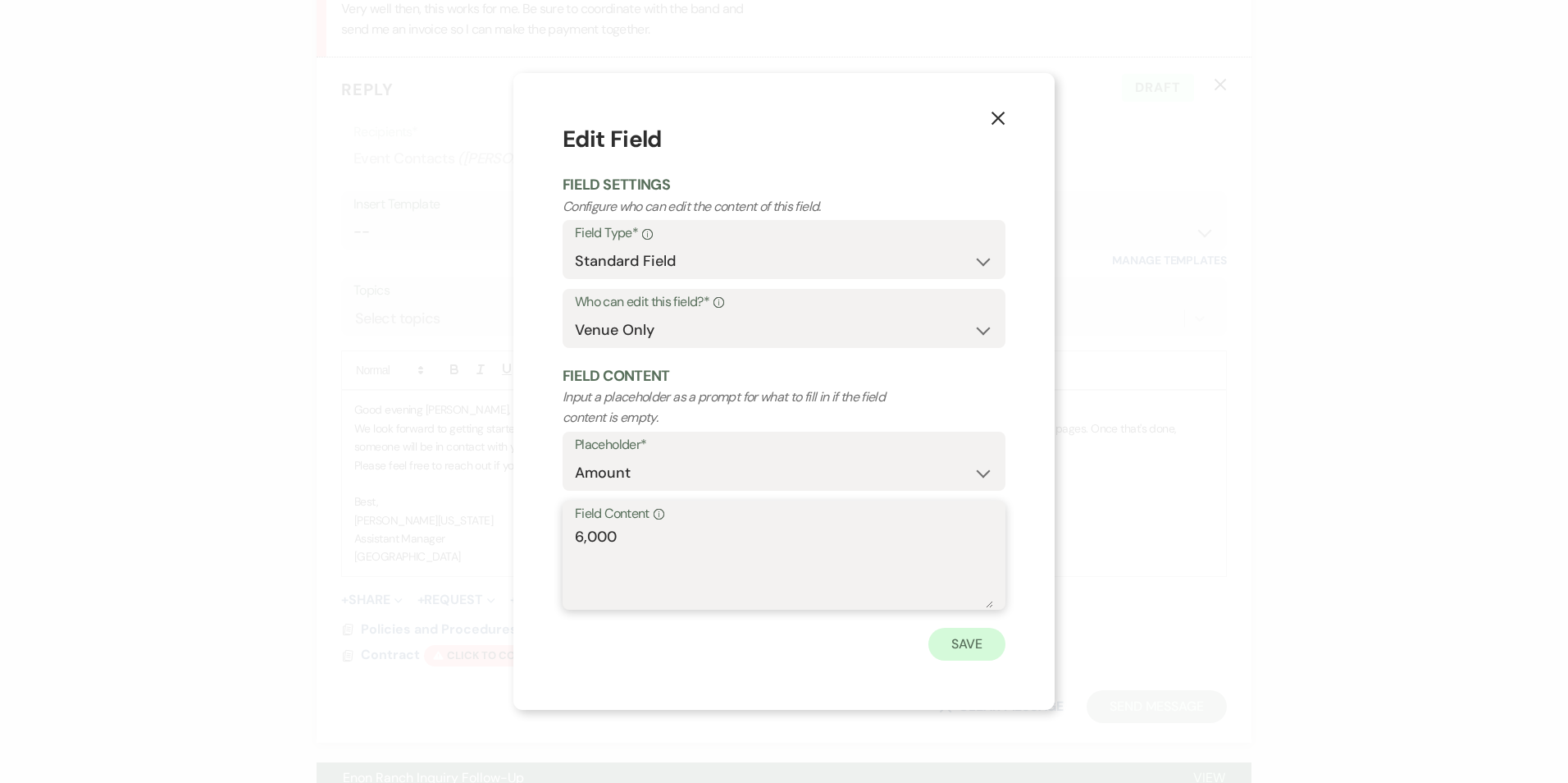
type textarea "6,000"
click at [961, 642] on button "Save" at bounding box center [967, 644] width 77 height 33
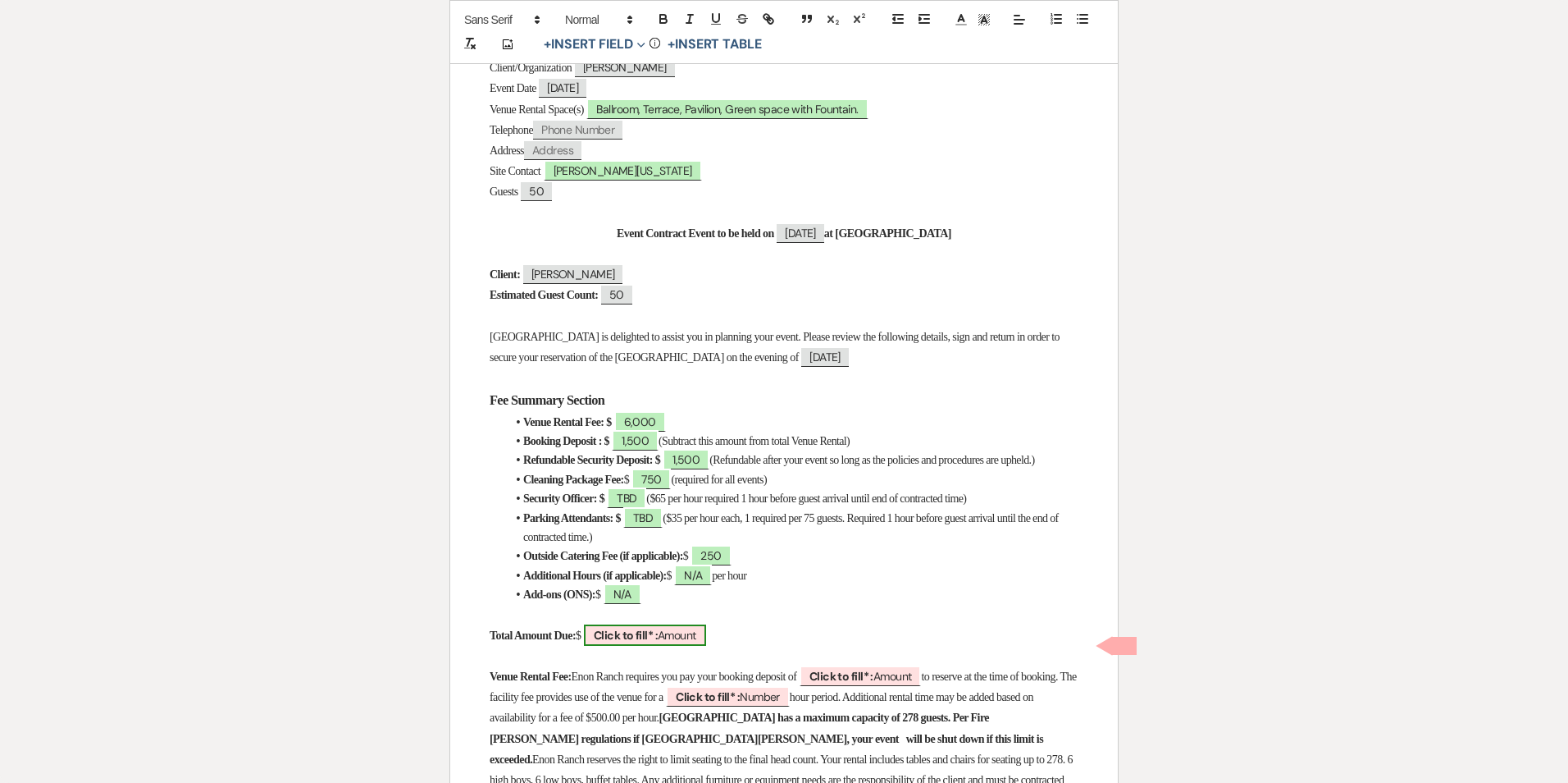
click at [704, 646] on span "Click to fill* : Amount" at bounding box center [645, 635] width 122 height 22
select select "owner"
select select "Amount"
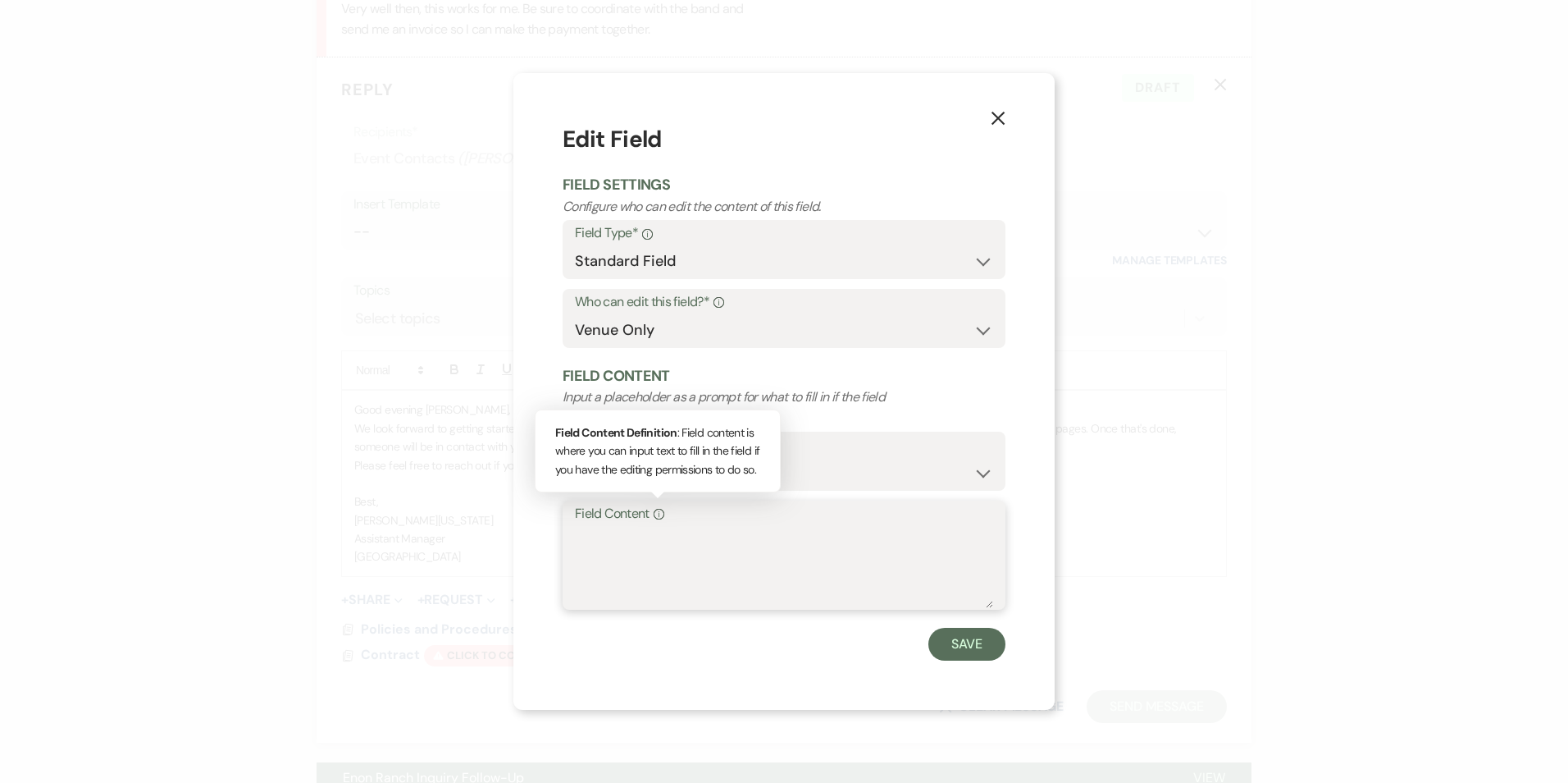
click at [652, 535] on textarea "Field Content Info Field Content Definition : Field content is where you can in…" at bounding box center [784, 566] width 419 height 82
type textarea ","
type textarea "8,500"
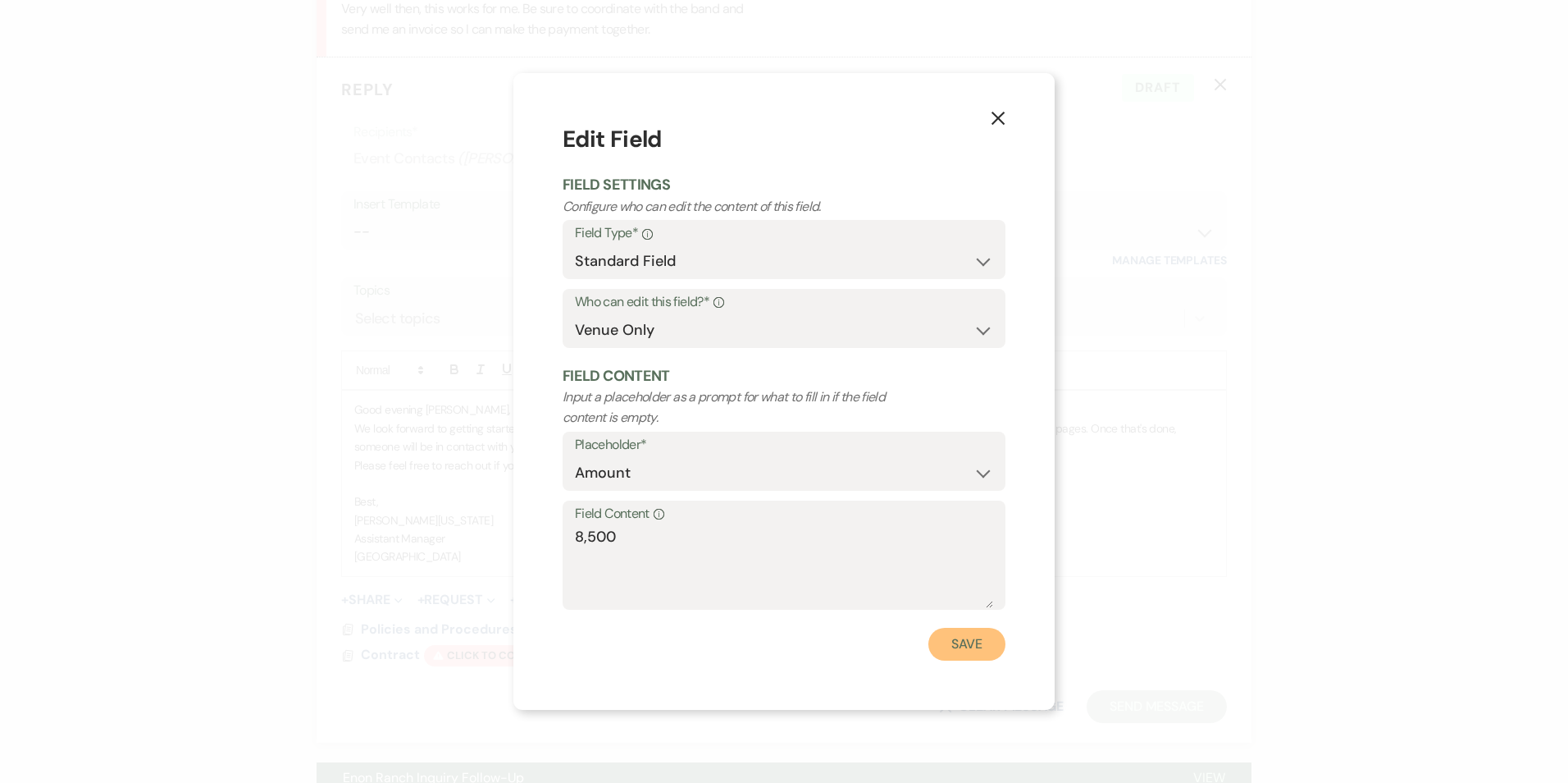
drag, startPoint x: 1526, startPoint y: 82, endPoint x: 957, endPoint y: 652, distance: 805.4
click at [957, 652] on button "Save" at bounding box center [967, 644] width 77 height 33
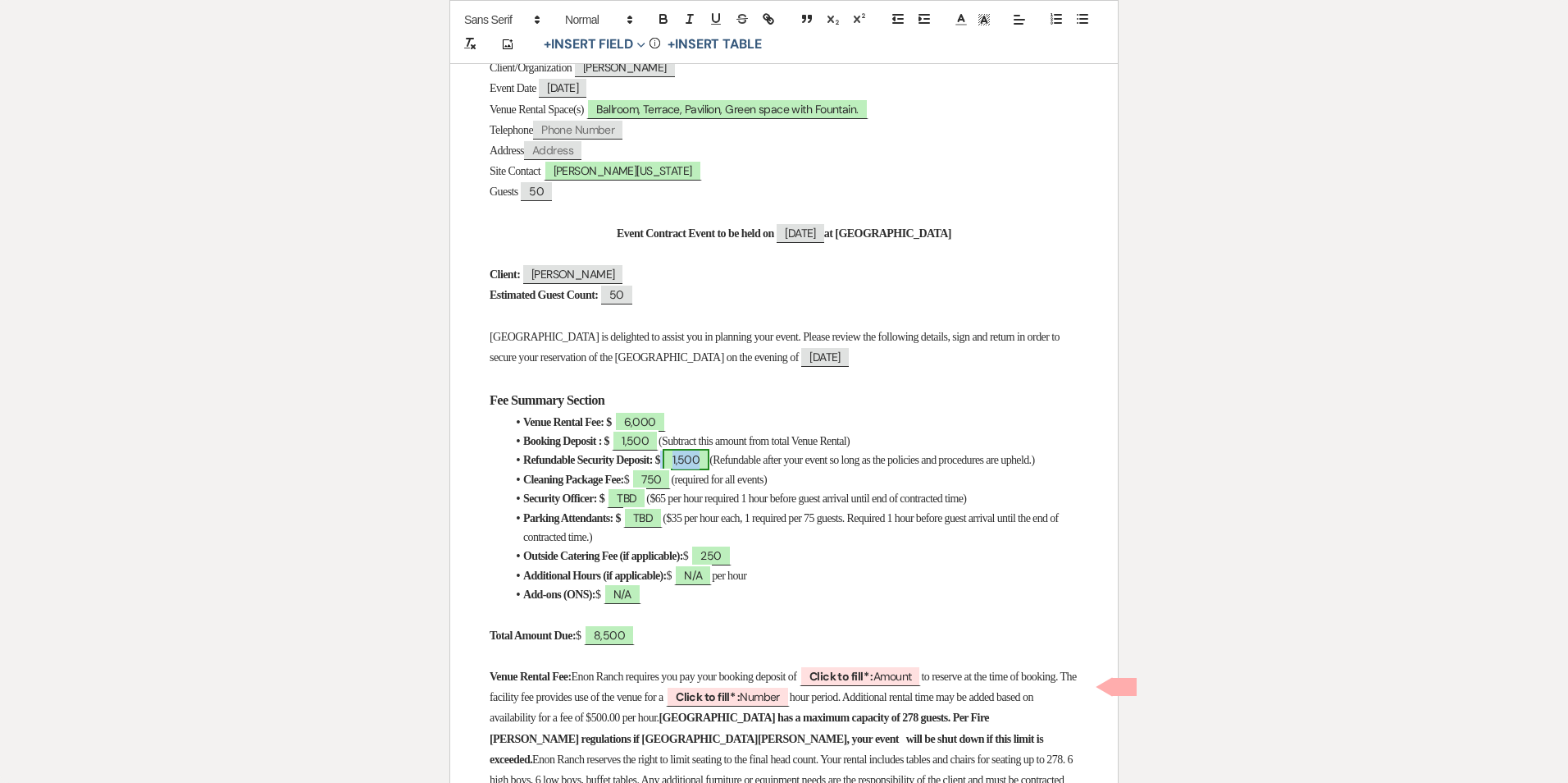
click at [709, 467] on span "1,500" at bounding box center [686, 459] width 47 height 22
select select "owner"
select select "Amount"
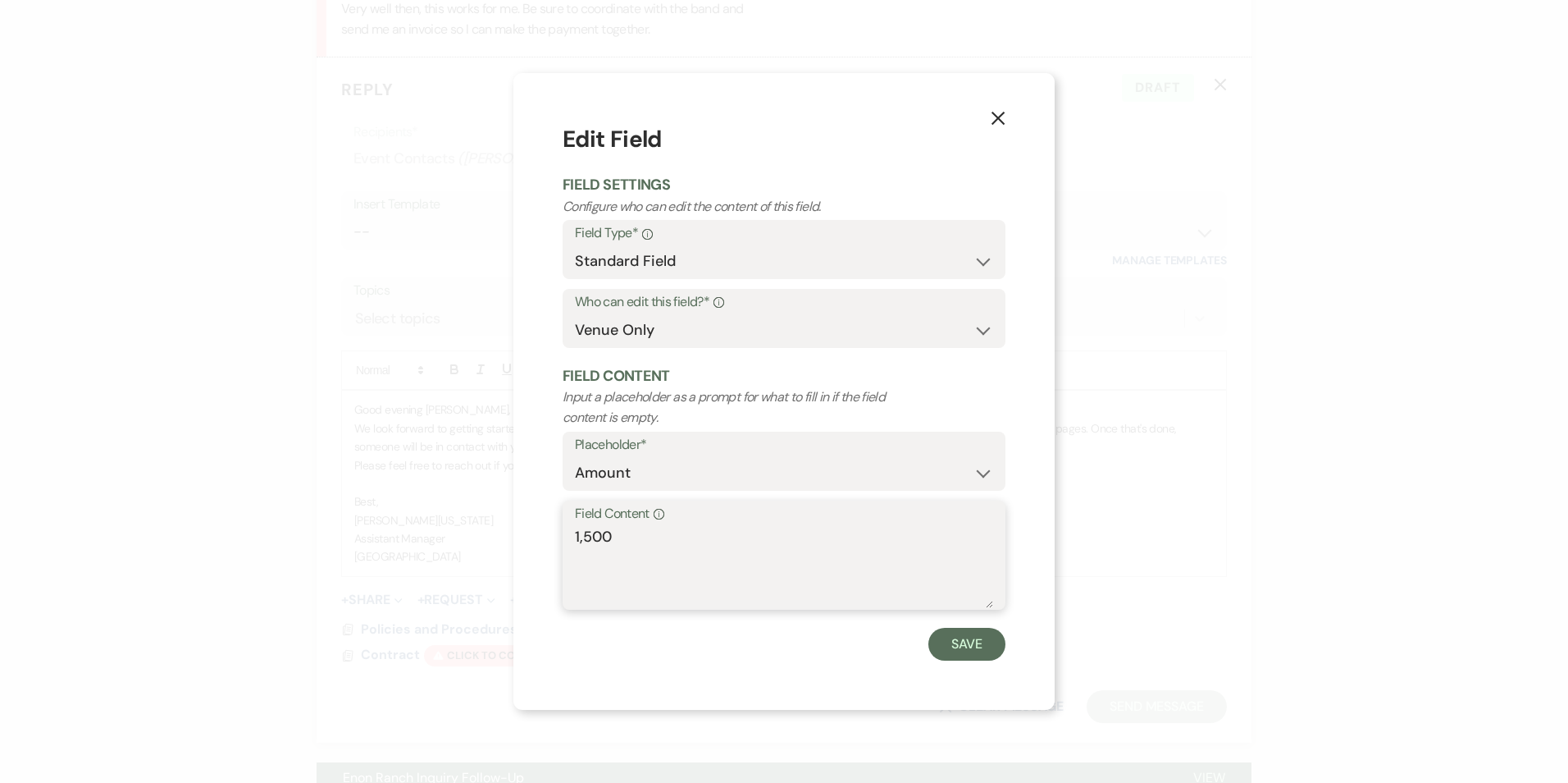
click at [657, 553] on textarea "1,500" at bounding box center [784, 566] width 419 height 82
click at [655, 553] on textarea "1,500" at bounding box center [784, 566] width 419 height 82
type textarea "900"
click at [975, 643] on button "Save" at bounding box center [967, 644] width 77 height 33
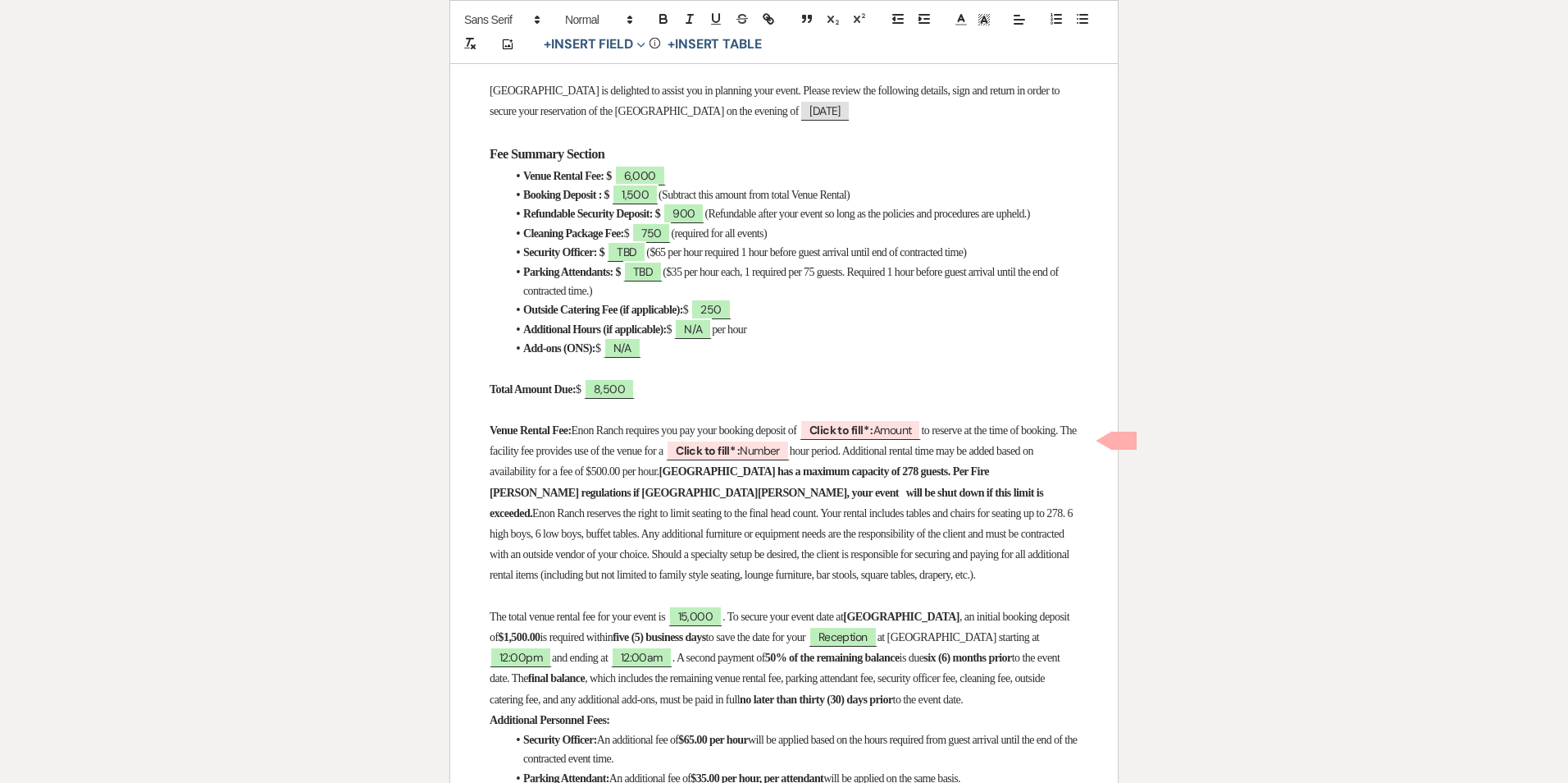
scroll to position [656, 0]
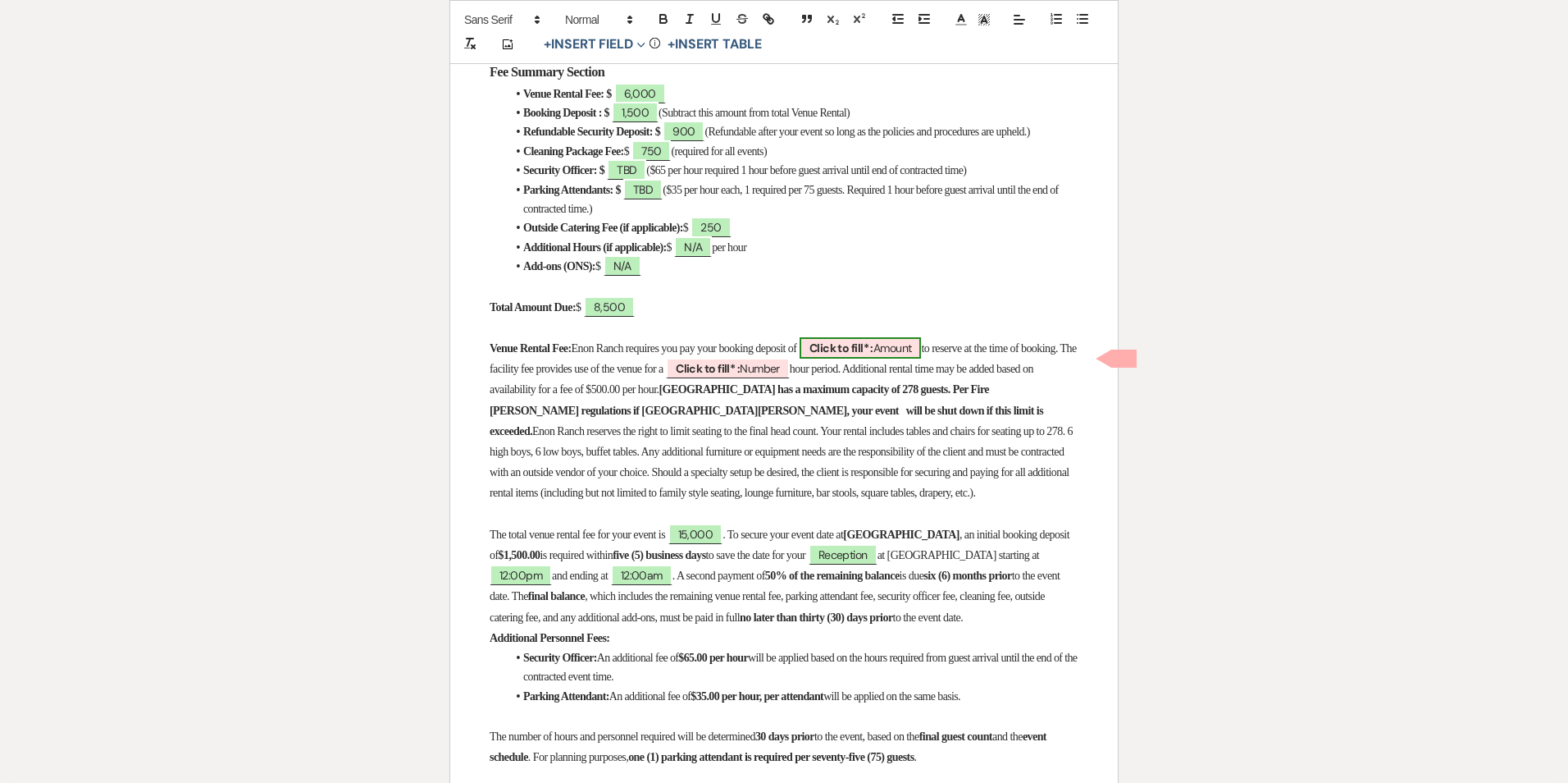
click at [874, 356] on b "Click to fill* :" at bounding box center [842, 348] width 64 height 15
select select "owner"
select select "Amount"
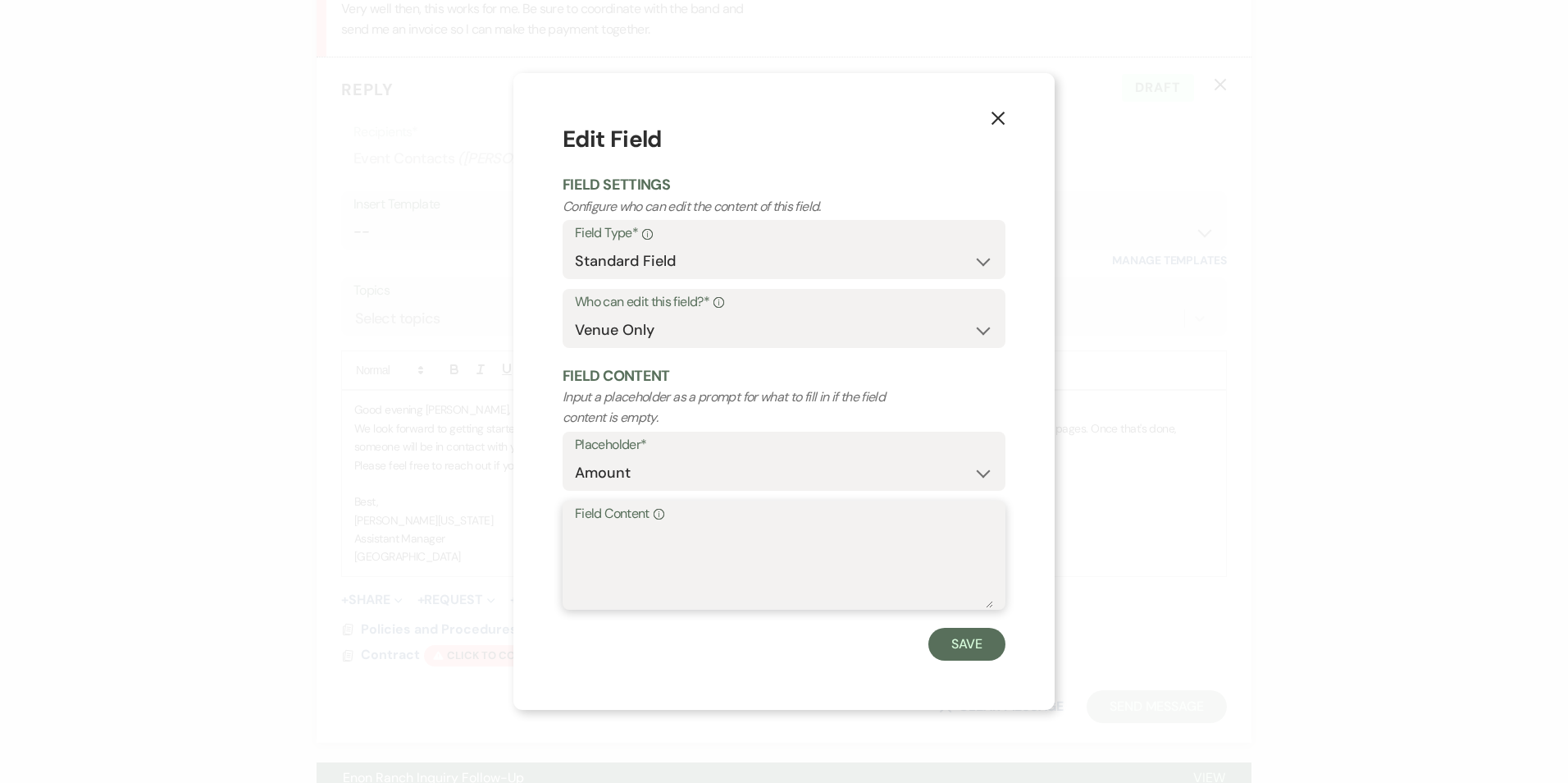
click at [772, 544] on textarea "Field Content Info" at bounding box center [784, 566] width 419 height 82
click at [574, 531] on div "Field Content Info 6,000" at bounding box center [784, 555] width 443 height 109
click at [577, 538] on textarea "6,000" at bounding box center [784, 566] width 419 height 82
type textarea "$6,000"
click at [960, 645] on button "Save" at bounding box center [967, 644] width 77 height 33
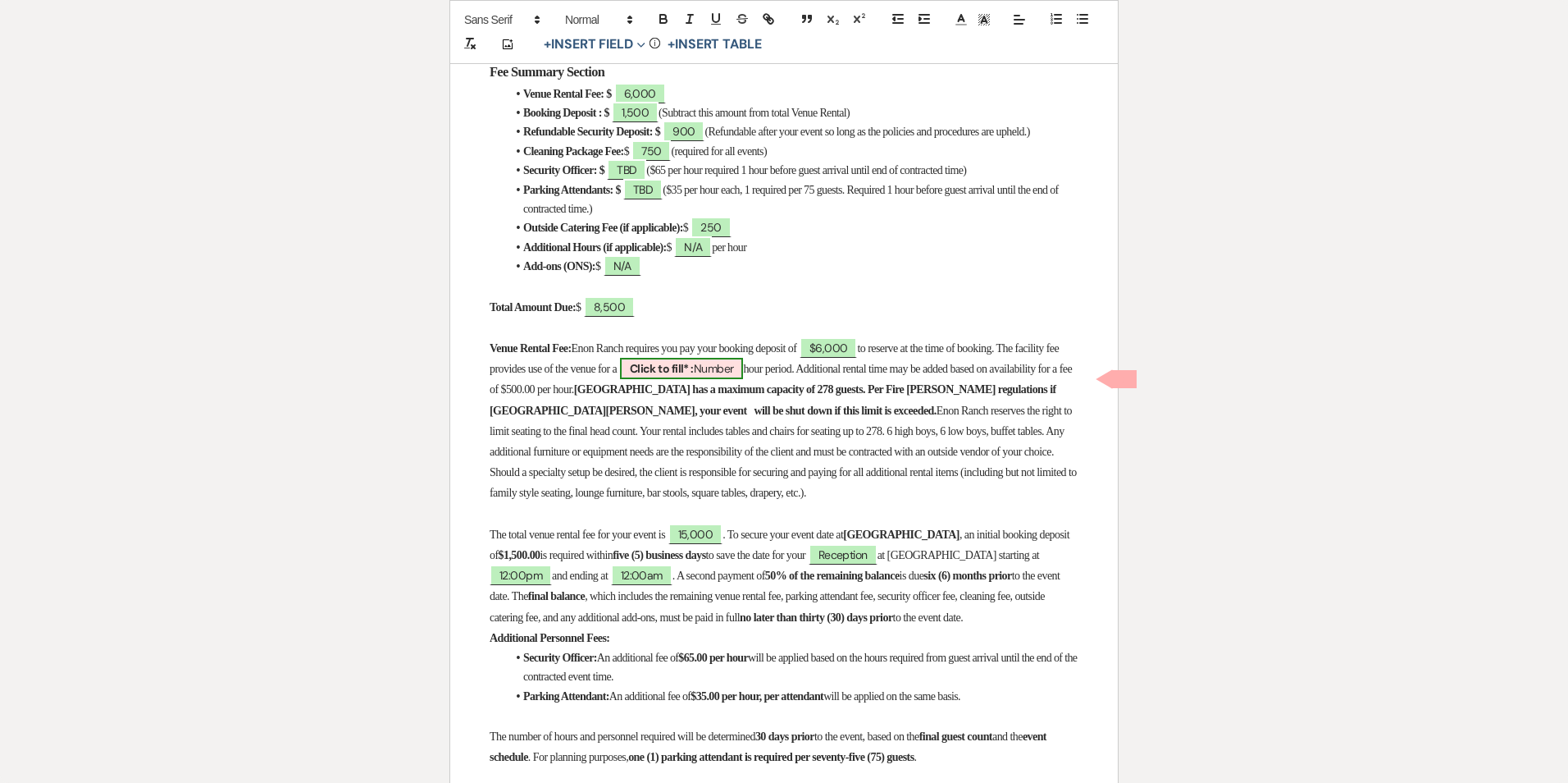
click at [744, 376] on span "Click to fill* : Number" at bounding box center [682, 368] width 124 height 22
select select "owner"
select select "Number"
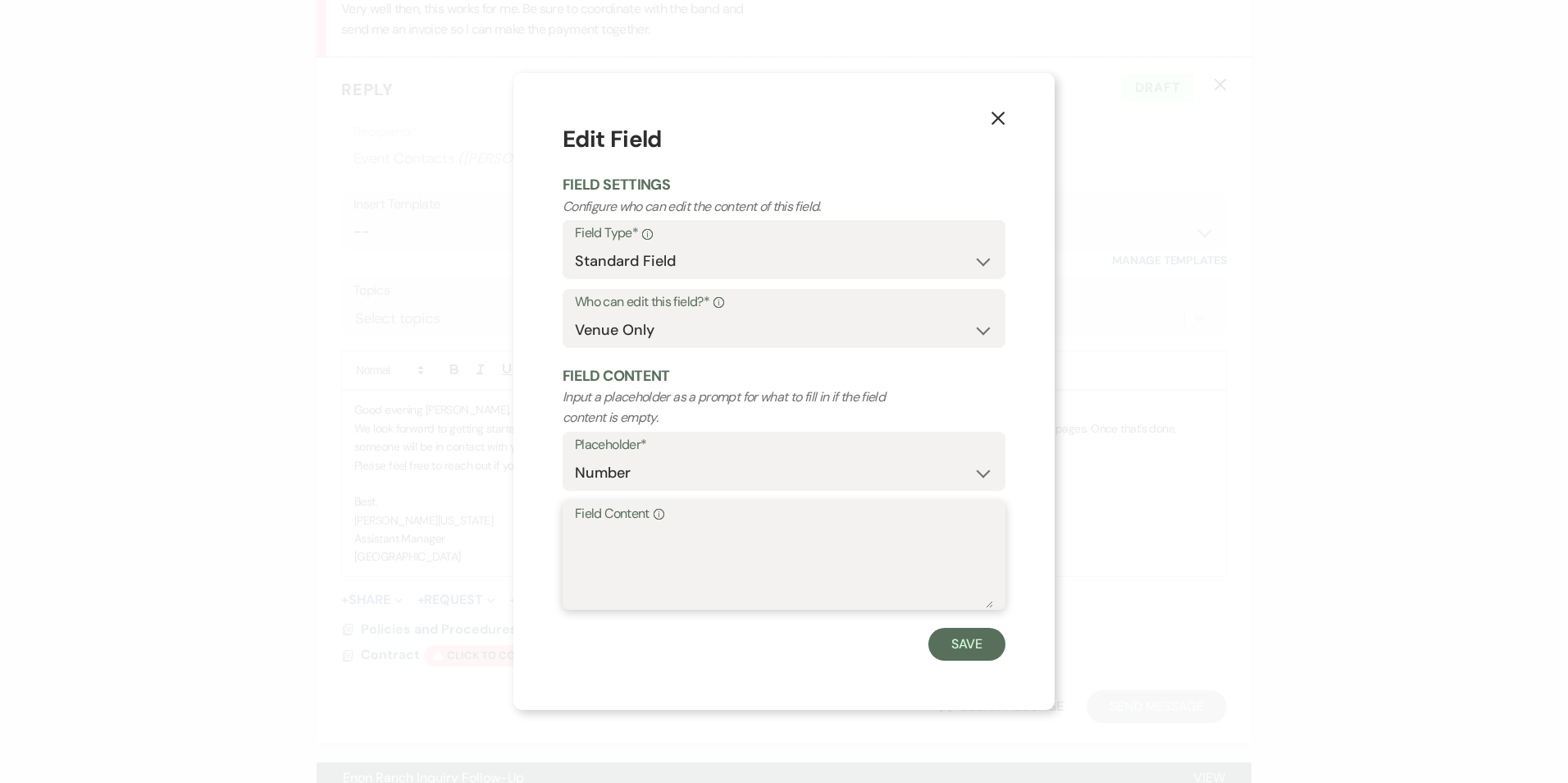
click at [658, 540] on textarea "Field Content Info" at bounding box center [784, 566] width 419 height 82
type textarea "7"
click at [971, 652] on button "Save" at bounding box center [967, 644] width 77 height 33
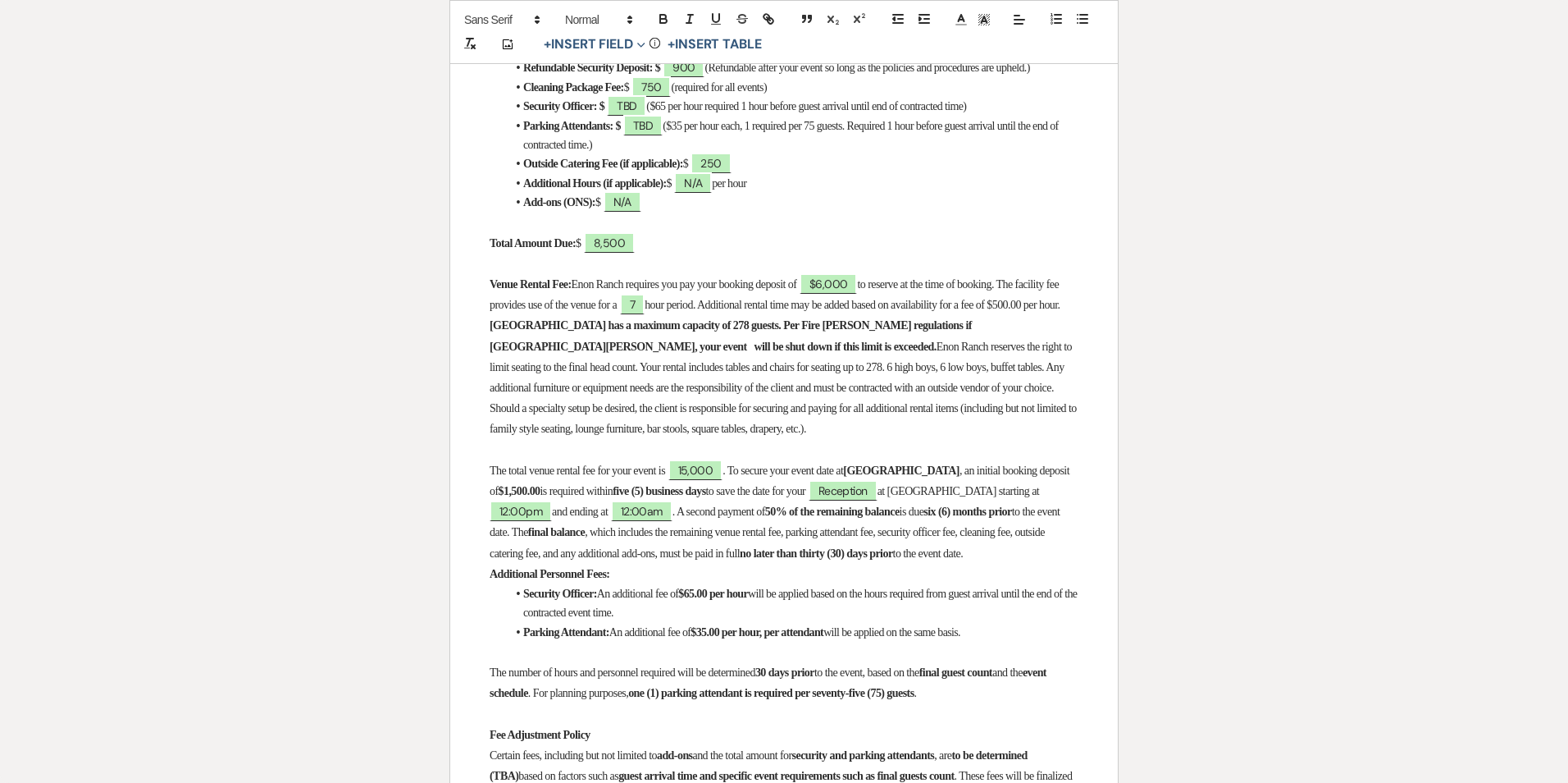
scroll to position [739, 0]
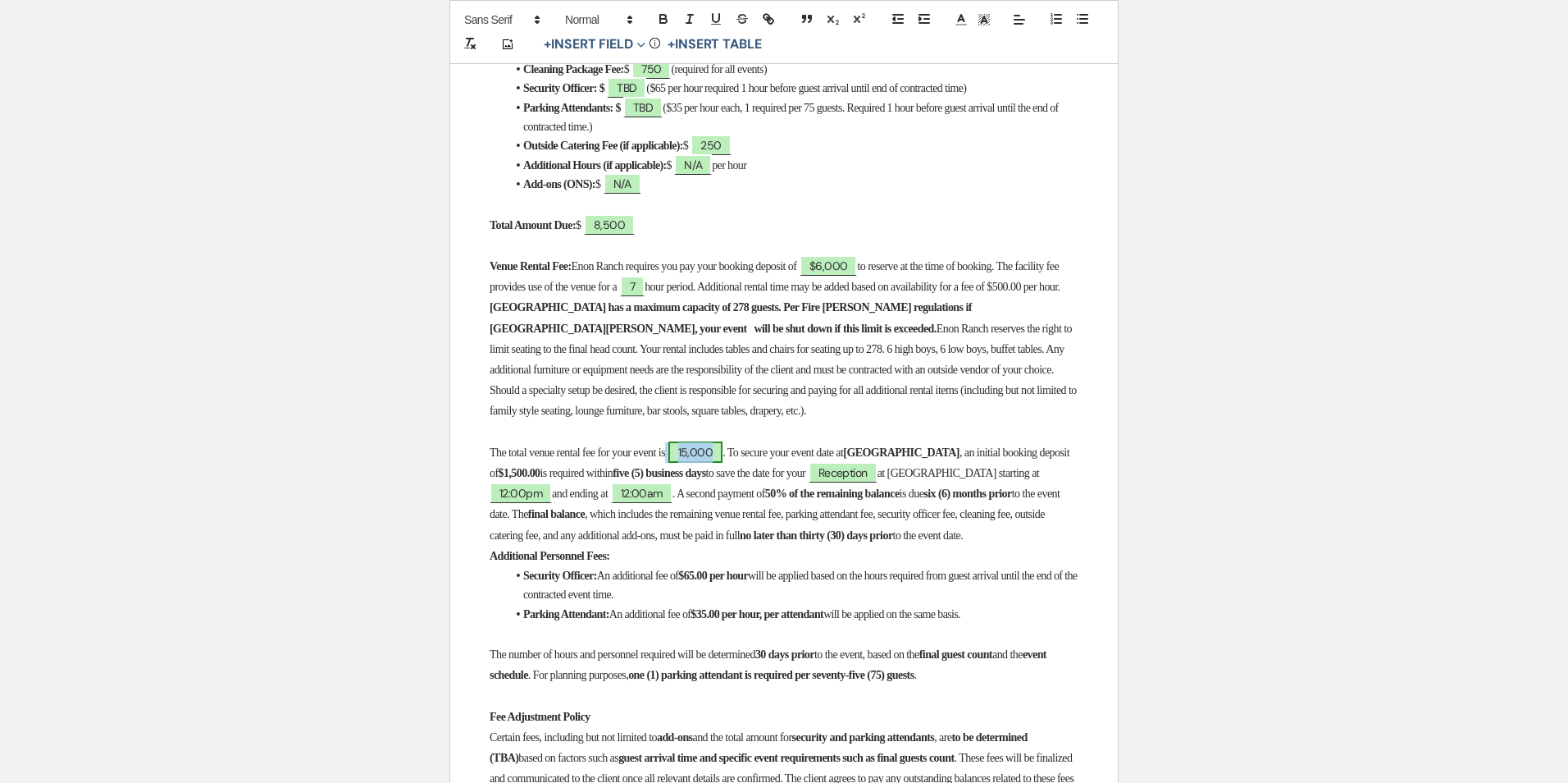
click at [720, 462] on span "15,000" at bounding box center [695, 452] width 55 height 22
select select "owner"
select select "Amount"
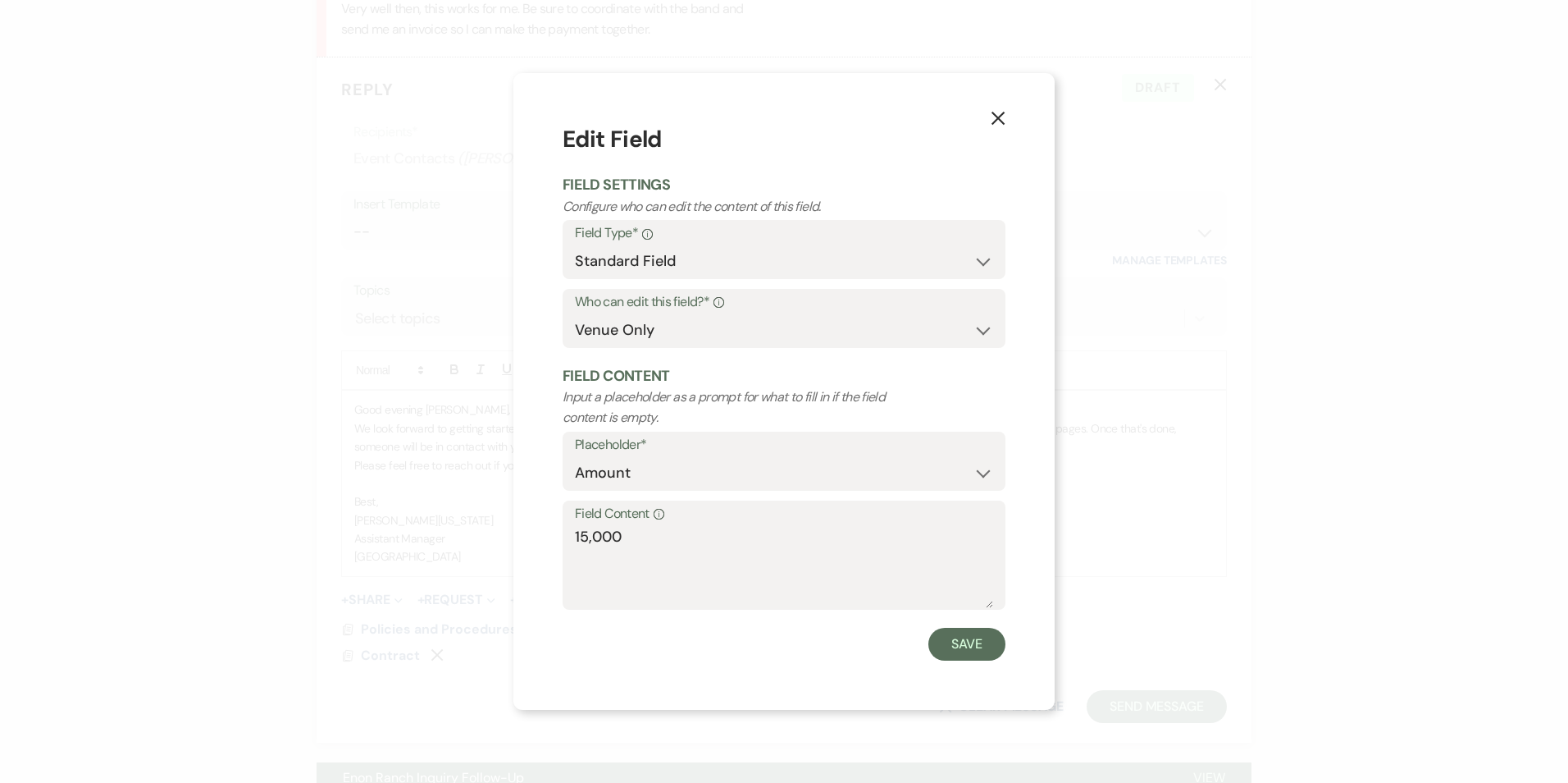
click at [720, 462] on select "Custom Placeholder Date Time Name Location Venue Name Type Number Budget Addres…" at bounding box center [784, 473] width 419 height 32
click at [650, 551] on textarea "15,000" at bounding box center [784, 566] width 419 height 82
click at [571, 532] on div "Field Content Info 6,000" at bounding box center [784, 555] width 443 height 109
click at [576, 538] on div "Field Content Info 6,000" at bounding box center [784, 555] width 443 height 109
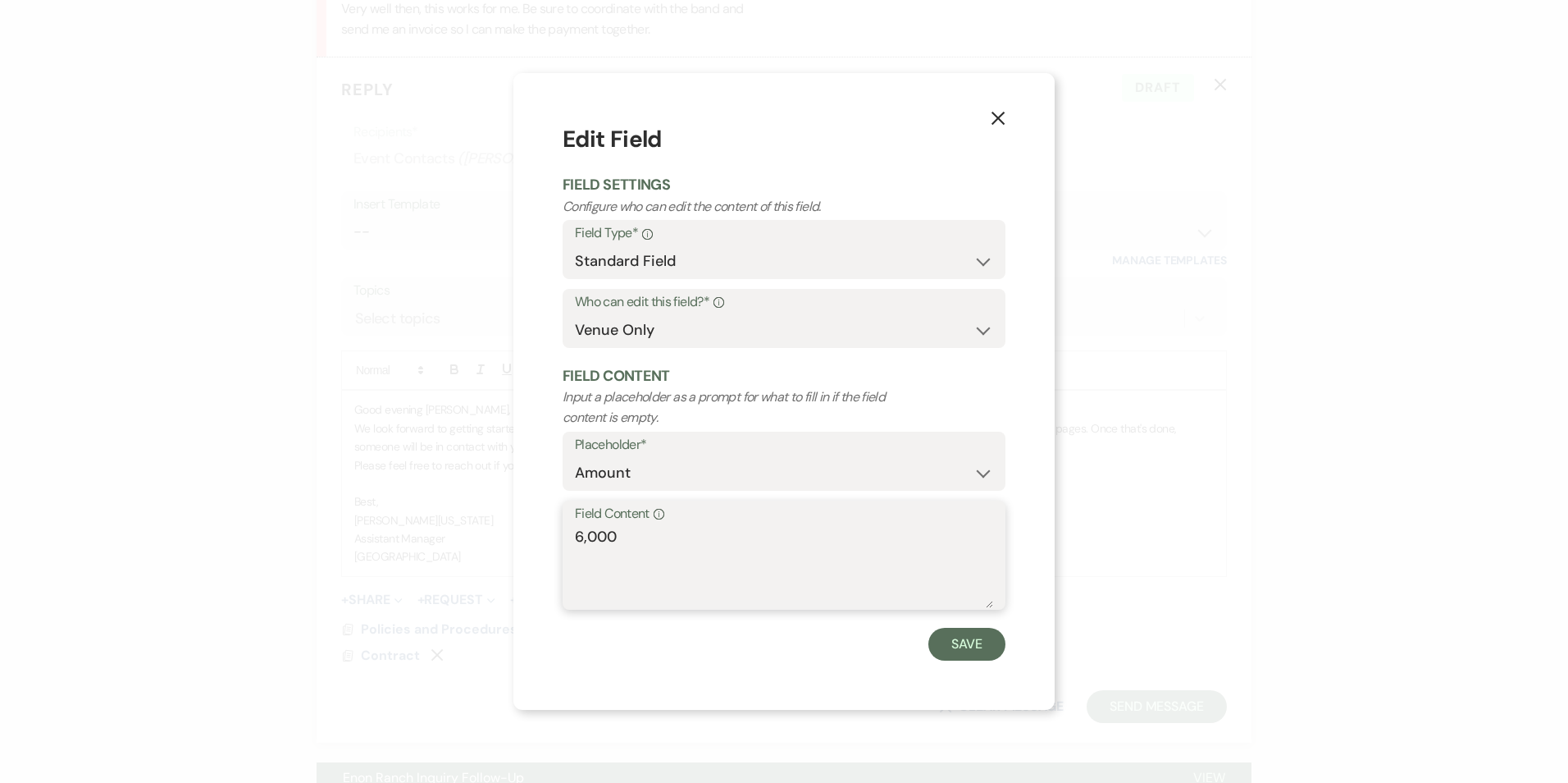
click at [577, 540] on textarea "6,000" at bounding box center [784, 566] width 419 height 82
type textarea "$6,000"
click at [973, 646] on button "Save" at bounding box center [967, 644] width 77 height 33
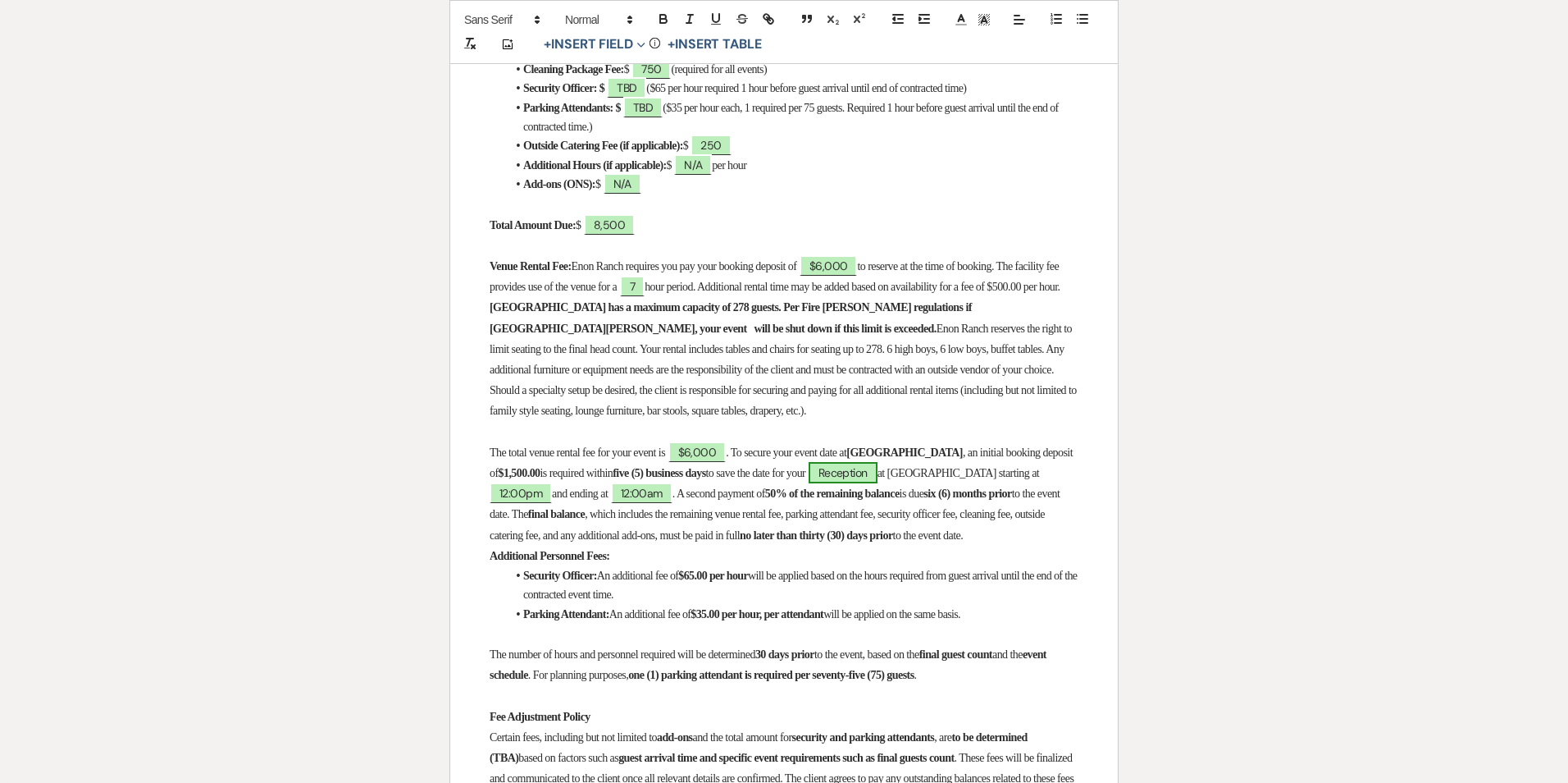
click at [877, 483] on span "Reception" at bounding box center [843, 472] width 69 height 22
select select "smartCustomField"
select select "owner"
select select "{{eventType}}"
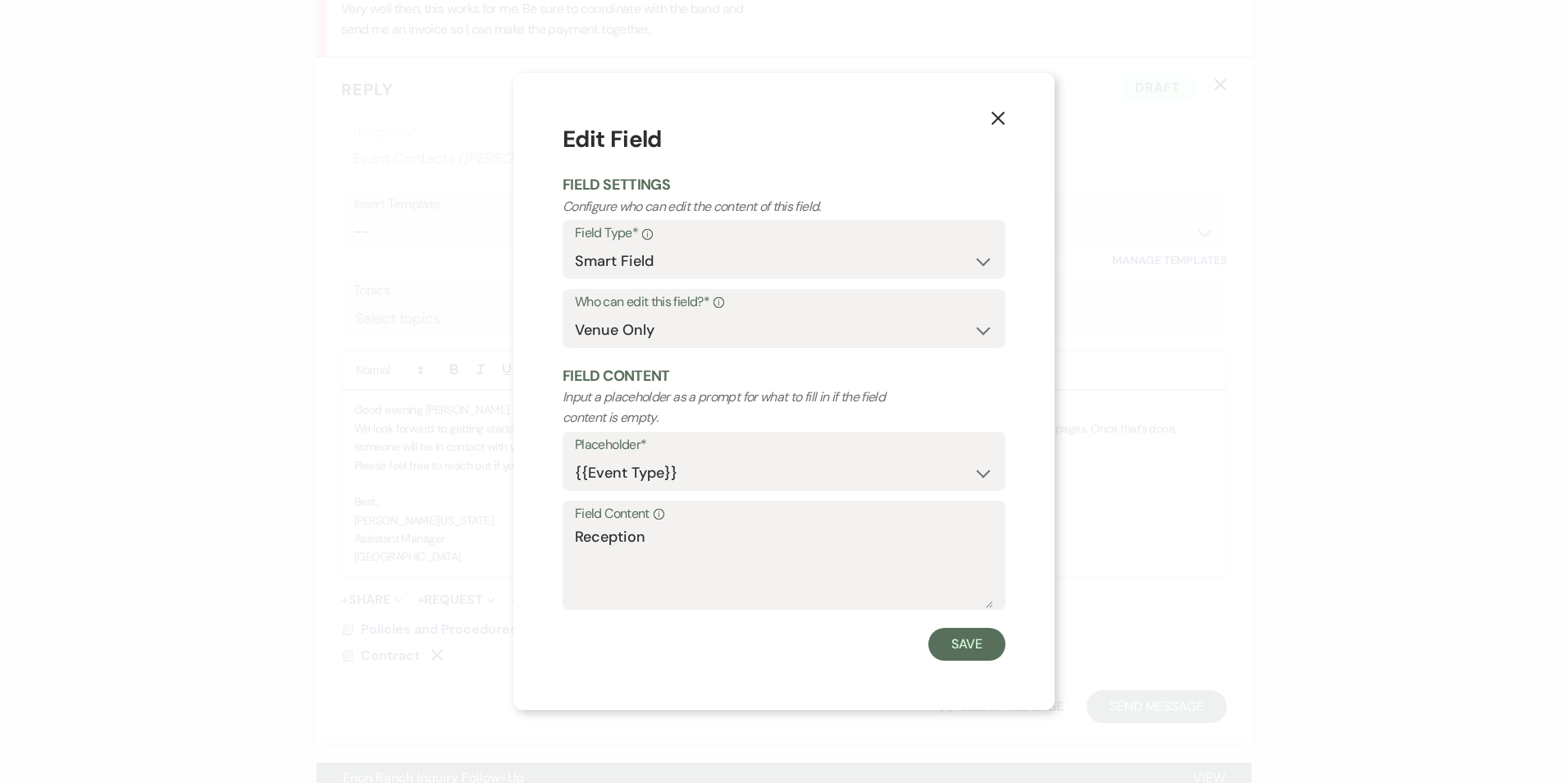
click at [877, 403] on p "Input a placeholder as a prompt for what to fill in if the field content is emp…" at bounding box center [740, 407] width 355 height 42
click at [802, 568] on textarea "Reception" at bounding box center [784, 566] width 419 height 82
click at [1003, 125] on icon "X" at bounding box center [998, 118] width 15 height 15
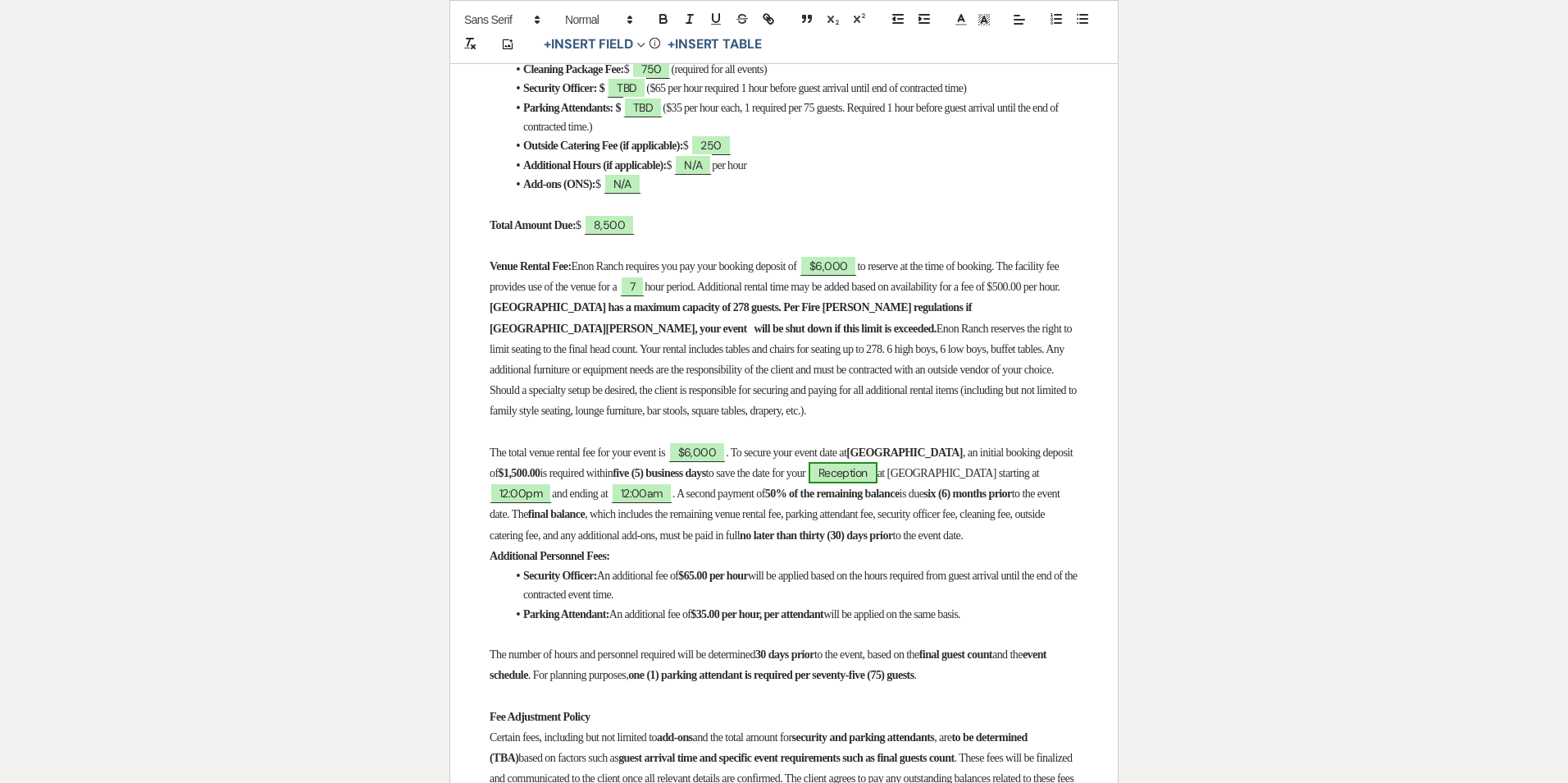
click at [877, 480] on span "Reception" at bounding box center [843, 472] width 69 height 22
select select "smartCustomField"
select select "owner"
select select "{{eventType}}"
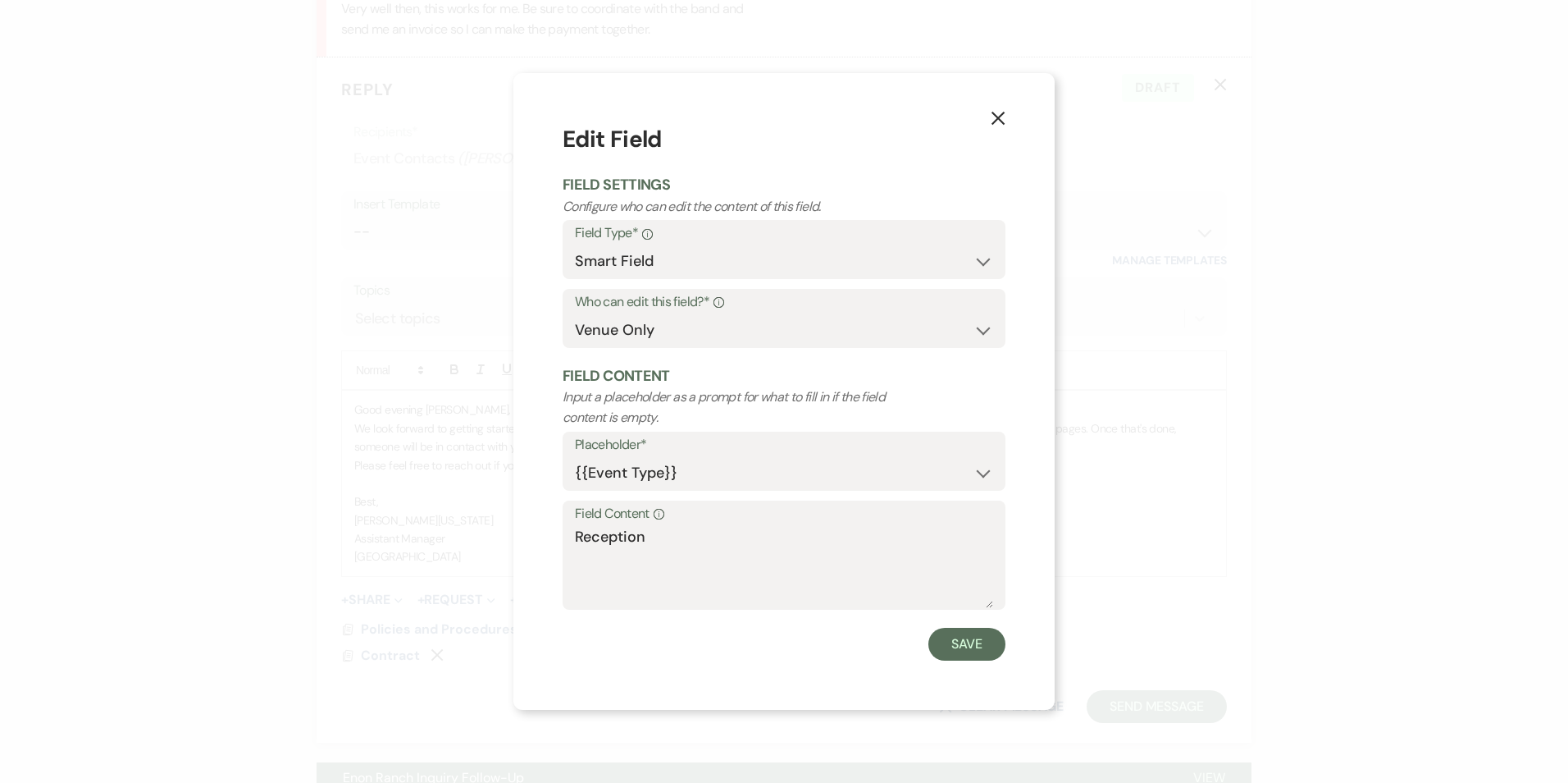
click at [1073, 587] on div "X Edit Field Field Settings Configure who can edit the content of this field. F…" at bounding box center [784, 392] width 1568 height 783
click at [767, 545] on textarea "Reception" at bounding box center [784, 566] width 419 height 82
click at [766, 545] on textarea "Reception" at bounding box center [784, 566] width 419 height 82
click at [764, 553] on textarea "Reception" at bounding box center [784, 566] width 419 height 82
type textarea "Birthday Party"
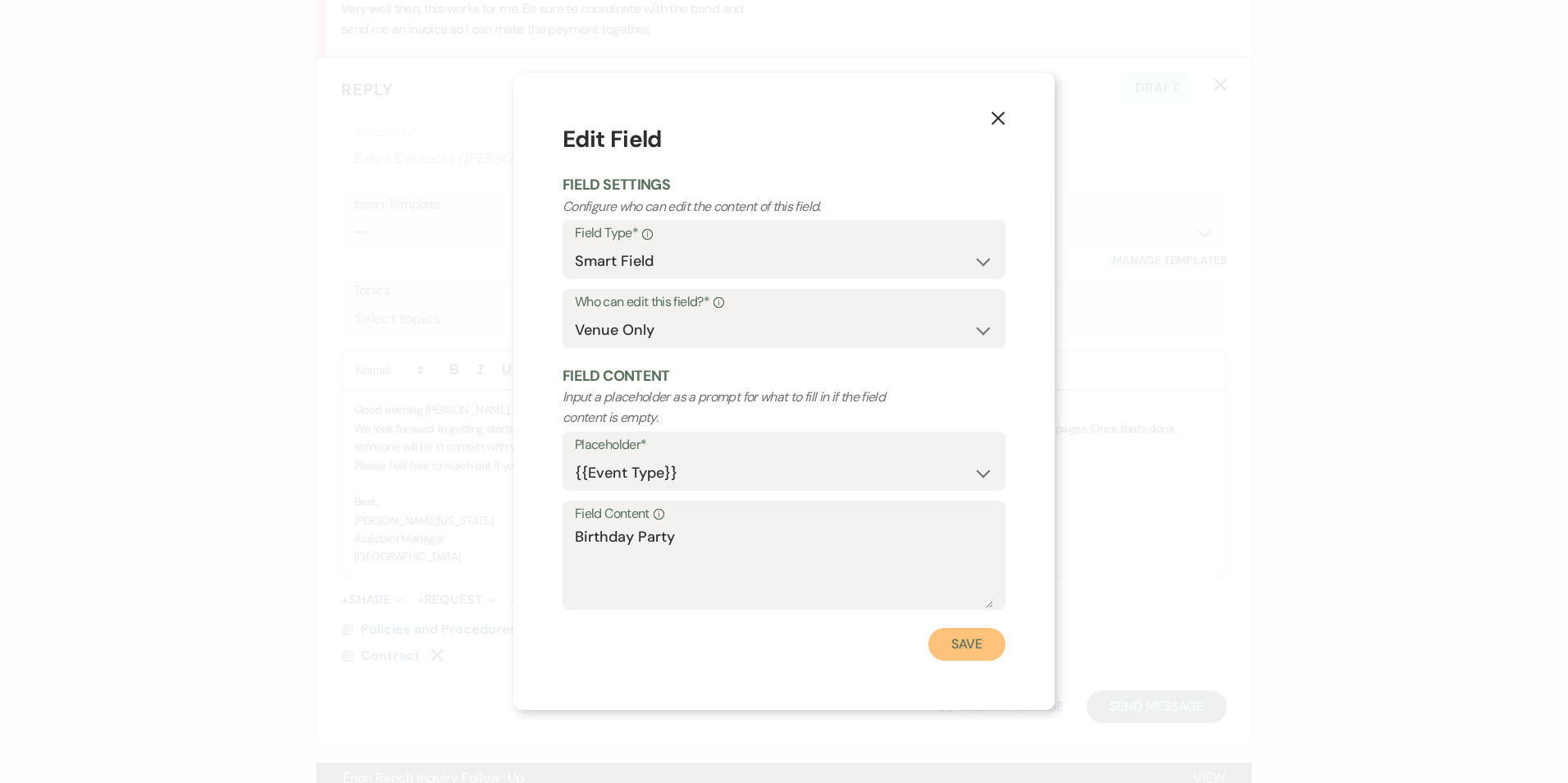
click at [977, 654] on button "Save" at bounding box center [967, 644] width 77 height 33
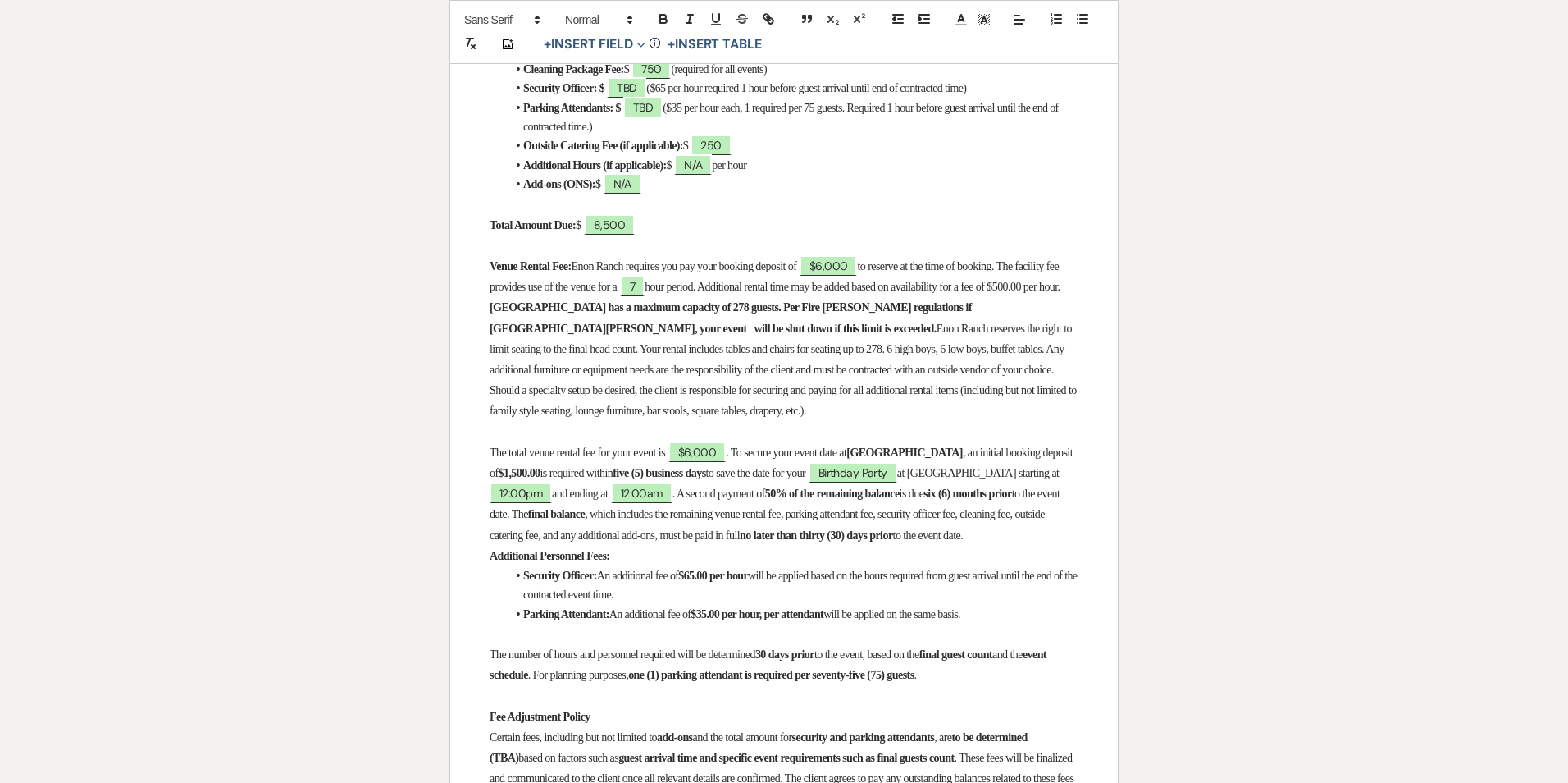
click at [540, 480] on strong "$1,500.00" at bounding box center [520, 472] width 42 height 12
drag, startPoint x: 545, startPoint y: 483, endPoint x: 510, endPoint y: 482, distance: 35.0
click at [510, 480] on strong "$900.00" at bounding box center [516, 472] width 35 height 12
click at [786, 523] on span ", which includes the remaining venue rental fee, parking attendant fee, securit…" at bounding box center [769, 524] width 557 height 33
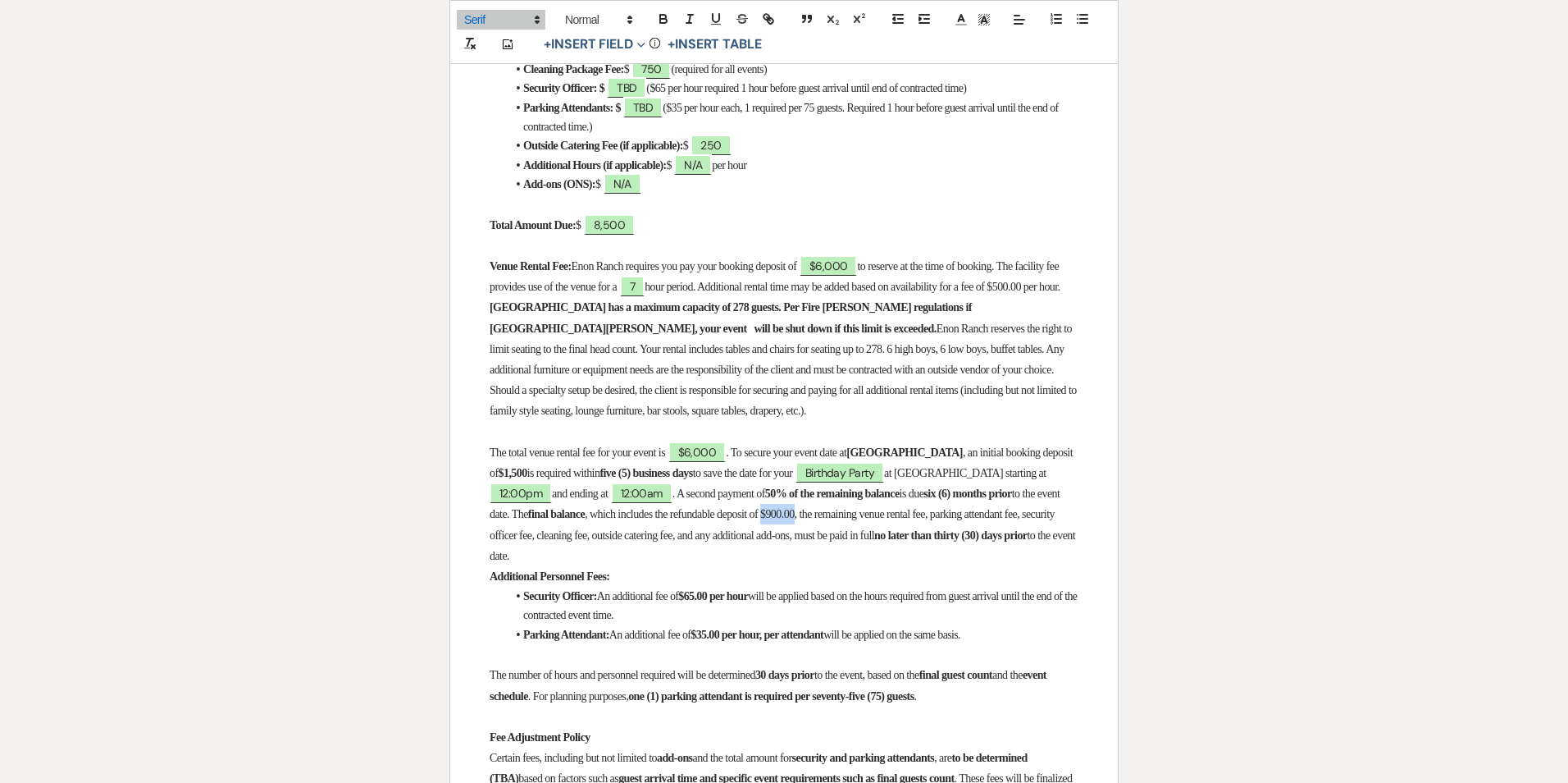
drag, startPoint x: 885, startPoint y: 520, endPoint x: 928, endPoint y: 526, distance: 43.4
click at [928, 526] on span ", which includes the refundable deposit of $900.00, the remaining venue rental …" at bounding box center [773, 524] width 568 height 33
click at [668, 17] on icon "button" at bounding box center [663, 19] width 15 height 15
click at [908, 609] on span "will be applied based on the hours required from guest arrival until the end of…" at bounding box center [801, 606] width 556 height 31
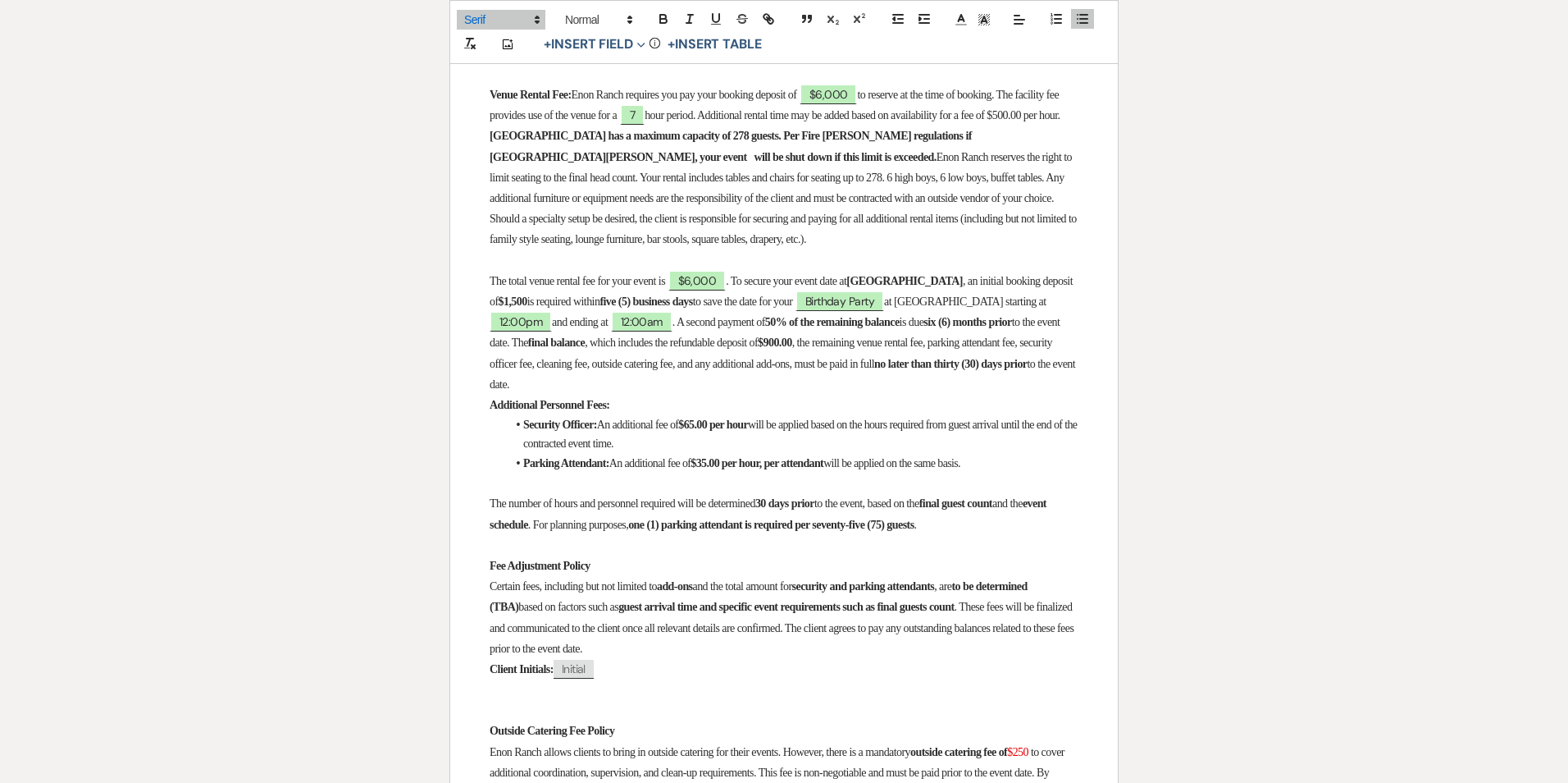
scroll to position [985, 0]
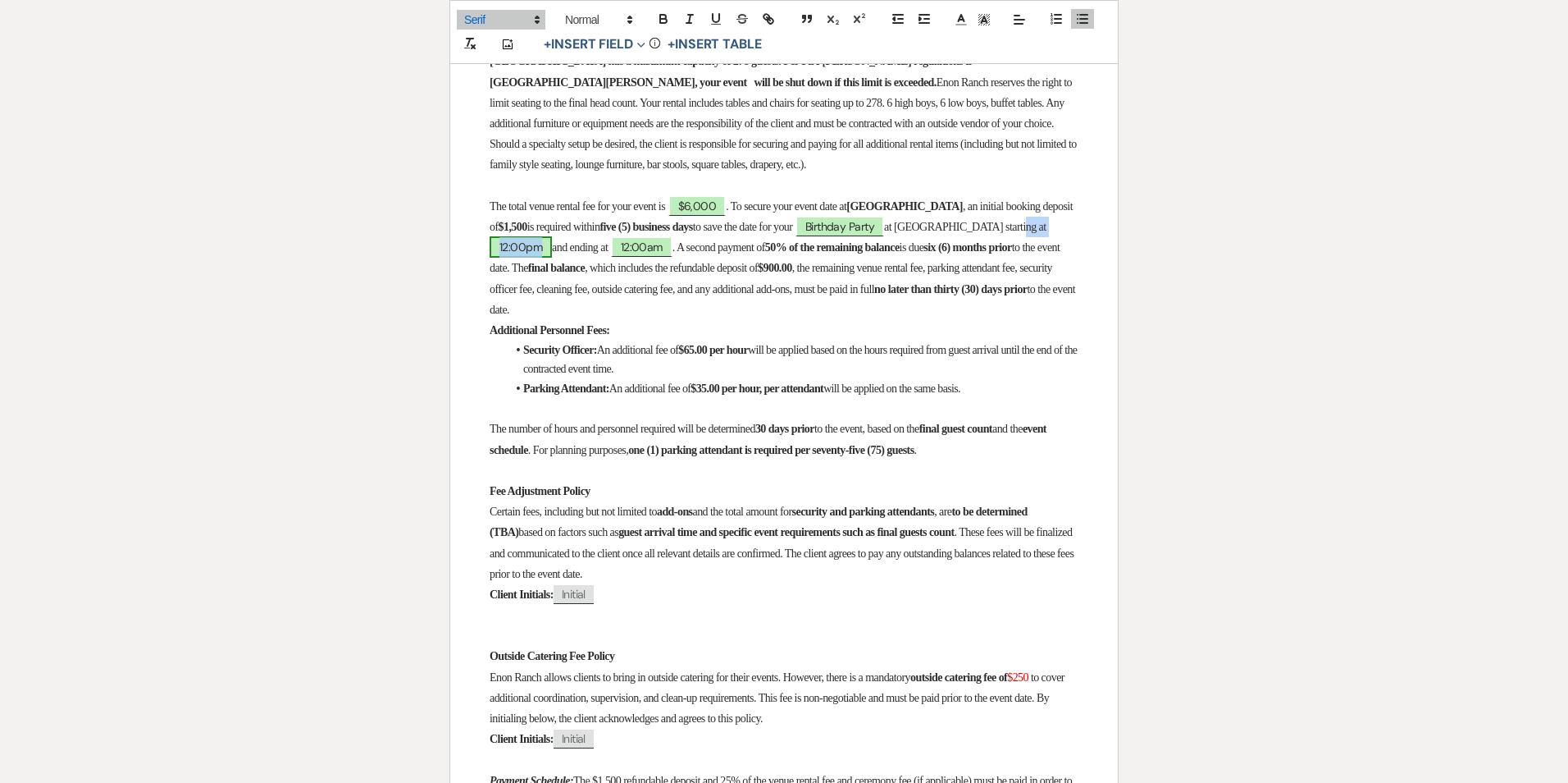
click at [531, 255] on span "12:00pm" at bounding box center [521, 247] width 62 height 22
select select "owner"
select select "Time"
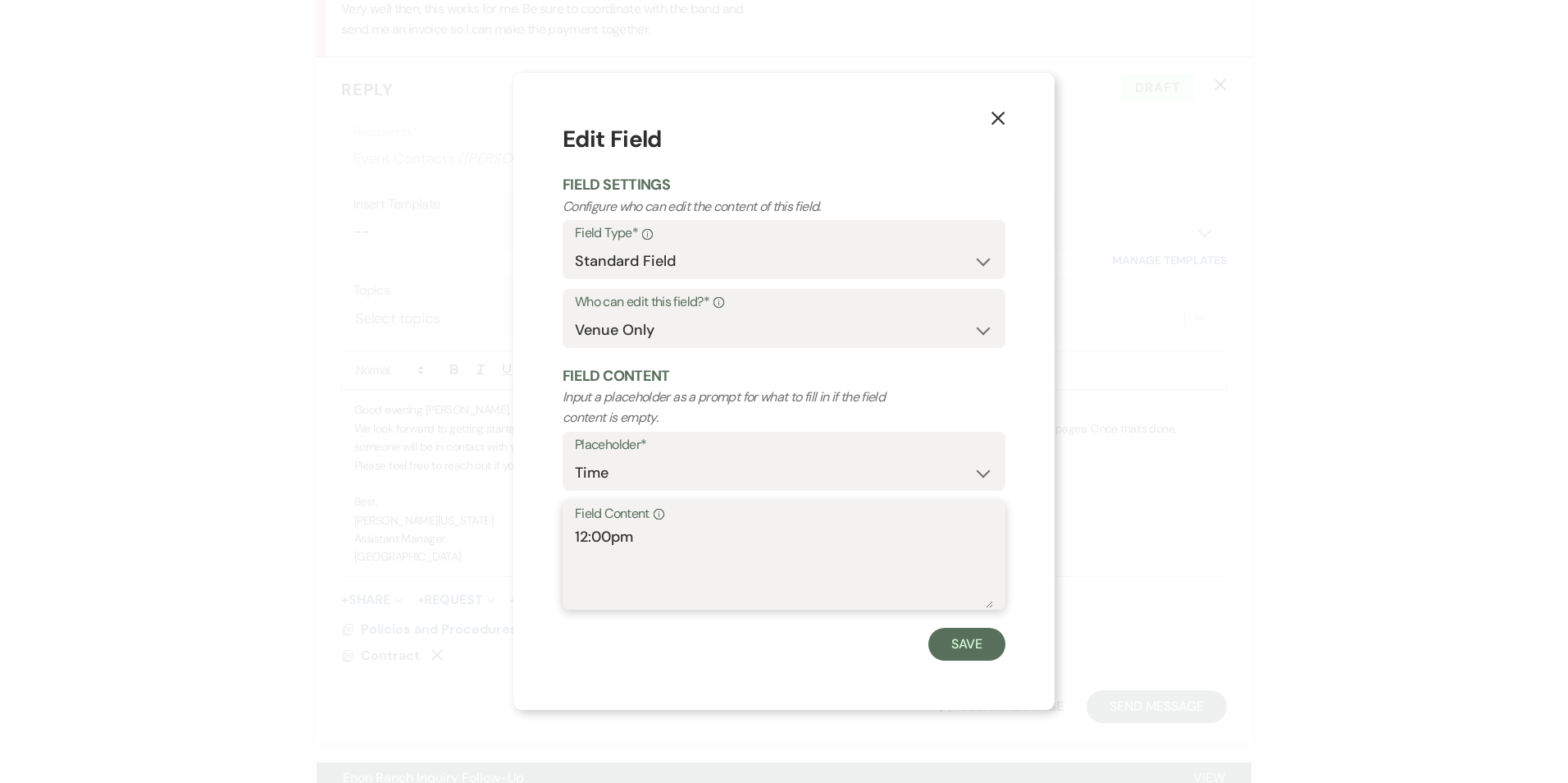
drag, startPoint x: 658, startPoint y: 549, endPoint x: 564, endPoint y: 543, distance: 94.2
click at [564, 543] on div "Field Content Info 12:00pm" at bounding box center [784, 555] width 443 height 109
type textarea "TBD"
click at [959, 646] on button "Save" at bounding box center [967, 644] width 77 height 33
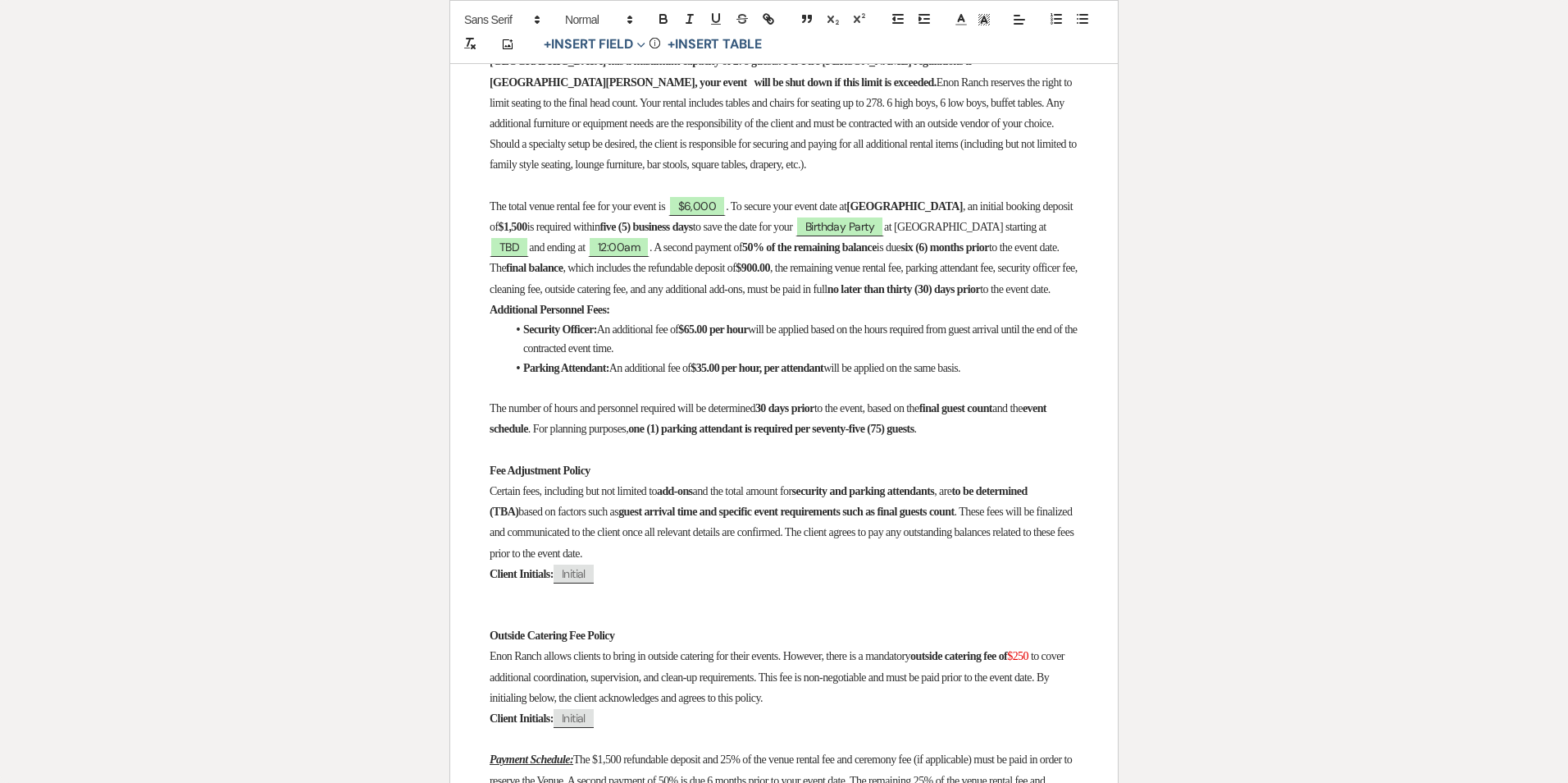
click at [616, 245] on p "The total venue rental fee for your event is $6,000 . To secure your event date…" at bounding box center [784, 248] width 589 height 103
click at [623, 257] on span "12:00am" at bounding box center [619, 247] width 62 height 22
select select "owner"
select select "Time"
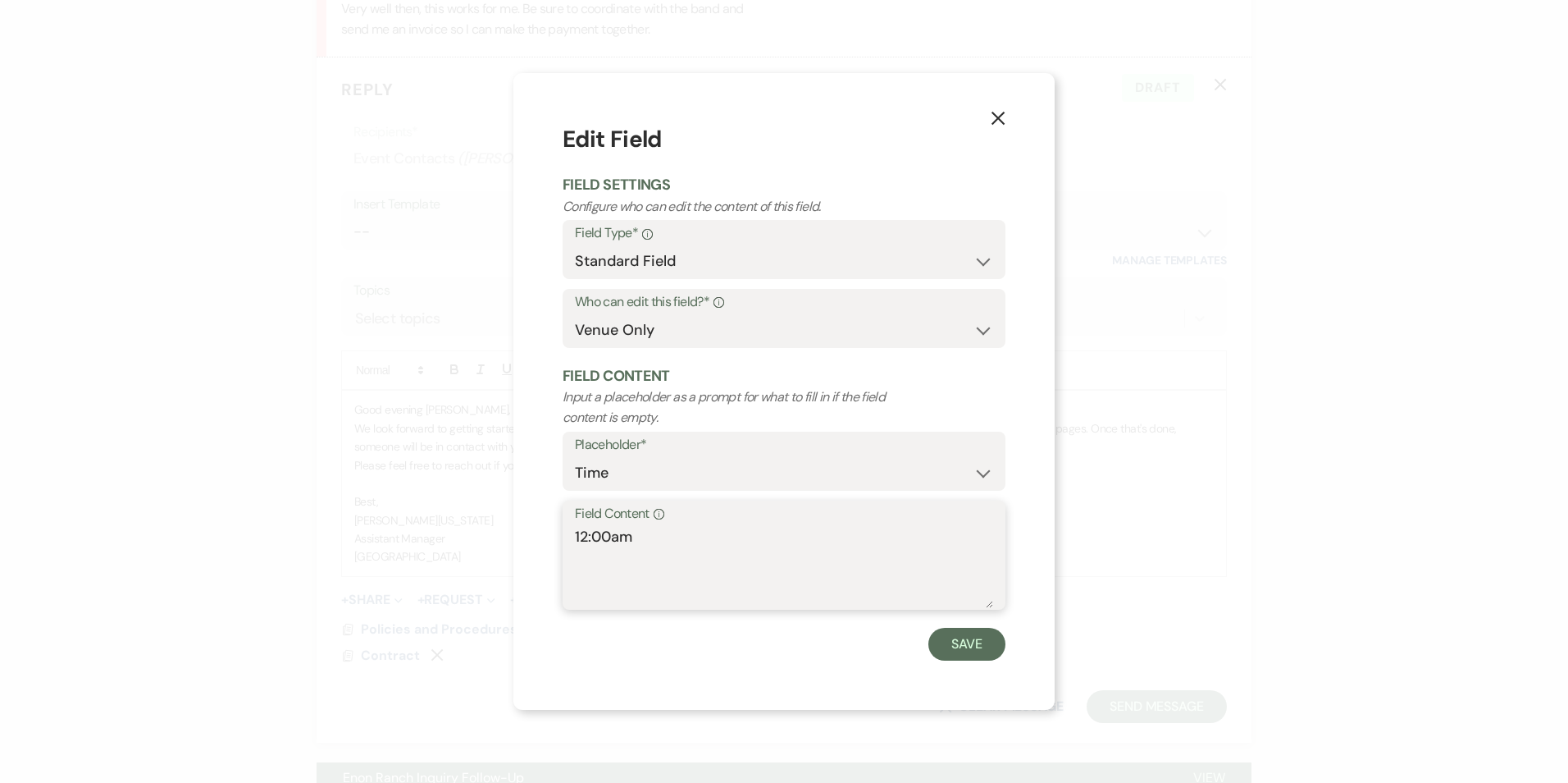
click at [627, 541] on textarea "12:00am" at bounding box center [784, 566] width 419 height 82
click at [635, 525] on label "Field Content Info" at bounding box center [784, 514] width 419 height 23
click at [635, 526] on textarea "12:00am" at bounding box center [784, 566] width 419 height 82
click at [635, 525] on label "Field Content Info" at bounding box center [784, 514] width 419 height 23
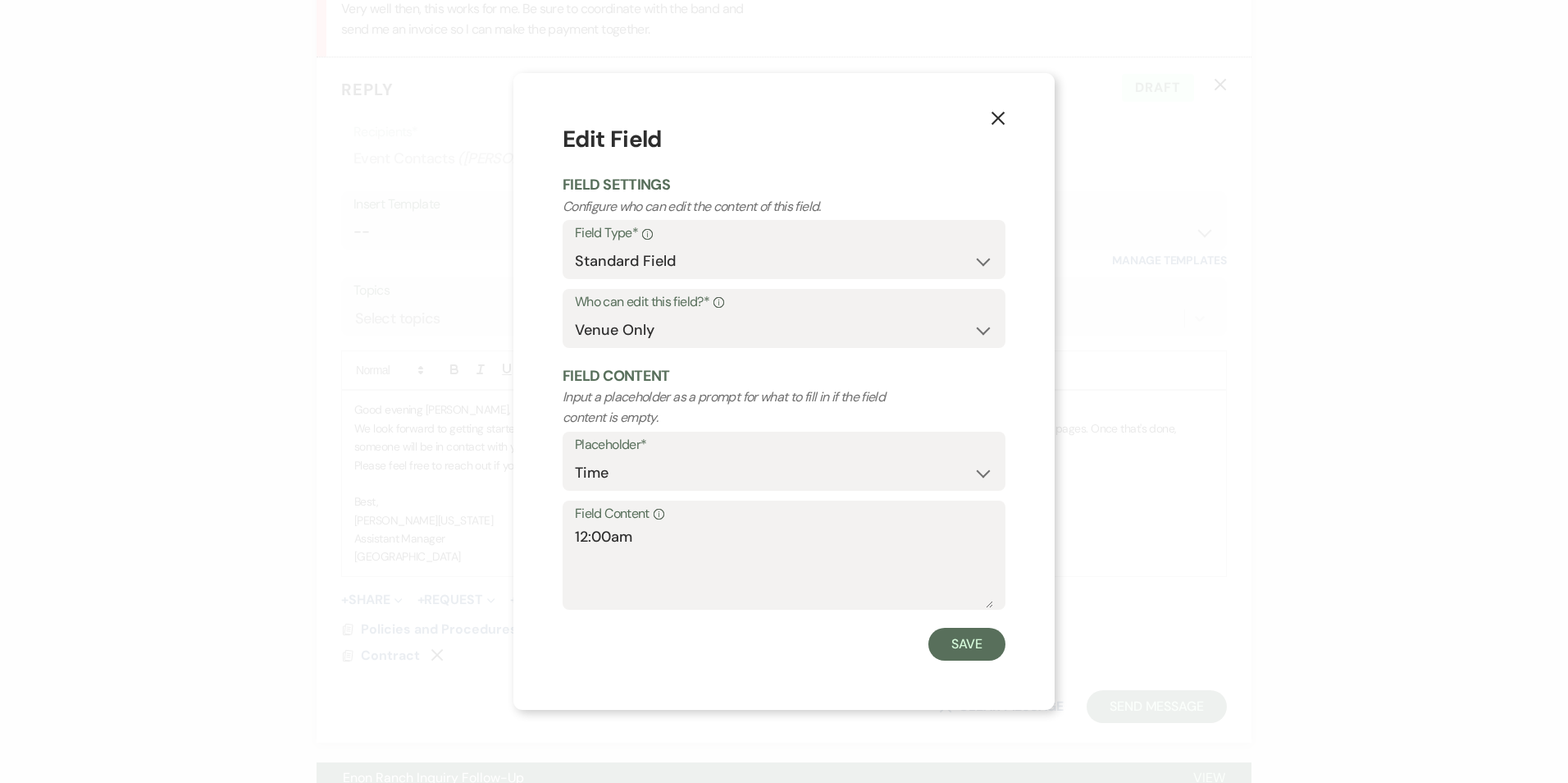
click at [635, 526] on textarea "12:00am" at bounding box center [784, 566] width 419 height 82
click at [635, 525] on label "Field Content Info" at bounding box center [784, 514] width 419 height 23
click at [635, 526] on textarea "12:00am" at bounding box center [784, 566] width 419 height 82
click at [628, 526] on textarea "12:00am" at bounding box center [784, 566] width 419 height 82
click at [626, 531] on textarea "12:00am" at bounding box center [784, 566] width 419 height 82
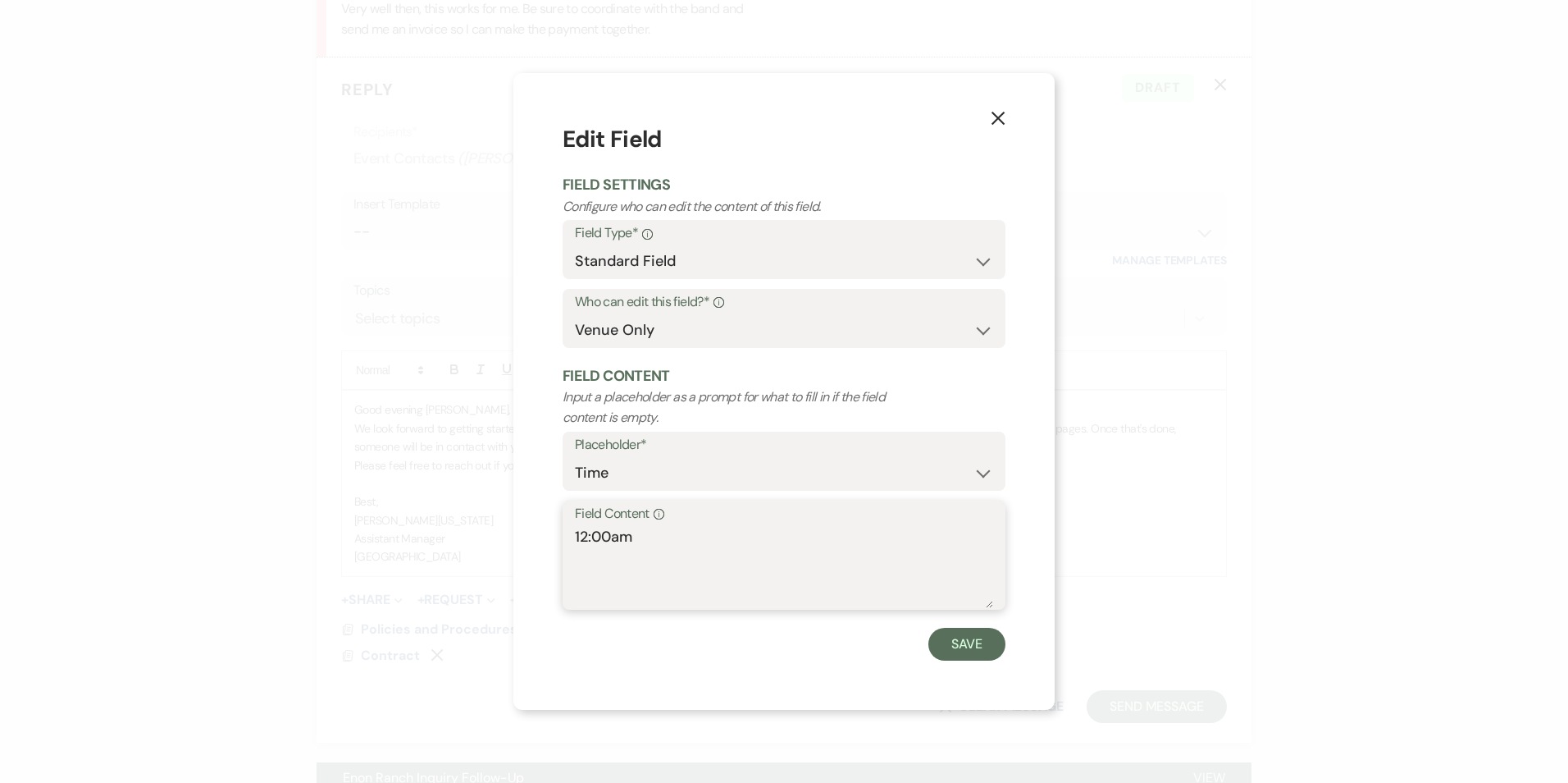
click at [625, 532] on textarea "12:00am" at bounding box center [784, 566] width 419 height 82
click at [623, 533] on textarea "12:00am" at bounding box center [784, 566] width 419 height 82
drag, startPoint x: 621, startPoint y: 541, endPoint x: 529, endPoint y: 547, distance: 92.2
click at [530, 547] on div "X Edit Field Field Settings Configure who can edit the content of this field. F…" at bounding box center [784, 391] width 541 height 636
type textarea "TBD"
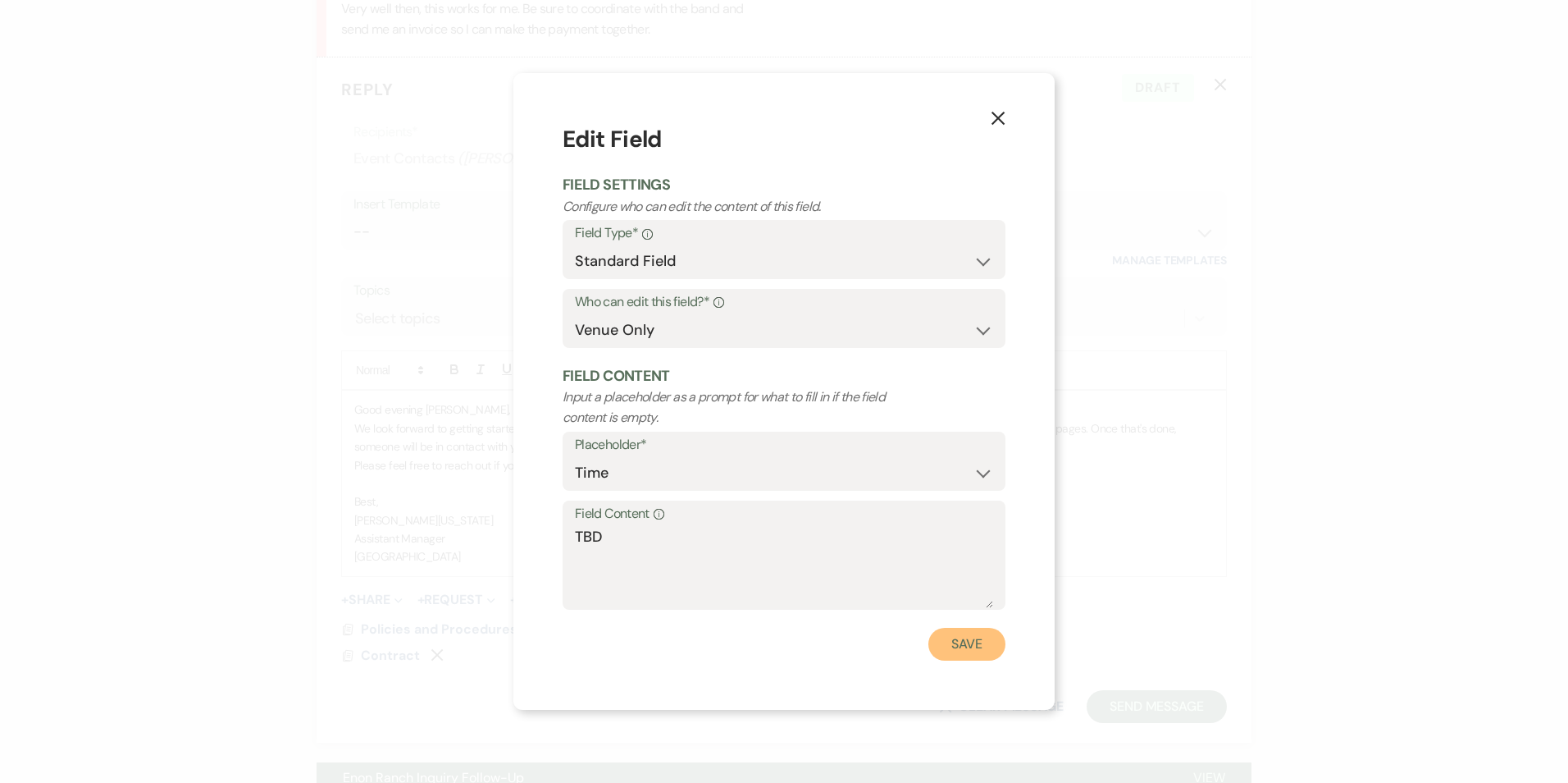
click at [951, 630] on button "Save" at bounding box center [967, 644] width 77 height 33
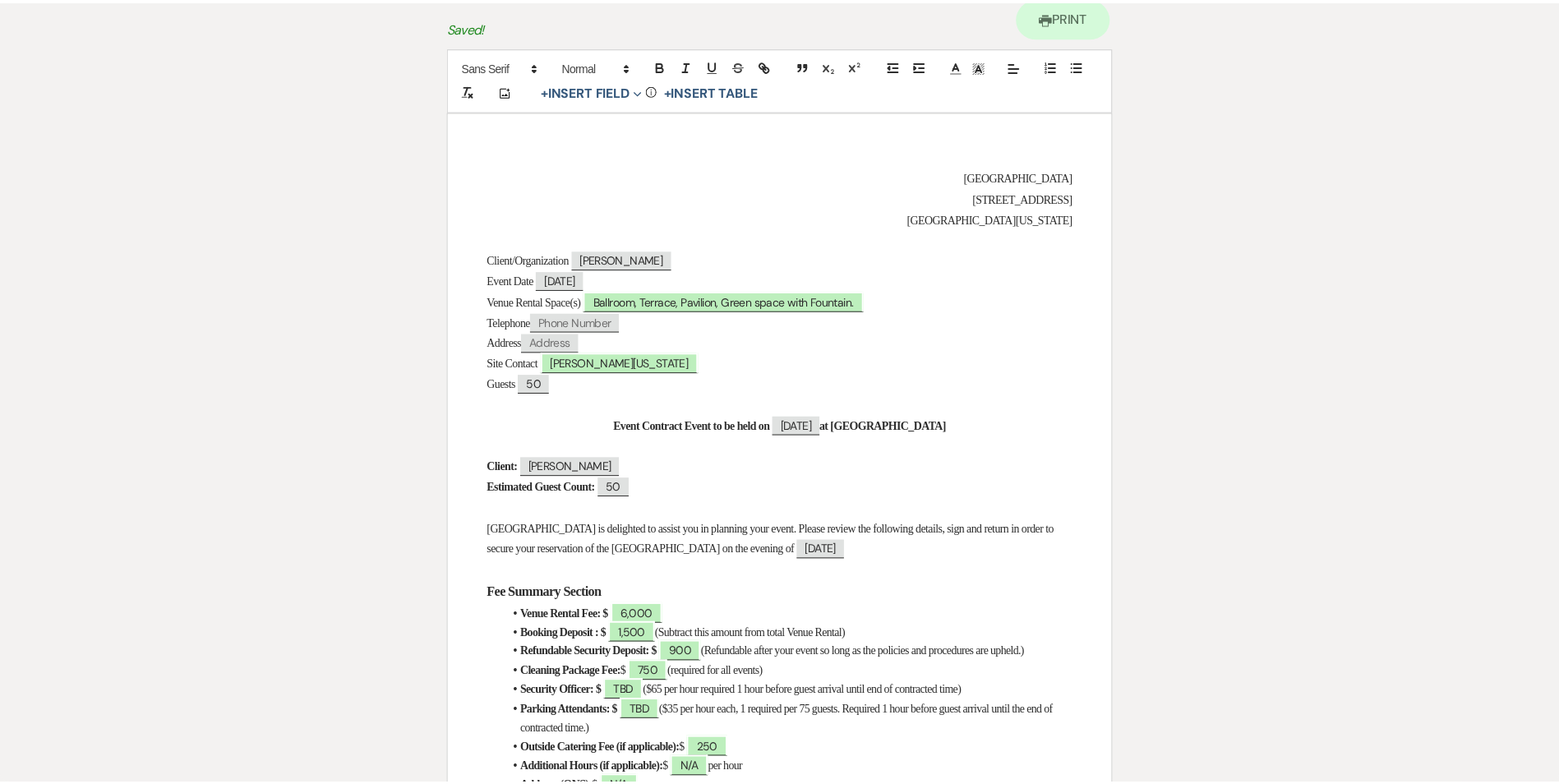
scroll to position [0, 0]
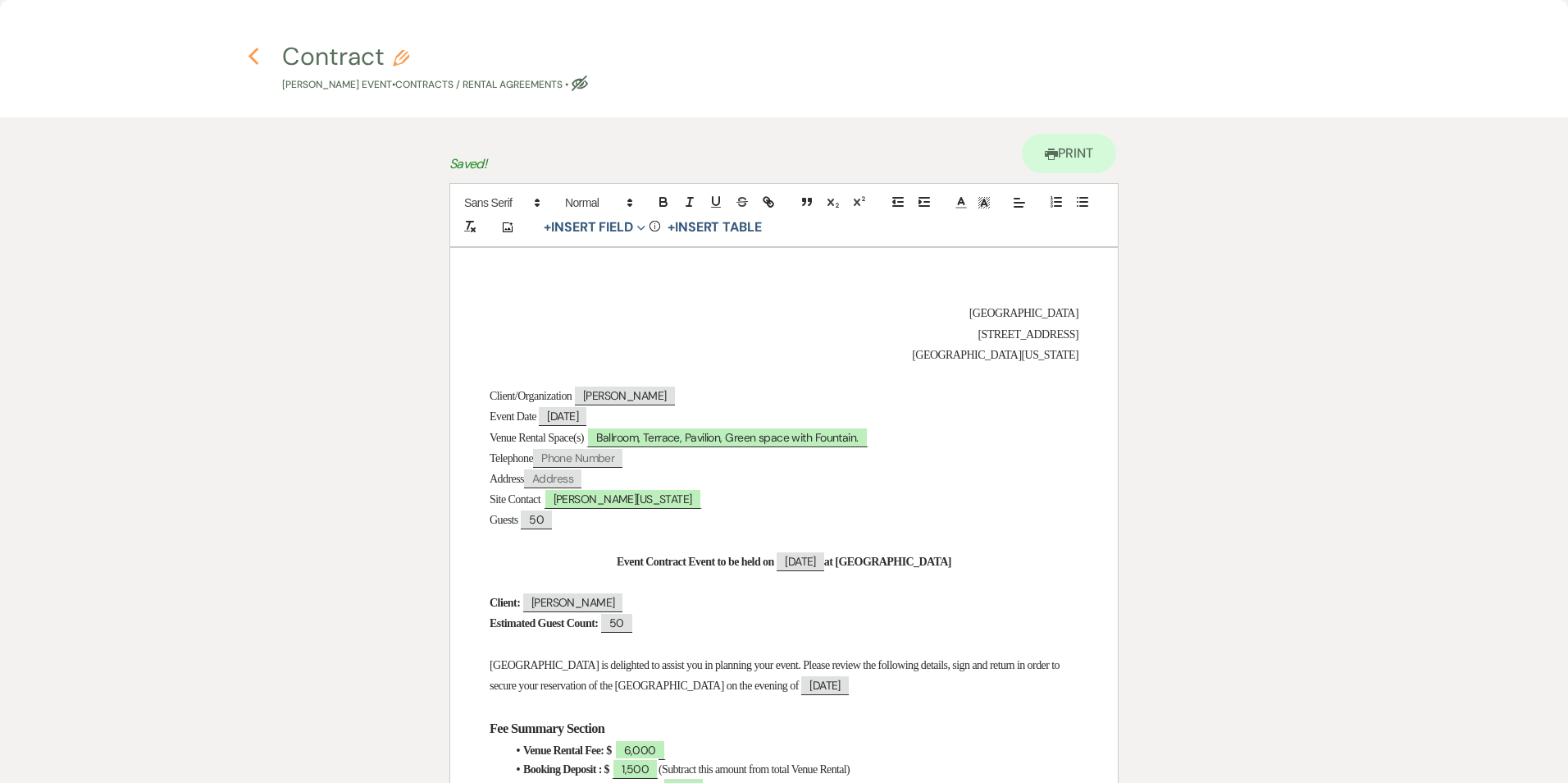
click at [251, 57] on use "button" at bounding box center [252, 56] width 10 height 18
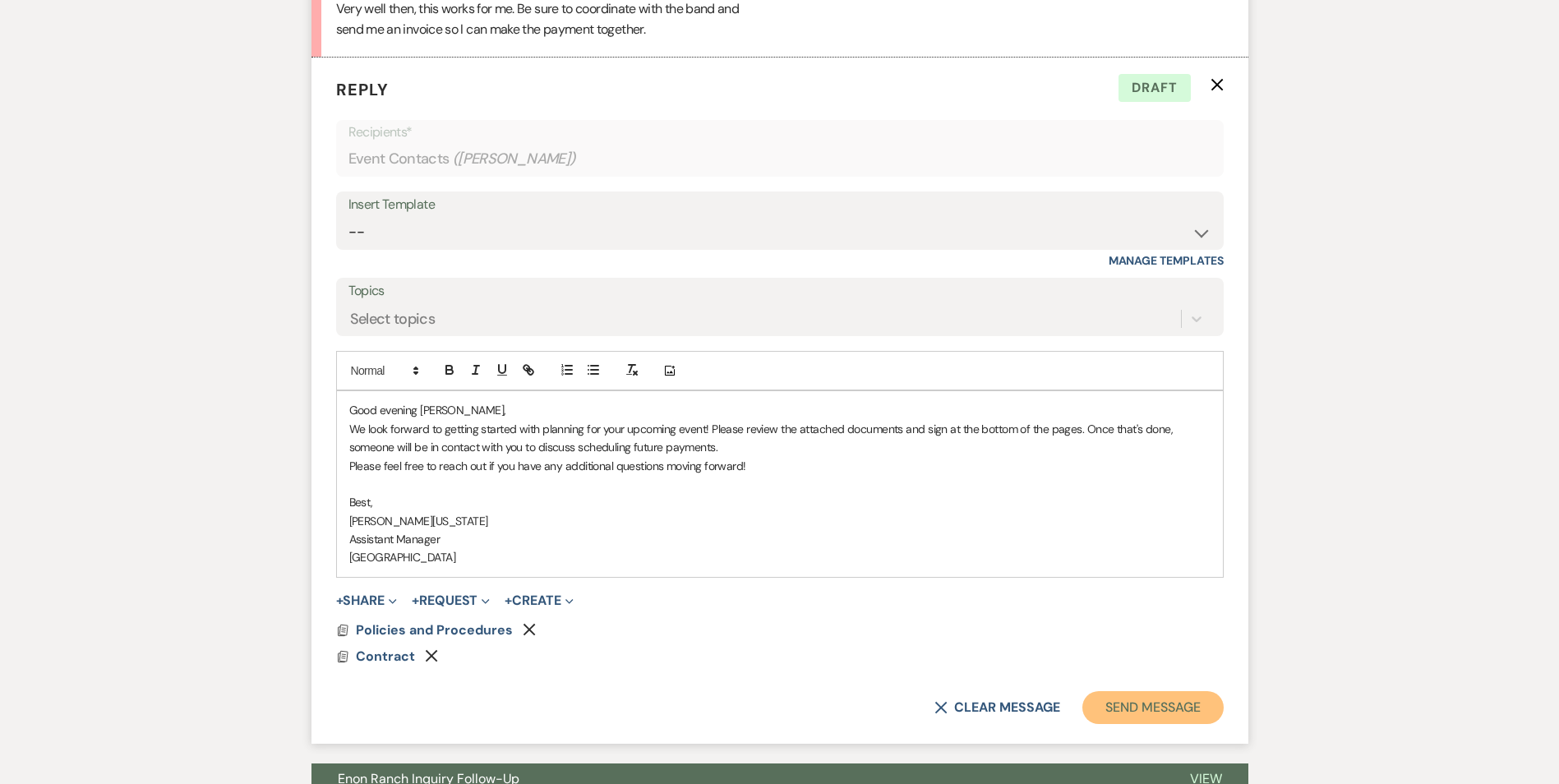
click at [1155, 700] on button "Send Message" at bounding box center [1152, 707] width 140 height 33
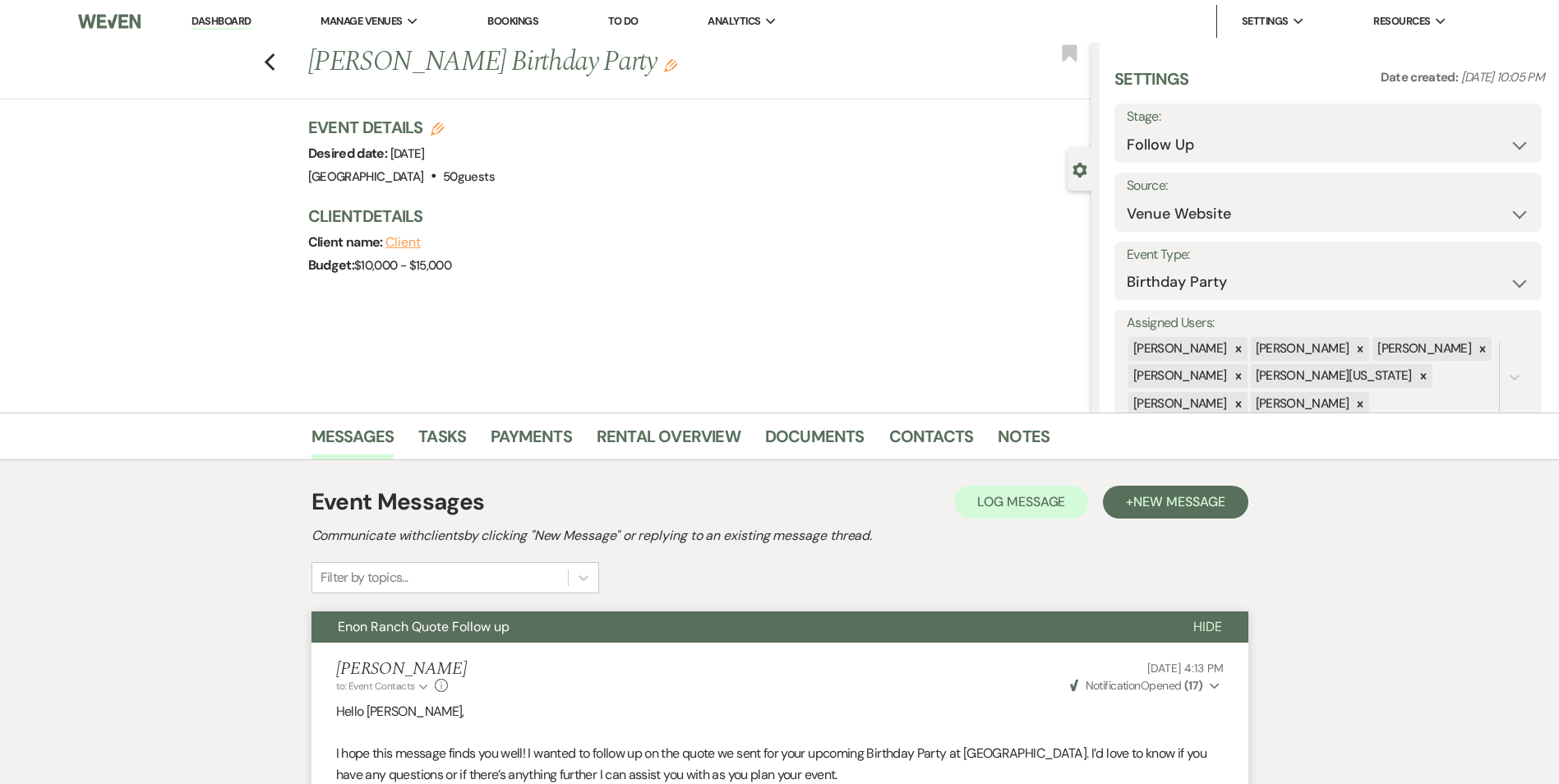
click at [206, 35] on li "Dashboard" at bounding box center [221, 21] width 75 height 33
click at [206, 33] on li "Dashboard" at bounding box center [221, 21] width 75 height 33
drag, startPoint x: 206, startPoint y: 33, endPoint x: 199, endPoint y: 19, distance: 15.7
click at [199, 19] on link "Dashboard" at bounding box center [221, 22] width 59 height 16
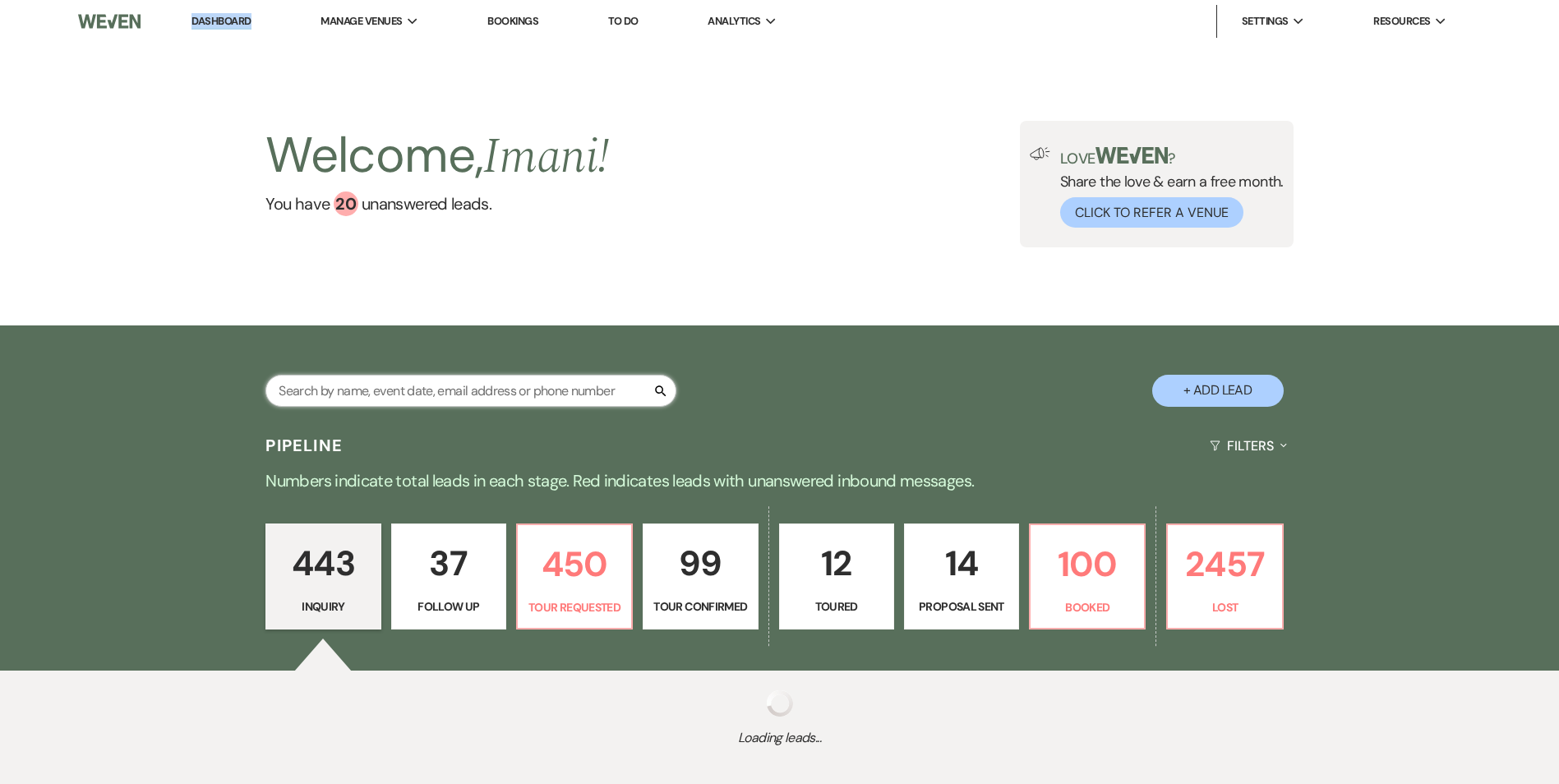
click at [359, 384] on input "text" at bounding box center [470, 391] width 411 height 32
click at [350, 388] on input "text" at bounding box center [470, 391] width 411 height 32
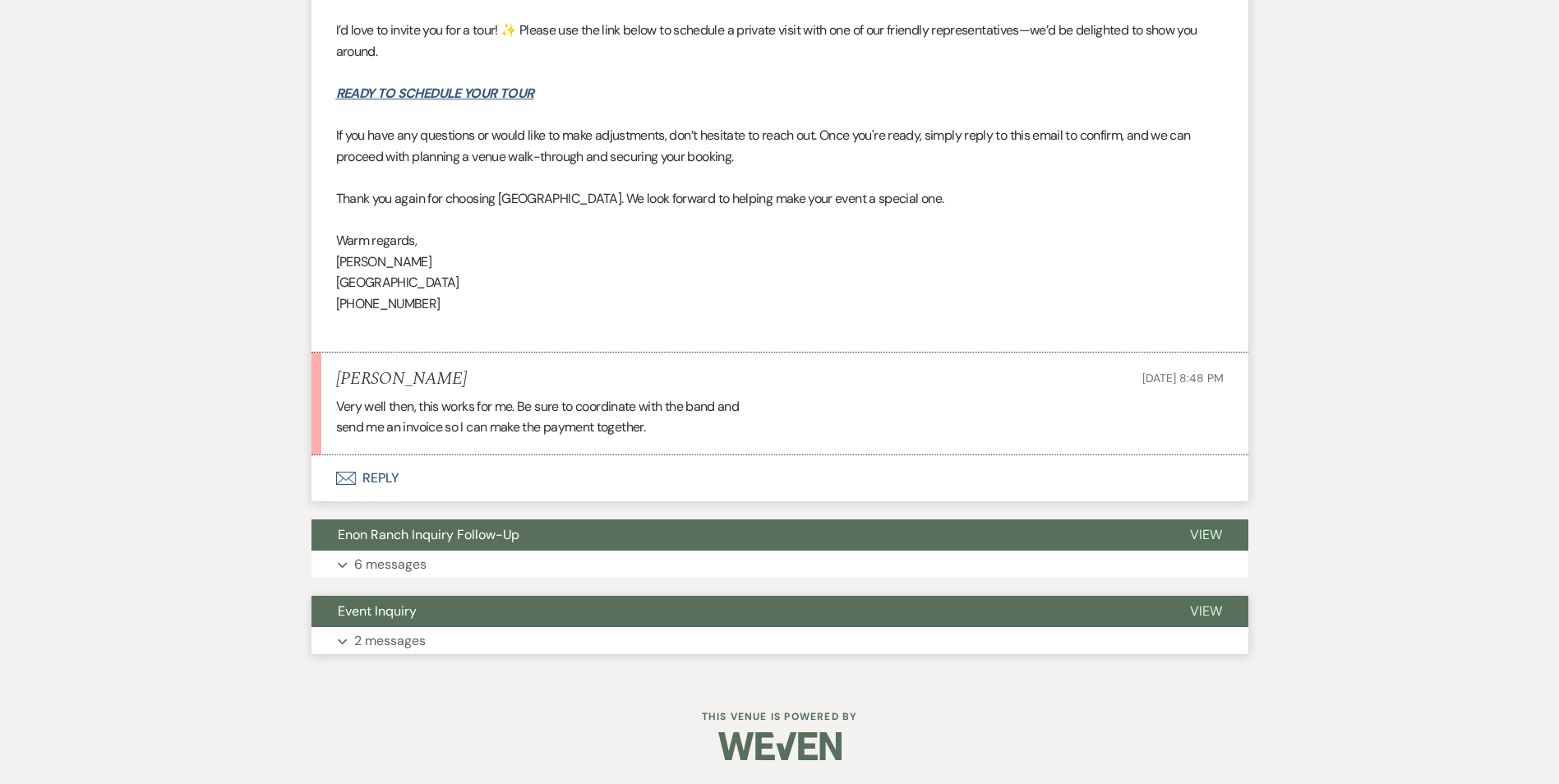
click at [408, 652] on button "Expand 2 messages" at bounding box center [780, 641] width 937 height 28
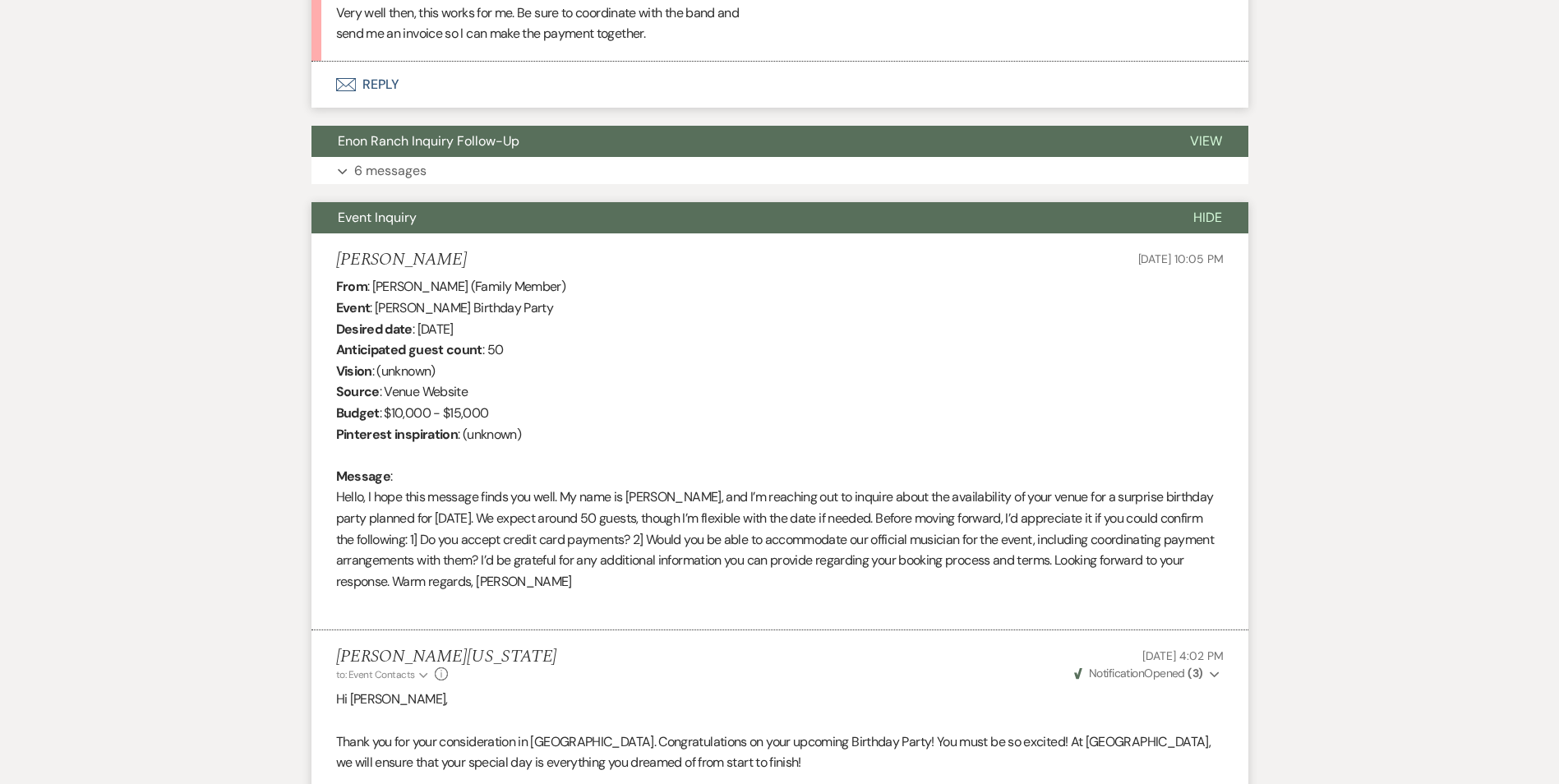
scroll to position [5050, 0]
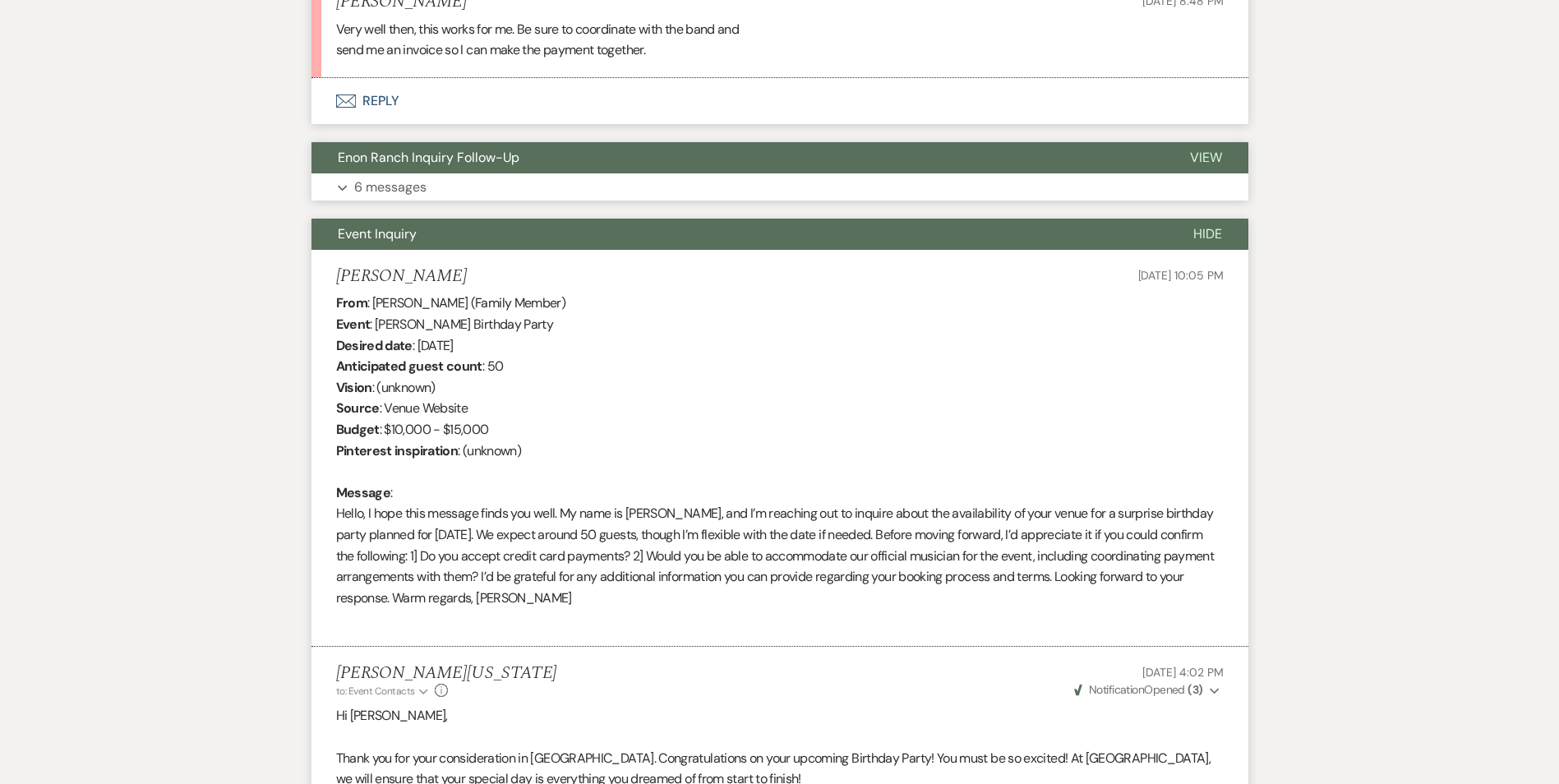
click at [480, 168] on button "Enon Ranch Inquiry Follow-Up" at bounding box center [737, 157] width 853 height 31
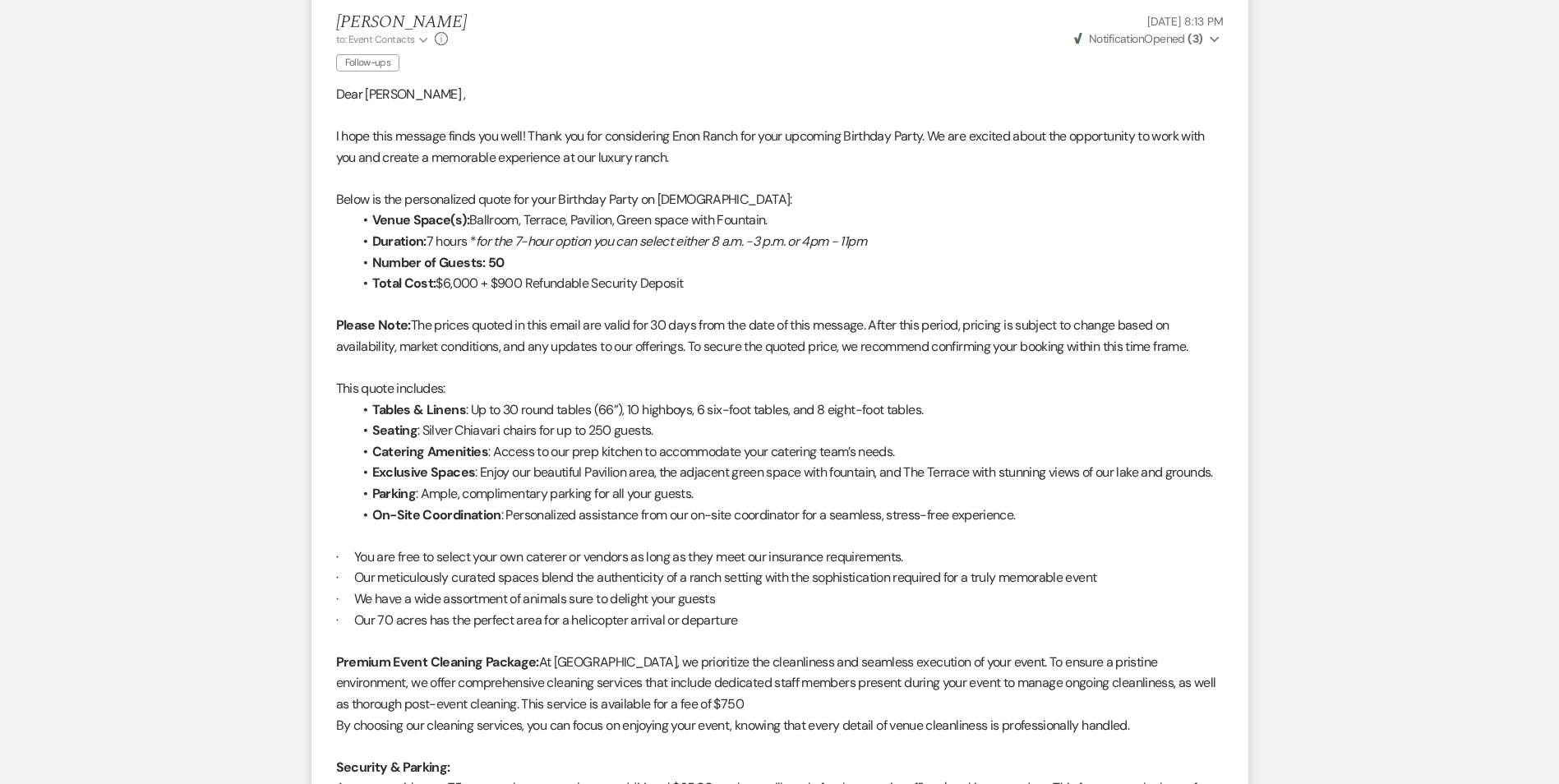
scroll to position [7104, 0]
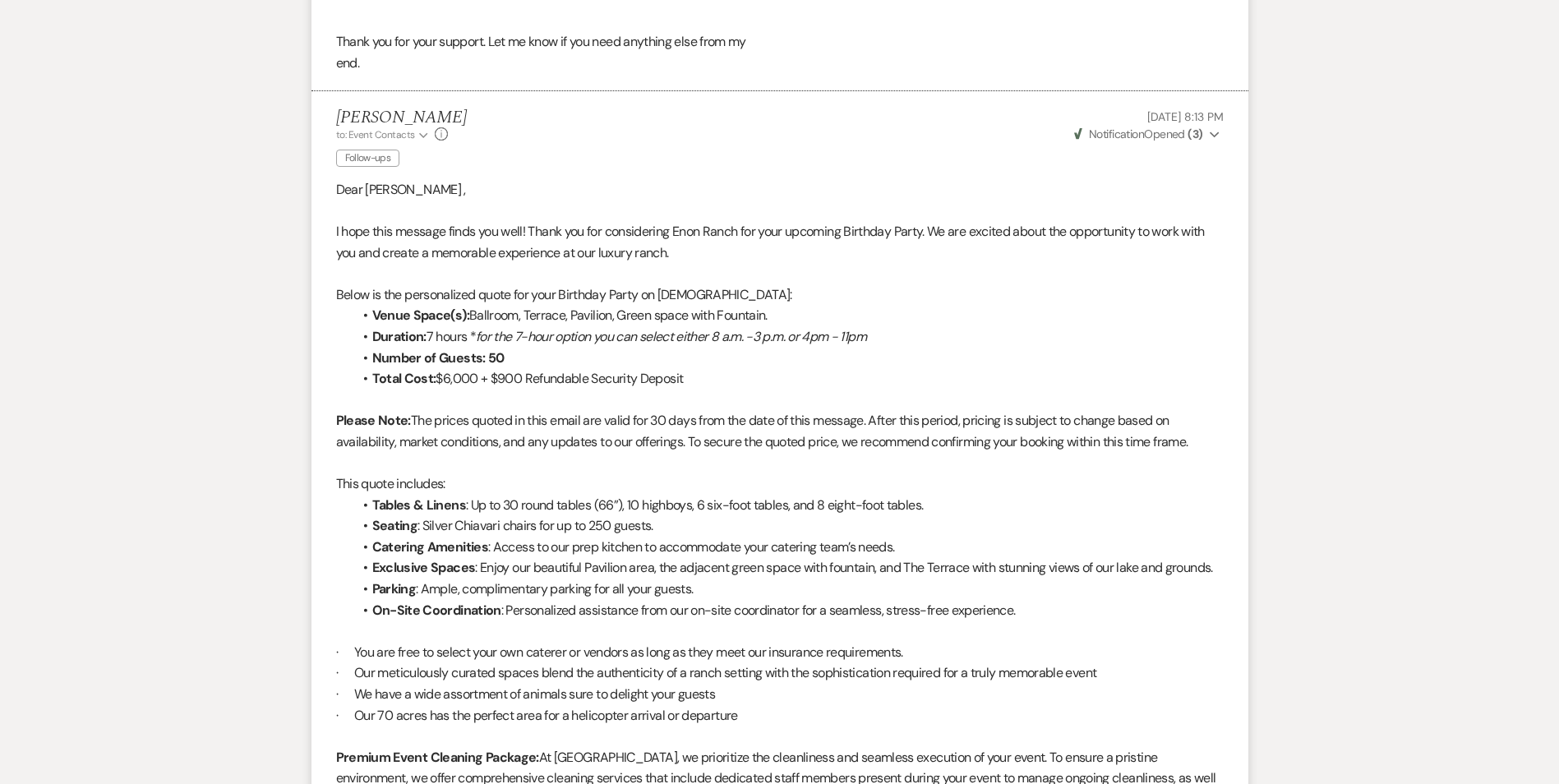
click at [441, 378] on li "Total Cost: $6,000 + $900 Refundable Security Deposit" at bounding box center [788, 379] width 872 height 22
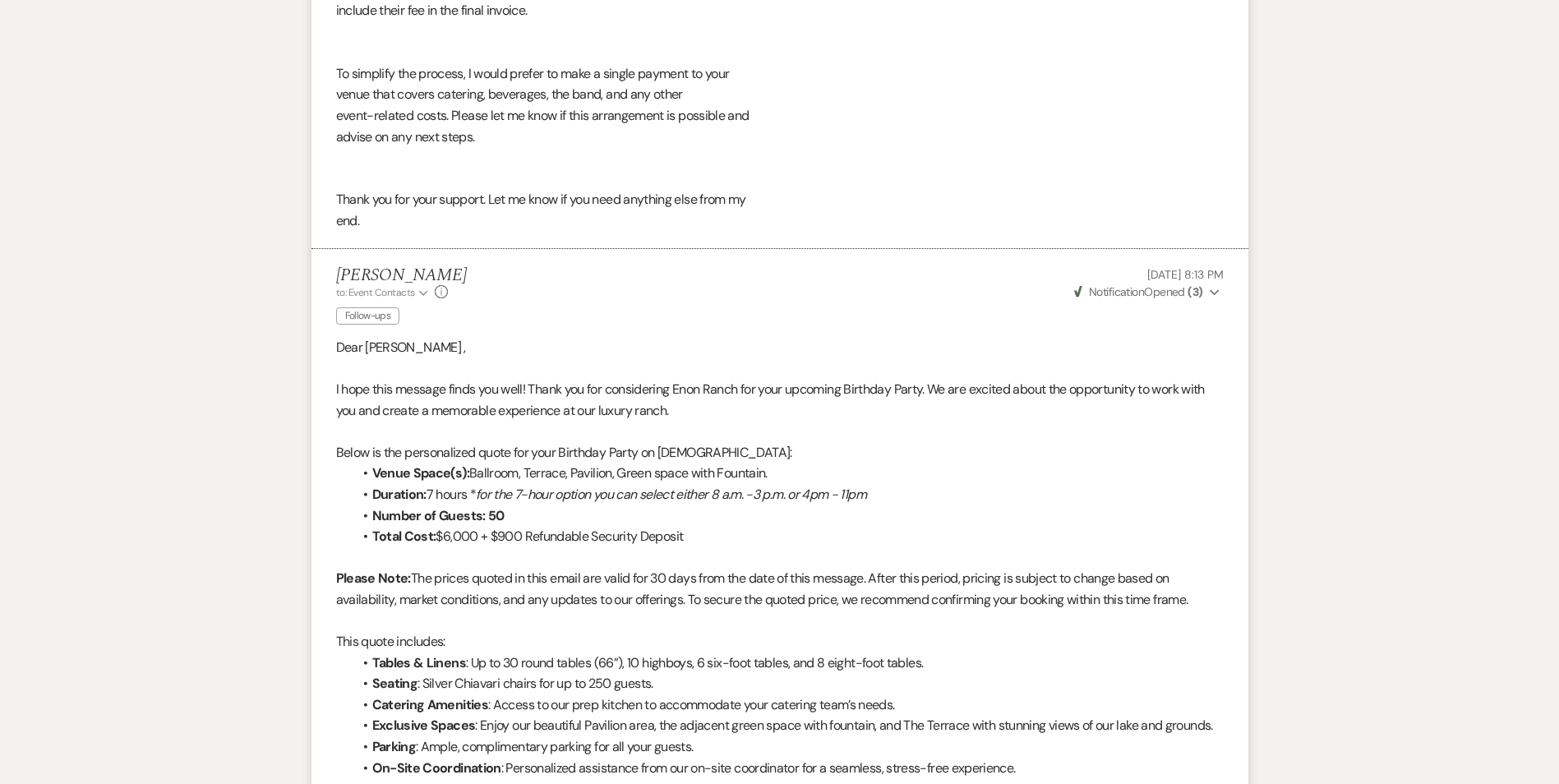
scroll to position [6918, 0]
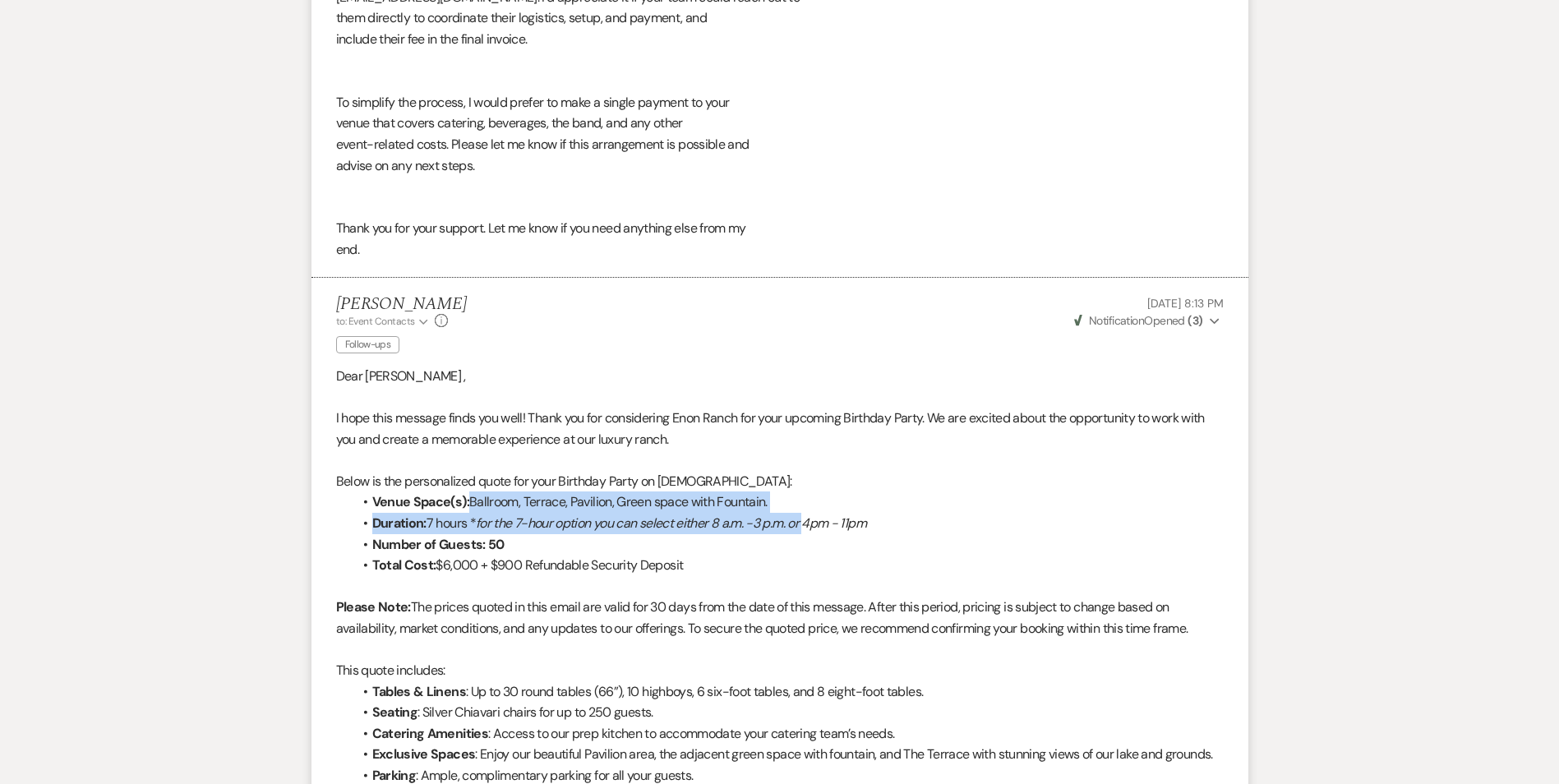
drag, startPoint x: 472, startPoint y: 502, endPoint x: 814, endPoint y: 520, distance: 342.5
click at [814, 520] on ul "Venue Space(s): Ballroom, Terrace, Pavilion, Green space with Fountain. Duratio…" at bounding box center [788, 533] width 872 height 84
drag, startPoint x: 814, startPoint y: 520, endPoint x: 758, endPoint y: 497, distance: 60.5
click at [752, 499] on li "Venue Space(s): Ballroom, Terrace, Pavilion, Green space with Fountain." at bounding box center [788, 502] width 872 height 22
drag, startPoint x: 775, startPoint y: 497, endPoint x: 472, endPoint y: 506, distance: 303.1
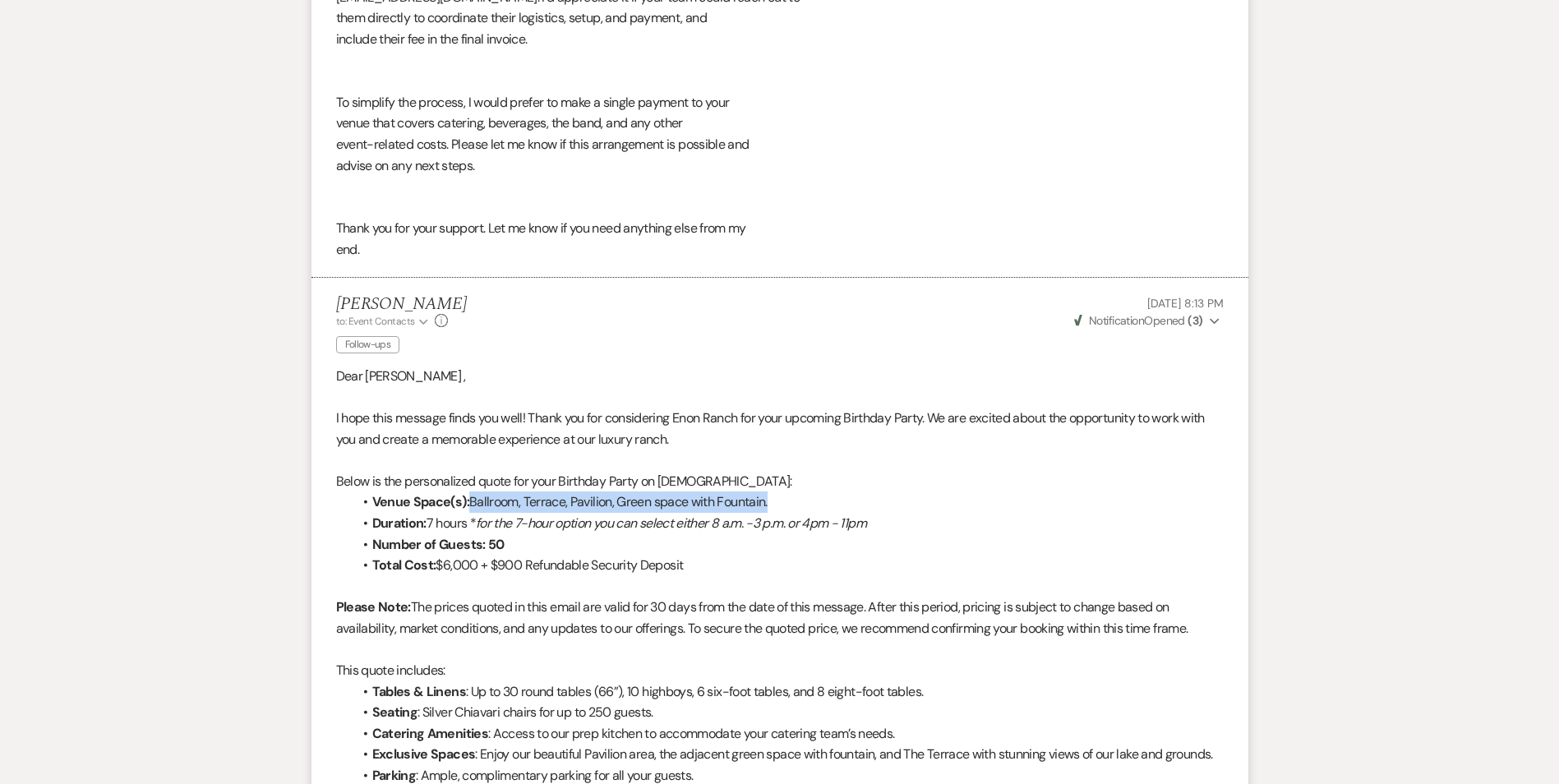
click at [472, 506] on li "Venue Space(s): Ballroom, Terrace, Pavilion, Green space with Fountain." at bounding box center [788, 502] width 872 height 22
copy li "Ballroom, Terrace, Pavilion, Green space with Fountain."
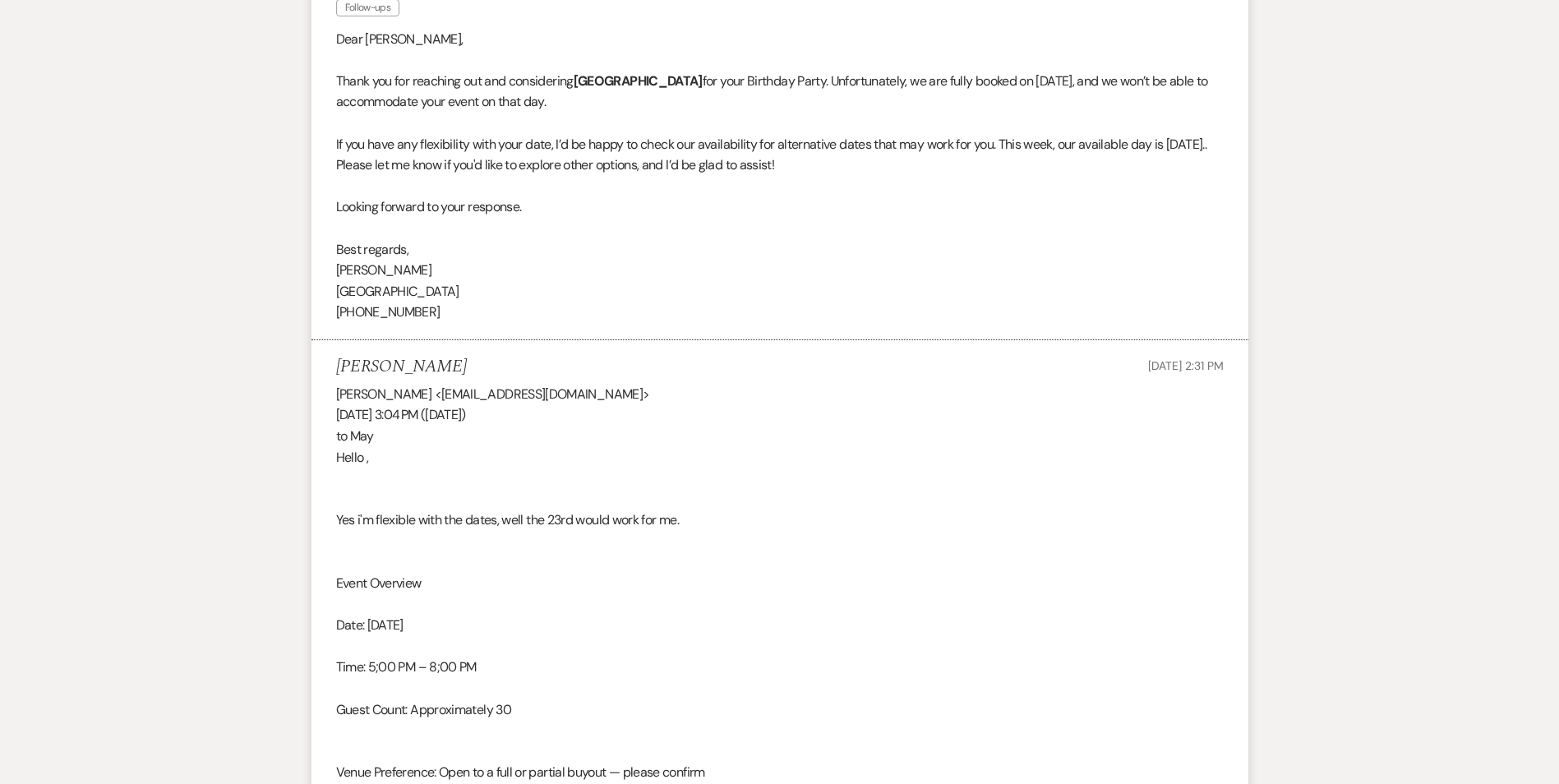
scroll to position [0, 0]
